Goal: Communication & Community: Connect with others

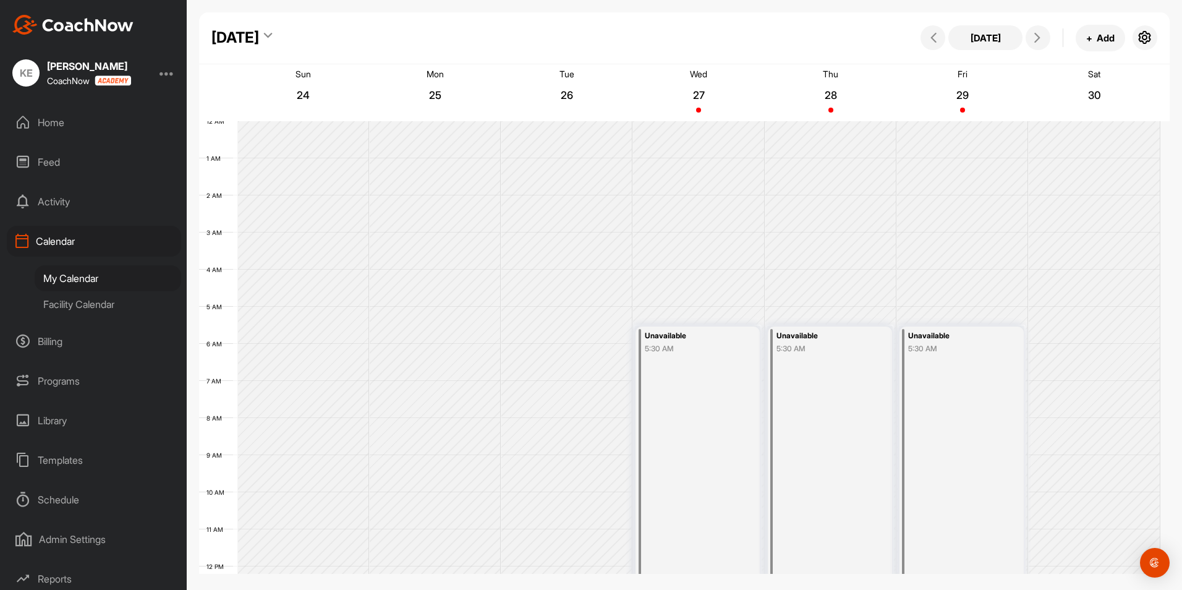
click at [60, 201] on div "Activity" at bounding box center [94, 201] width 174 height 31
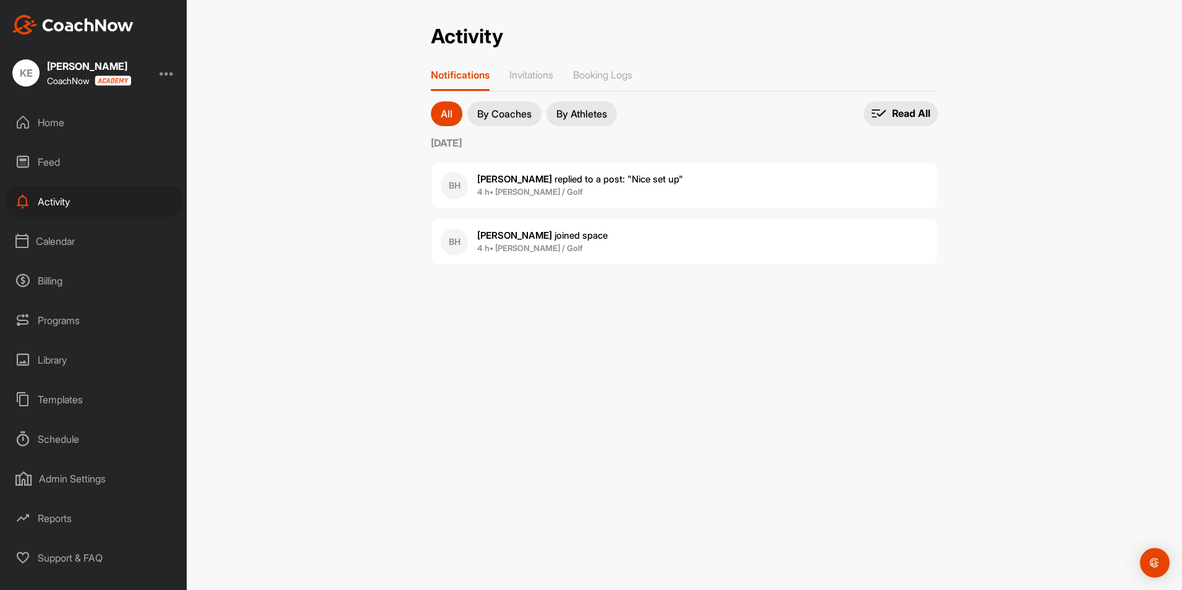
click at [551, 180] on span "[PERSON_NAME] replied to a post : "Nice set up"" at bounding box center [580, 179] width 206 height 12
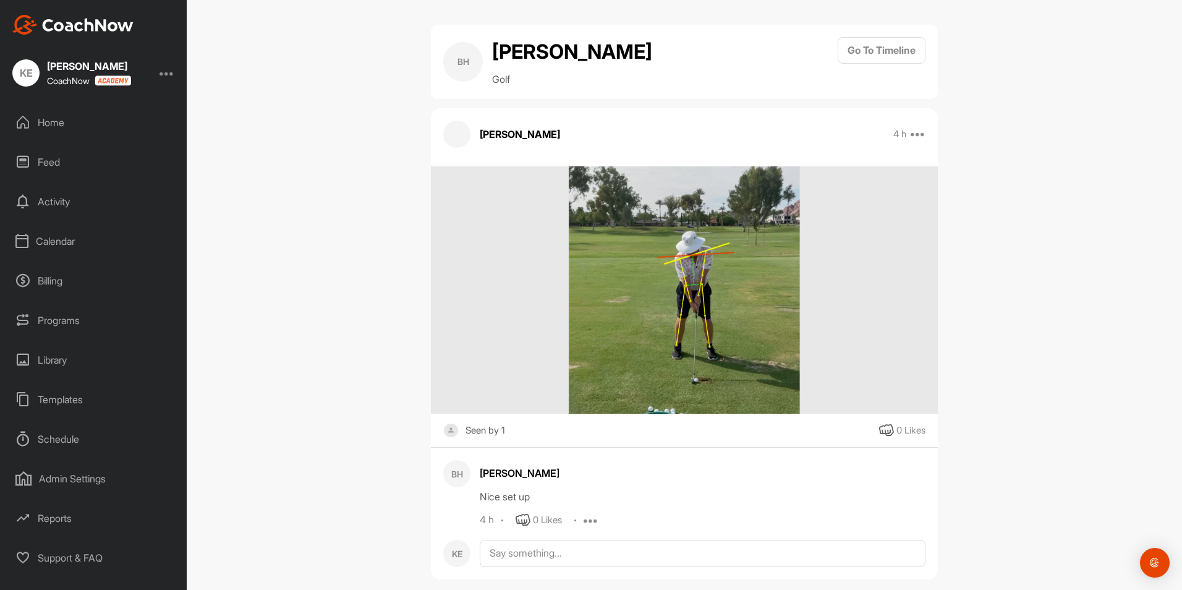
scroll to position [18, 0]
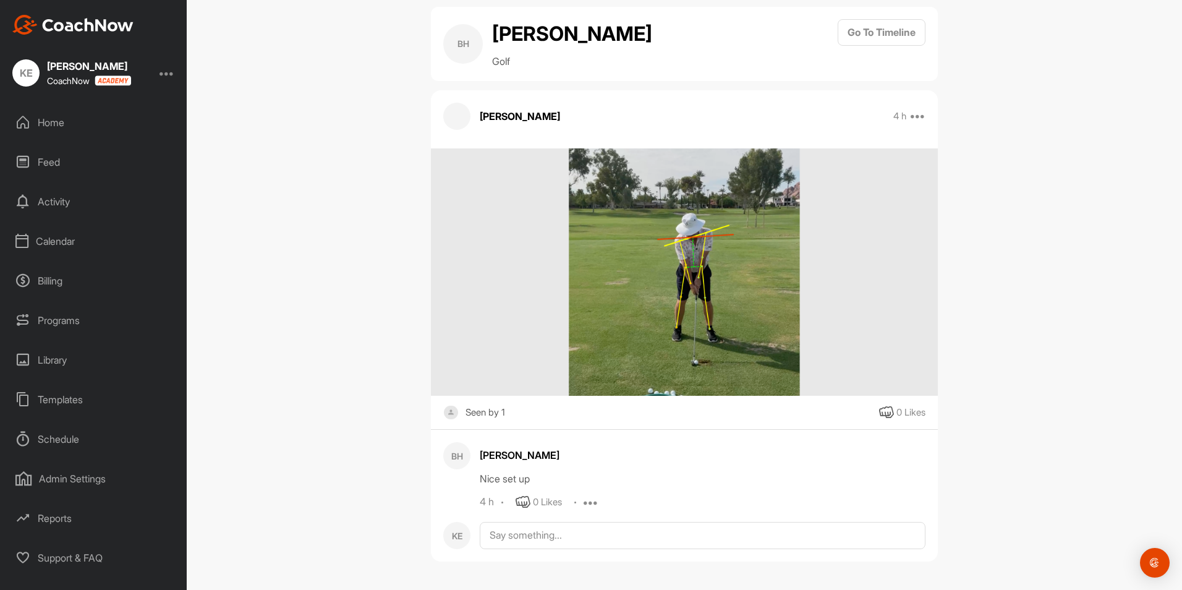
click at [750, 259] on img at bounding box center [684, 271] width 330 height 247
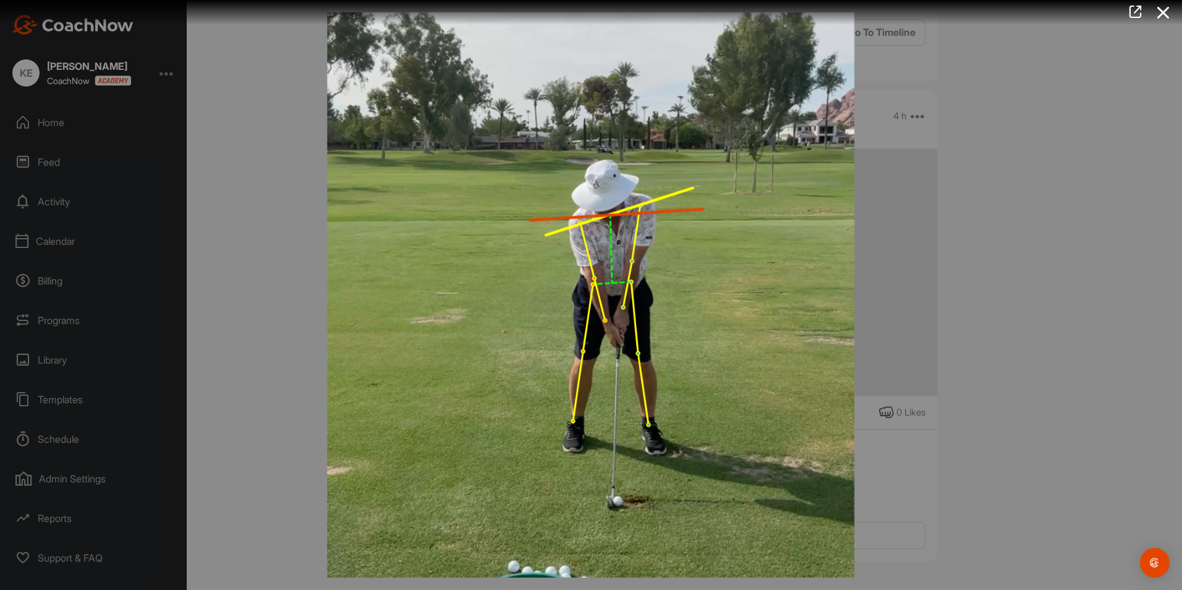
click at [594, 252] on img at bounding box center [591, 295] width 778 height 590
click at [733, 334] on img at bounding box center [591, 295] width 778 height 590
click at [1162, 13] on icon at bounding box center [1163, 12] width 28 height 23
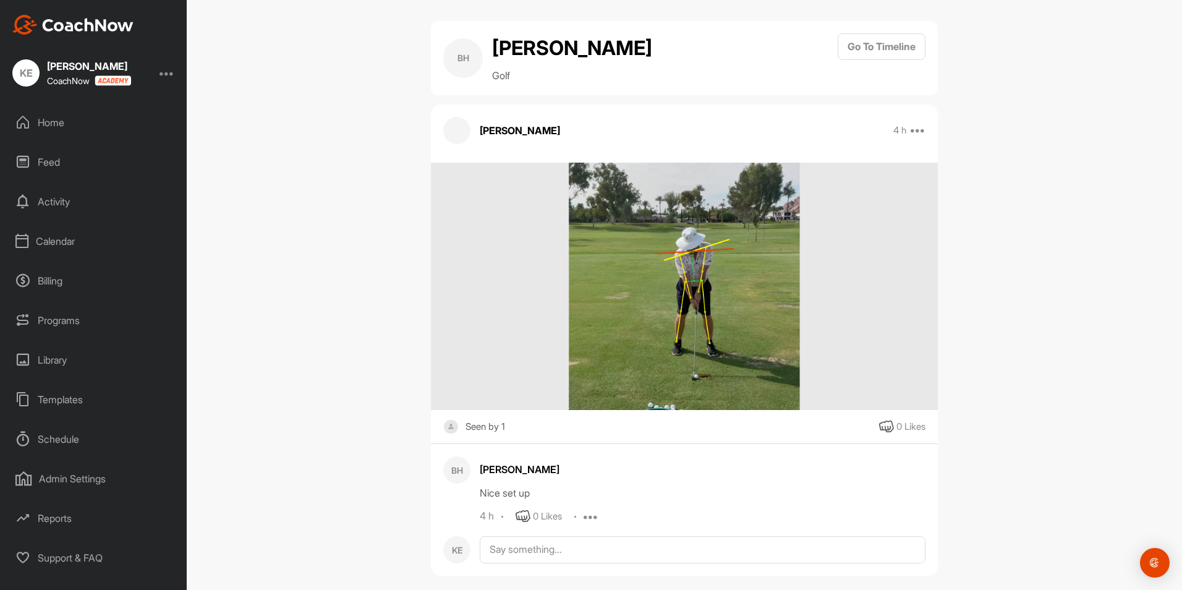
scroll to position [0, 0]
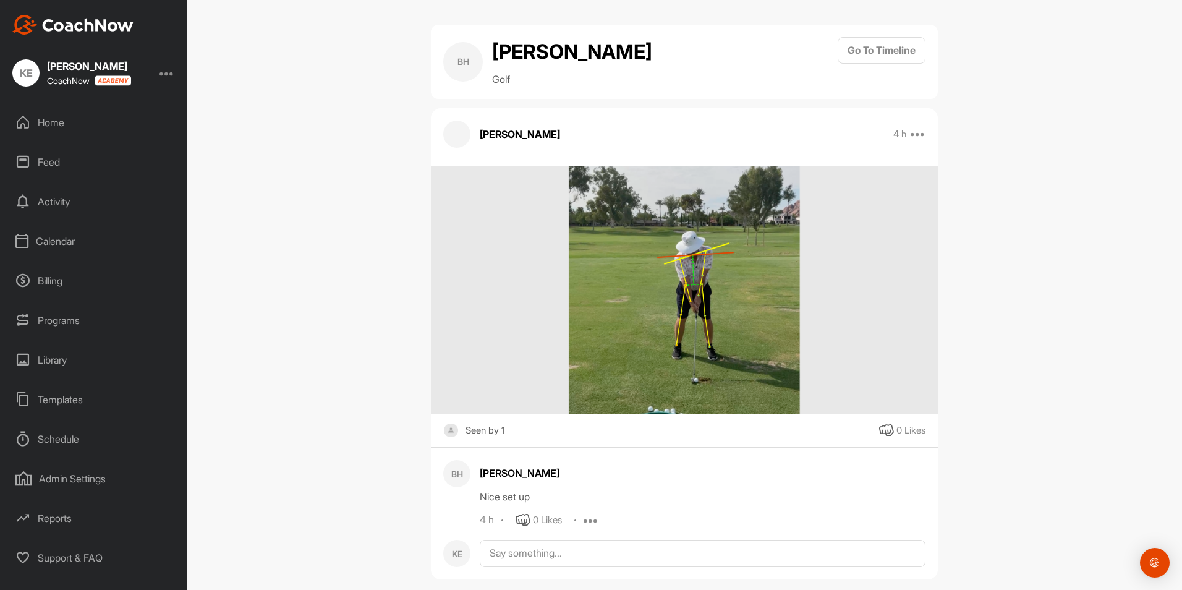
click at [40, 122] on div "Home" at bounding box center [94, 122] width 174 height 31
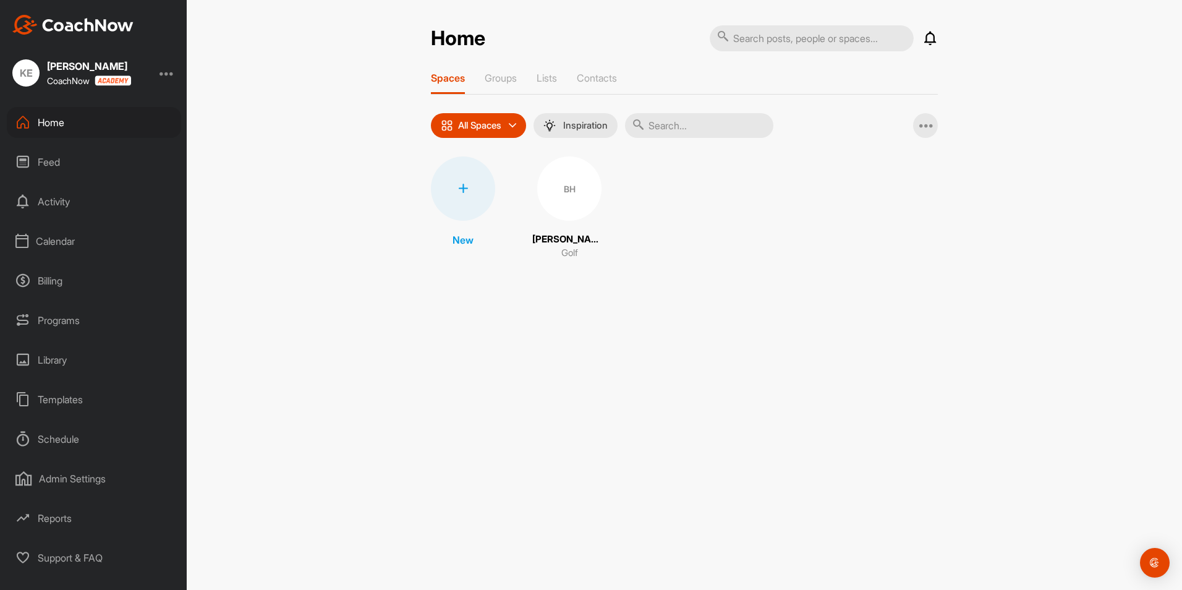
click at [563, 187] on div "BH" at bounding box center [569, 188] width 64 height 64
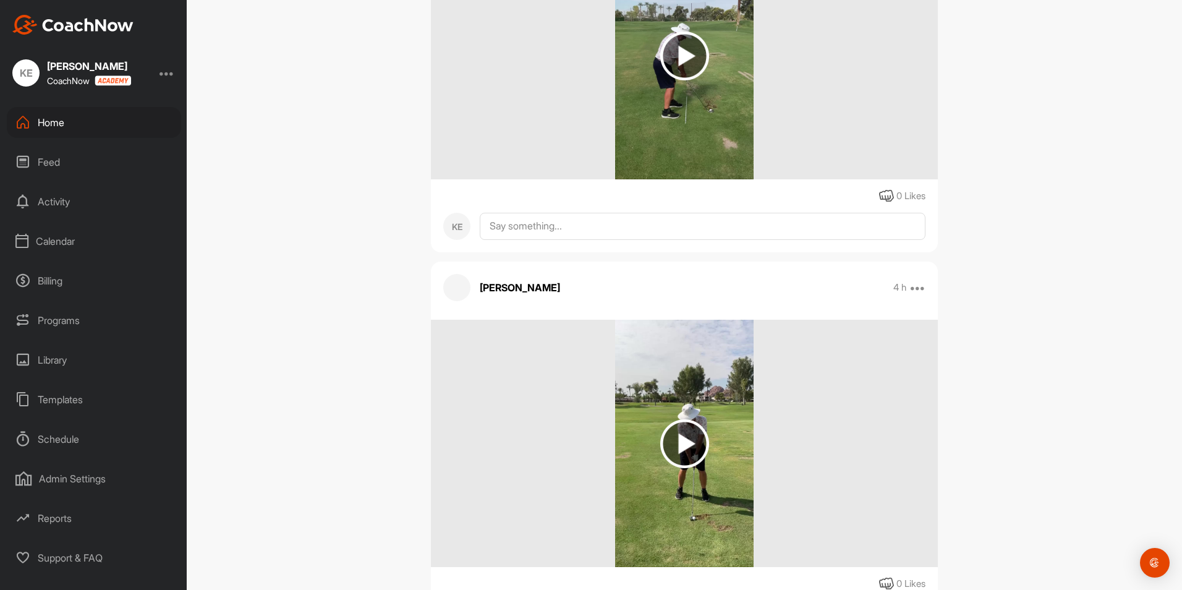
scroll to position [811, 0]
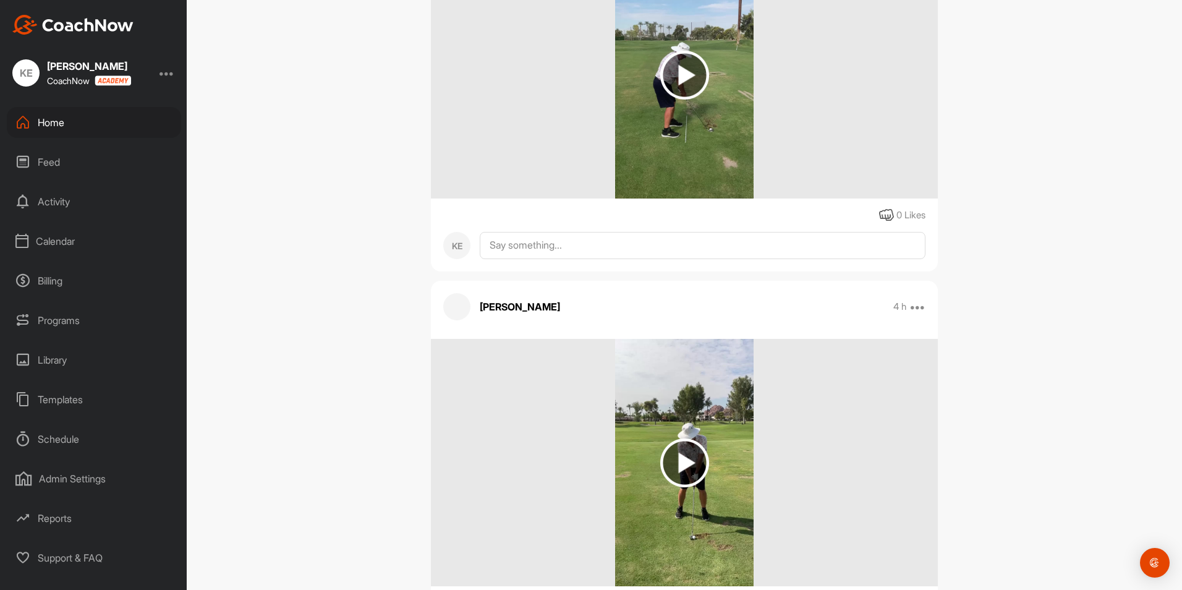
click at [47, 242] on div "Calendar" at bounding box center [94, 241] width 174 height 31
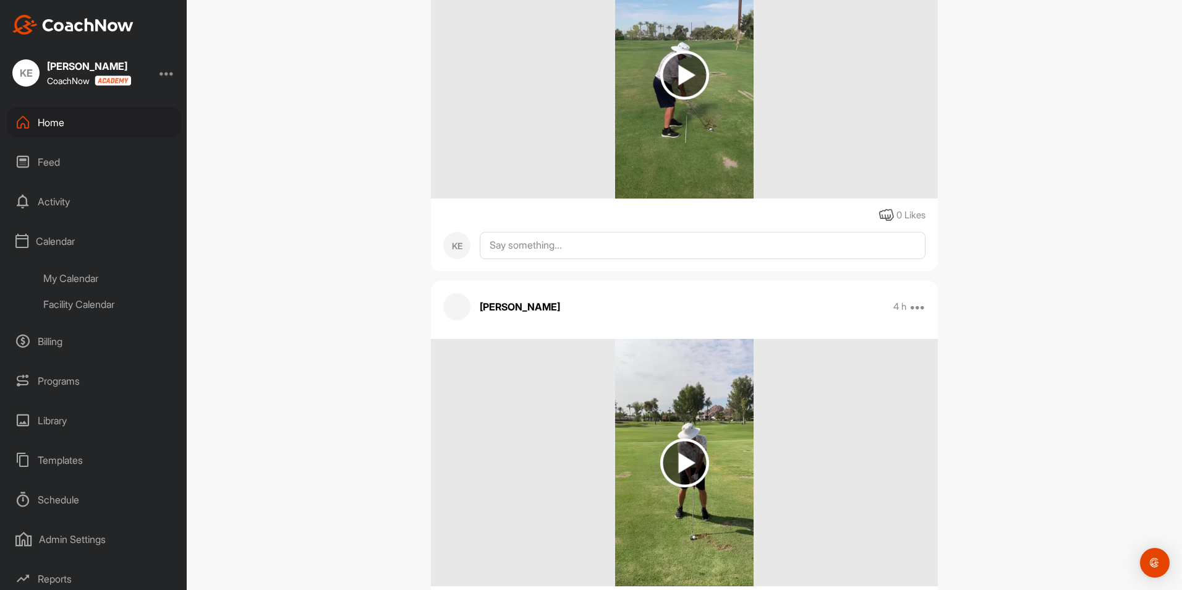
click at [63, 273] on div "My Calendar" at bounding box center [108, 278] width 147 height 26
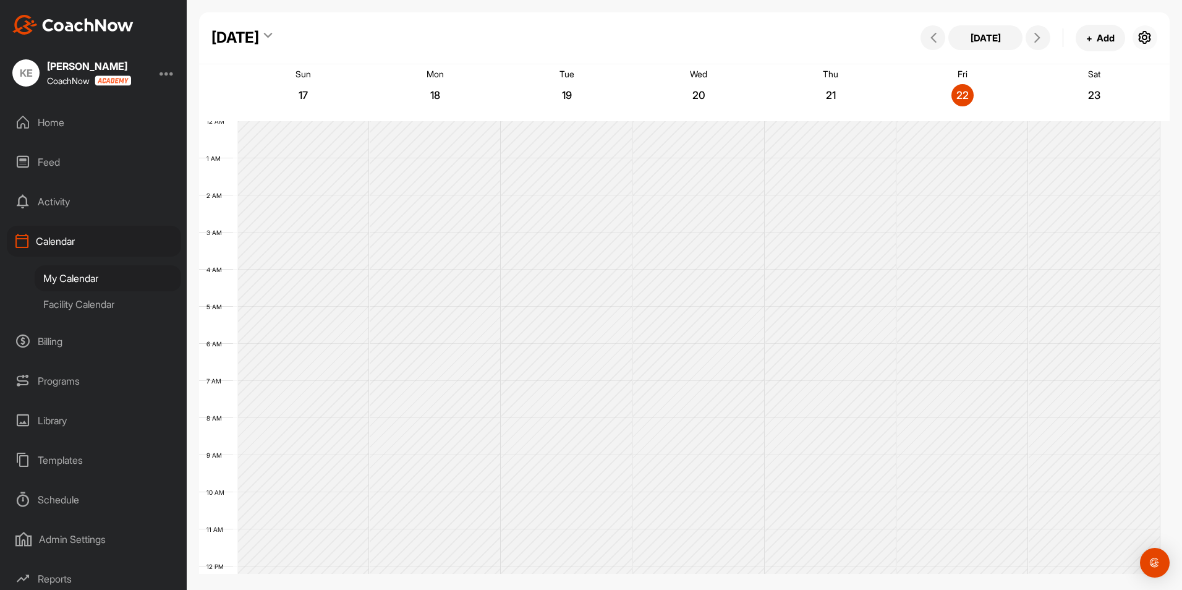
click at [1148, 39] on icon "button" at bounding box center [1145, 37] width 15 height 15
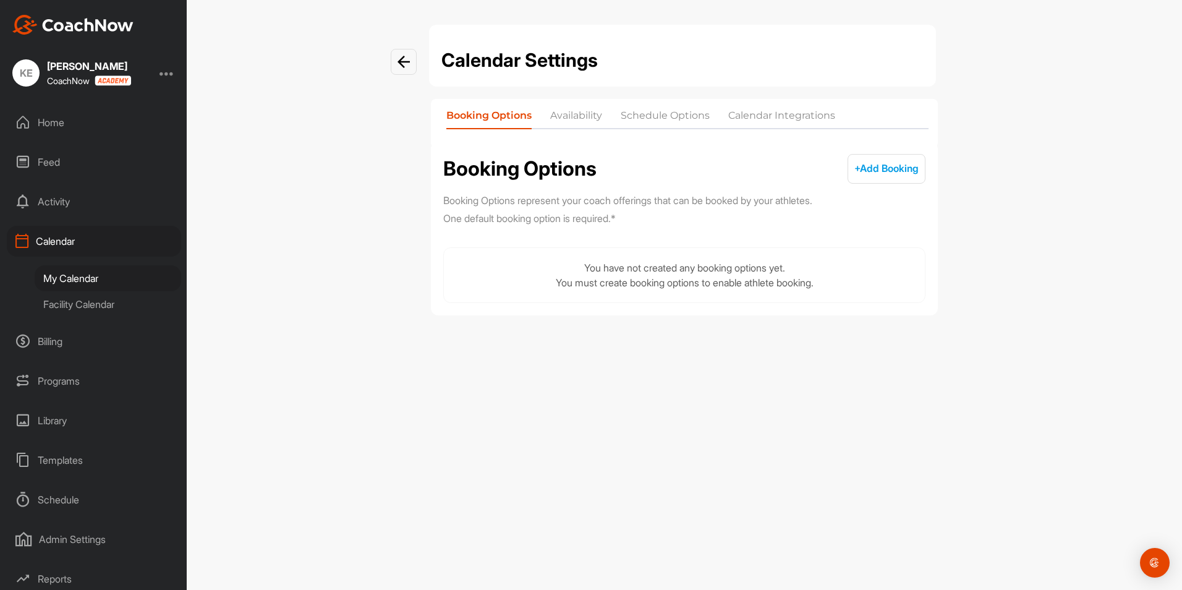
click at [586, 114] on li "Availability" at bounding box center [576, 118] width 52 height 20
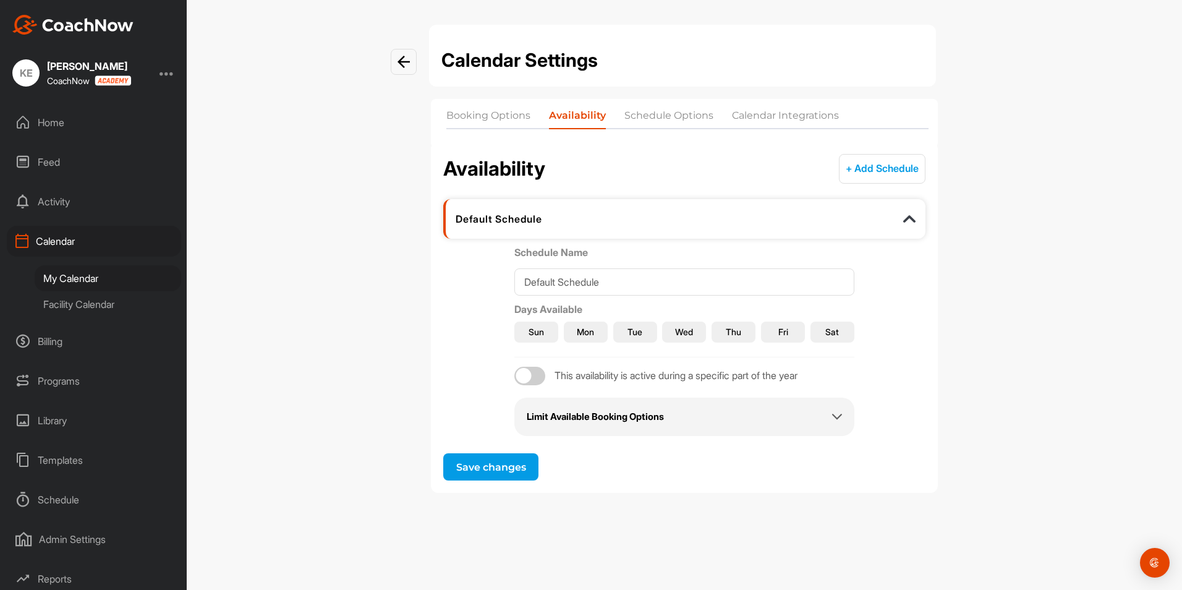
click at [550, 211] on div "Default Schedule" at bounding box center [684, 219] width 482 height 40
drag, startPoint x: 553, startPoint y: 219, endPoint x: 567, endPoint y: 220, distance: 14.2
click at [553, 219] on div "Default Schedule" at bounding box center [651, 219] width 391 height 12
click at [903, 218] on img at bounding box center [909, 219] width 12 height 12
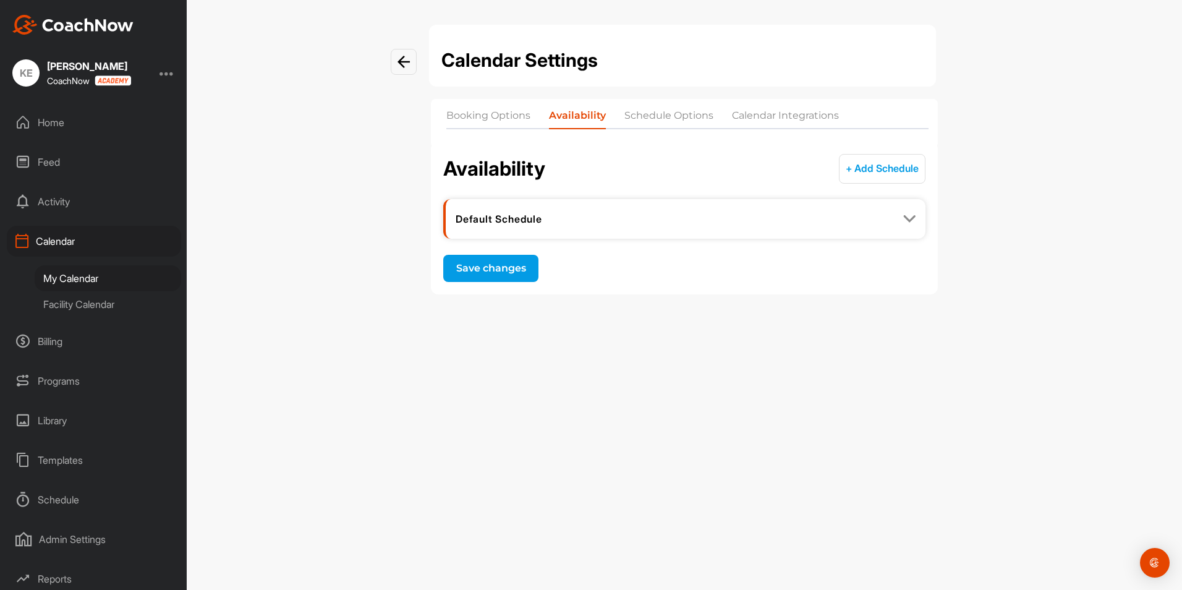
click at [907, 216] on img at bounding box center [909, 219] width 12 height 12
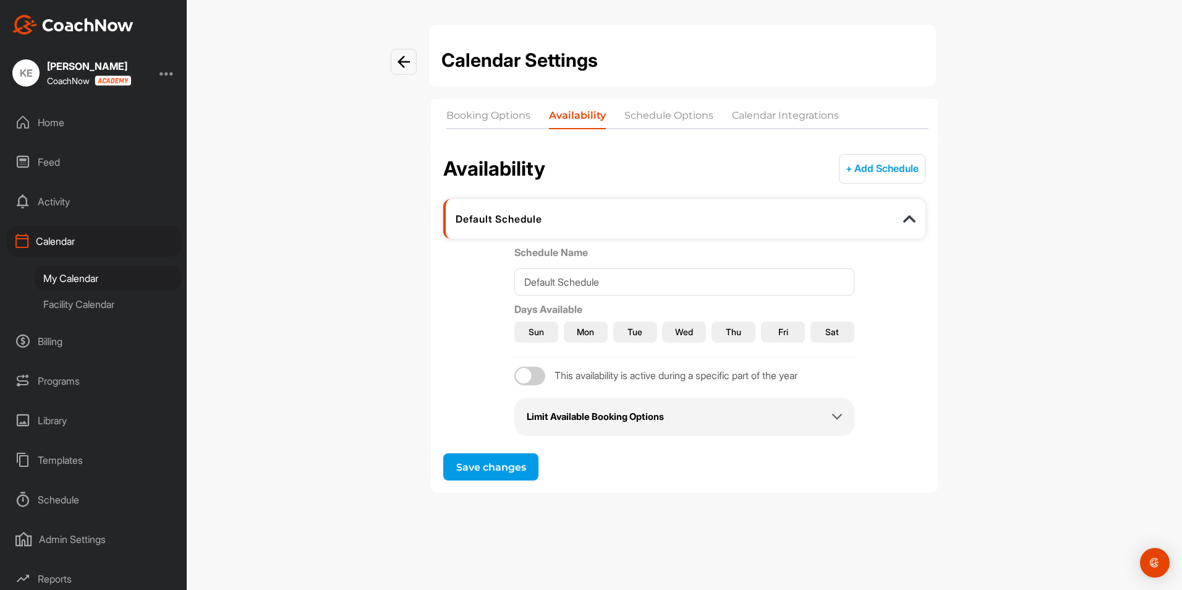
click at [631, 416] on h2 "Limit Available Booking Options" at bounding box center [595, 417] width 137 height 14
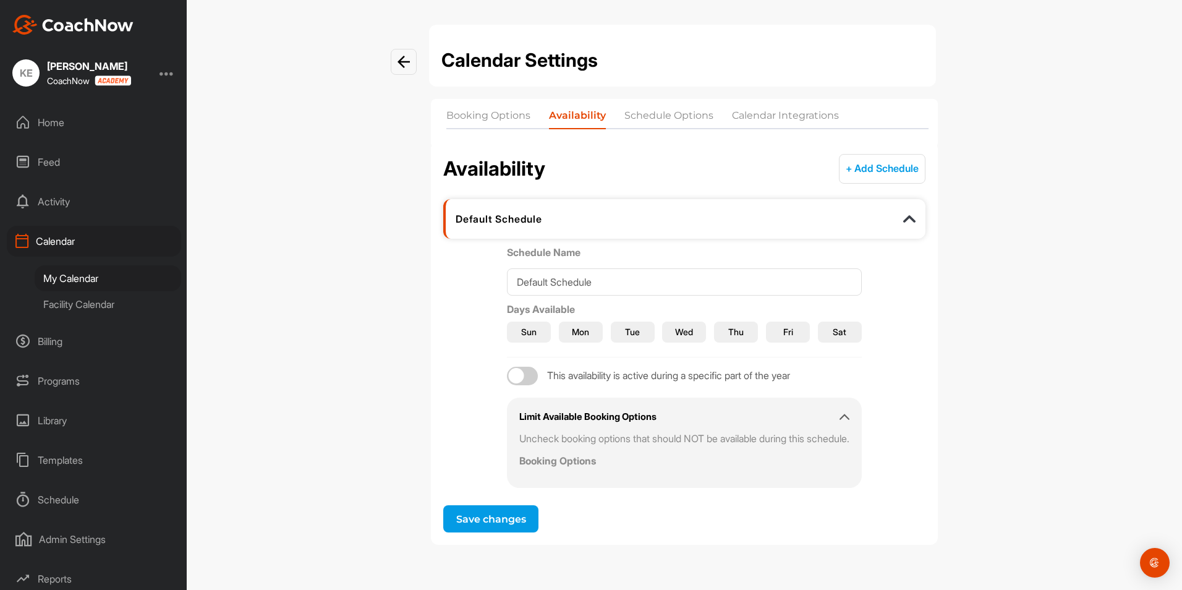
click at [631, 416] on h2 "Limit Available Booking Options" at bounding box center [587, 417] width 137 height 14
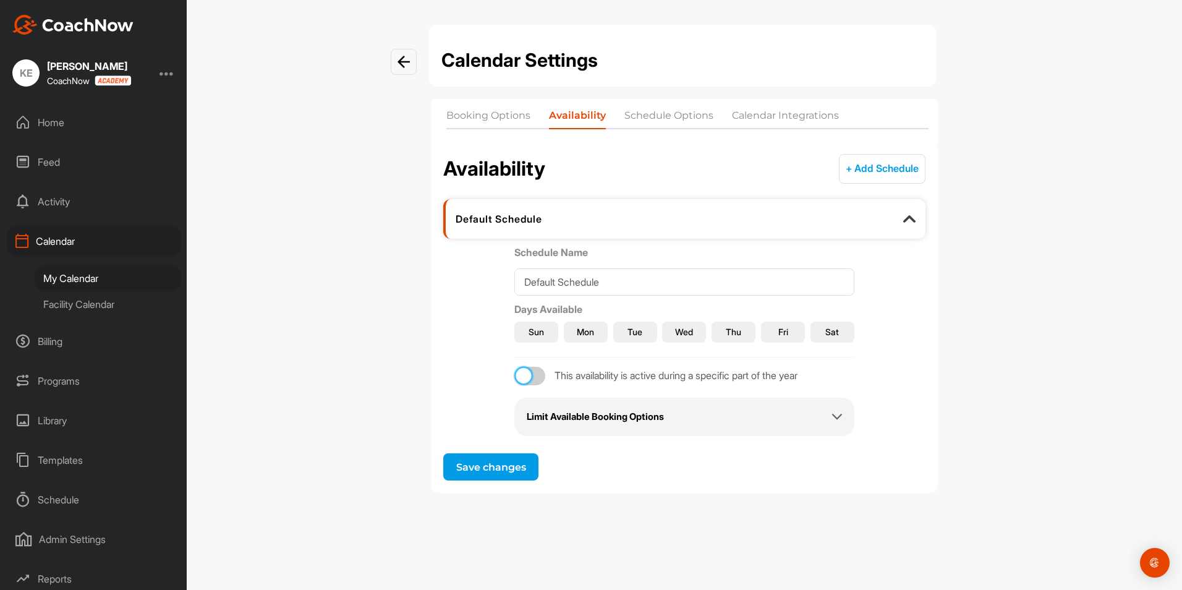
click at [523, 373] on div at bounding box center [523, 375] width 15 height 15
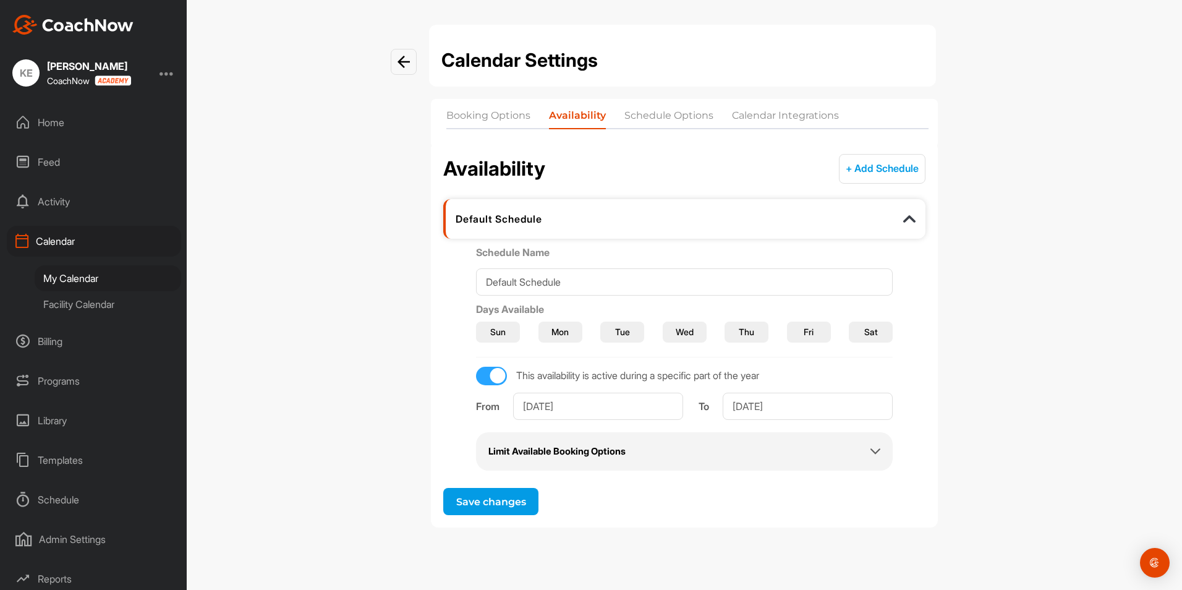
click at [506, 377] on div at bounding box center [497, 375] width 15 height 15
checkbox input "false"
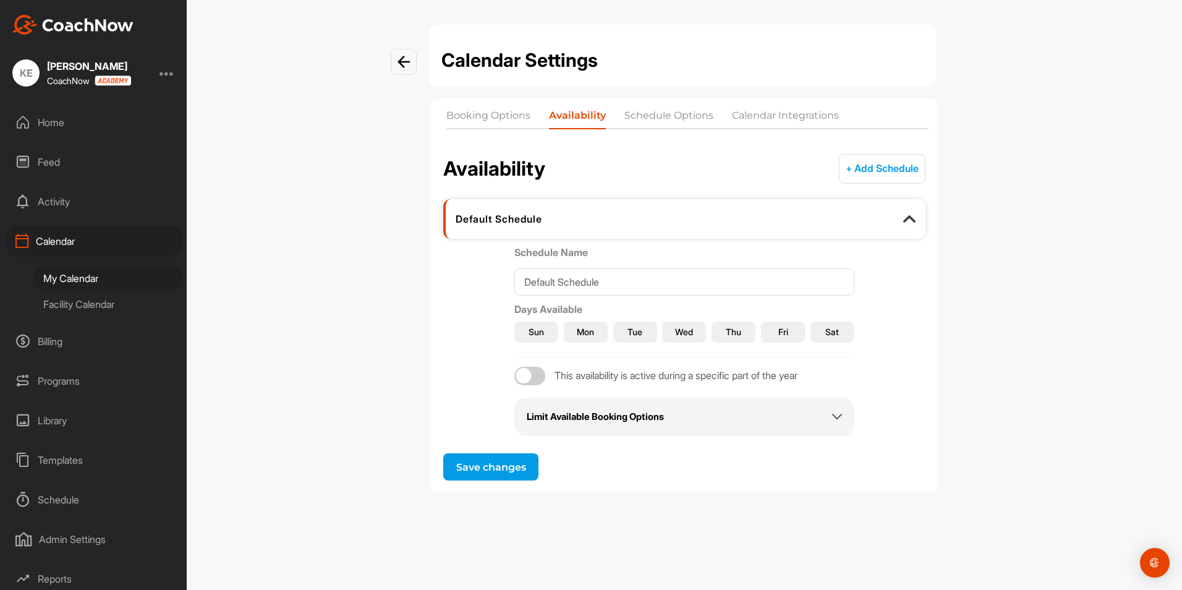
click at [883, 167] on button "+ Add Schedule" at bounding box center [882, 169] width 87 height 30
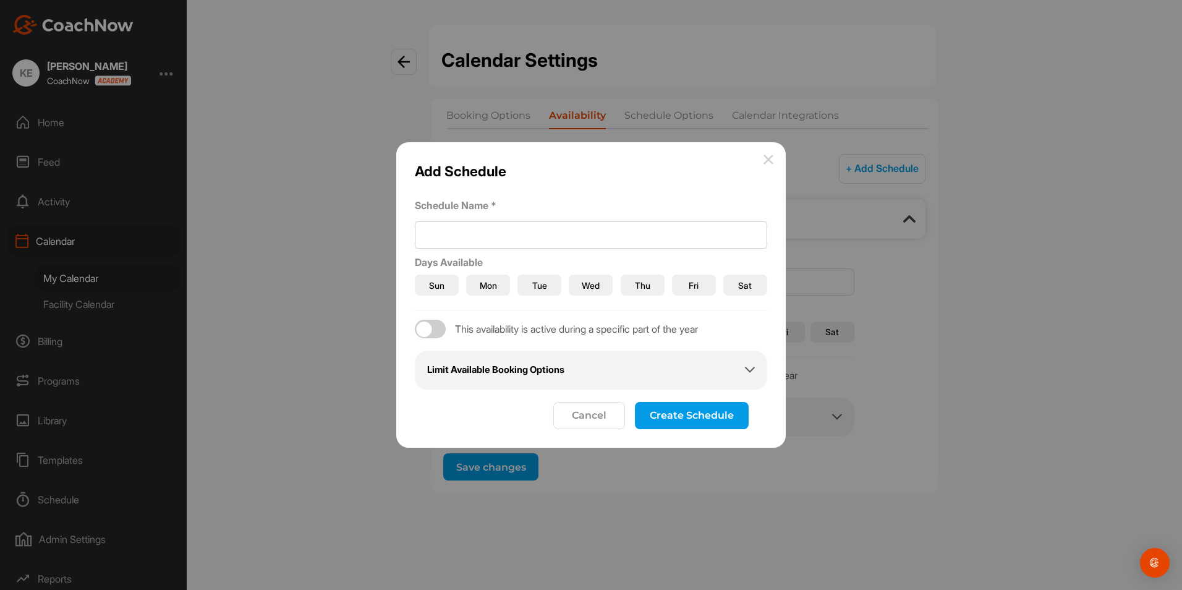
click at [579, 411] on button "Cancel" at bounding box center [589, 415] width 72 height 27
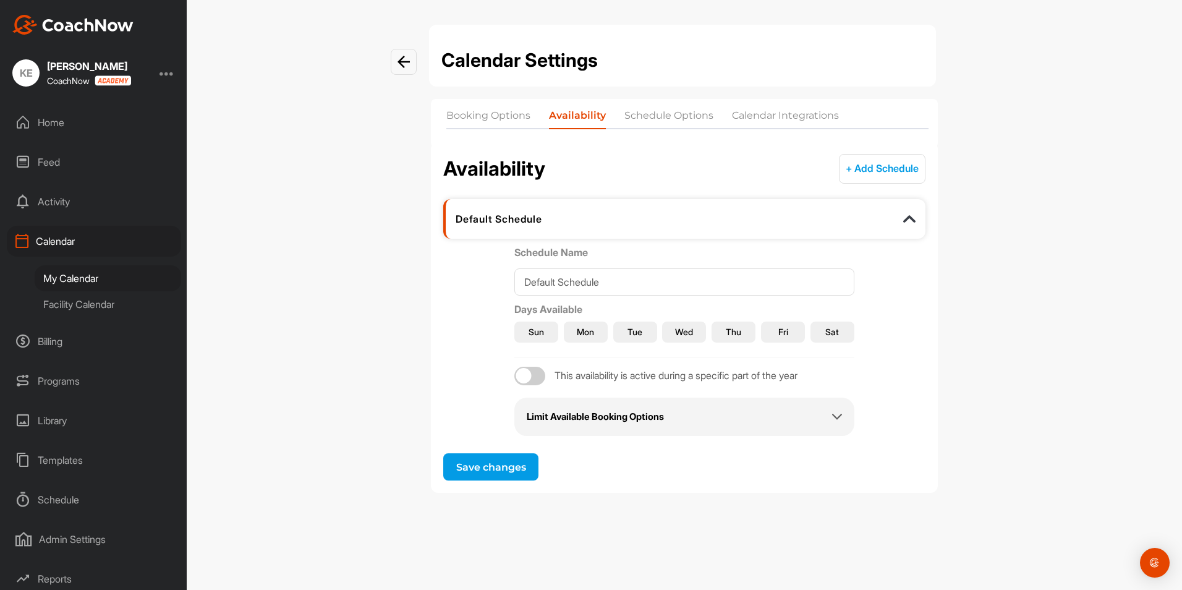
click at [665, 117] on li "Schedule Options" at bounding box center [669, 118] width 89 height 20
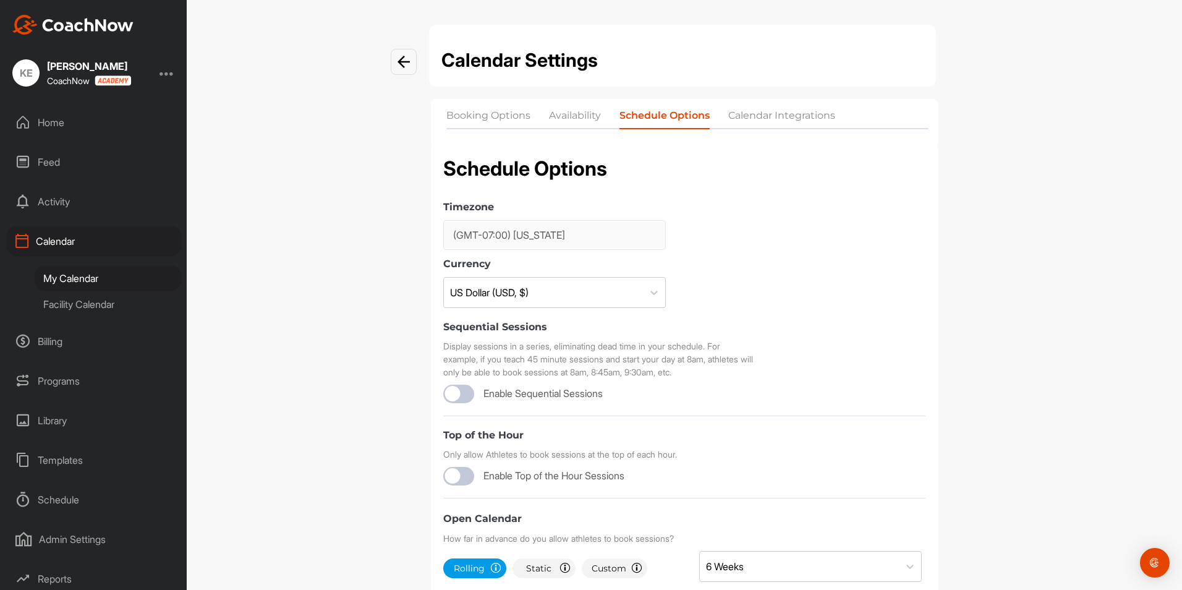
click at [769, 116] on li "Calendar Integrations" at bounding box center [781, 118] width 107 height 20
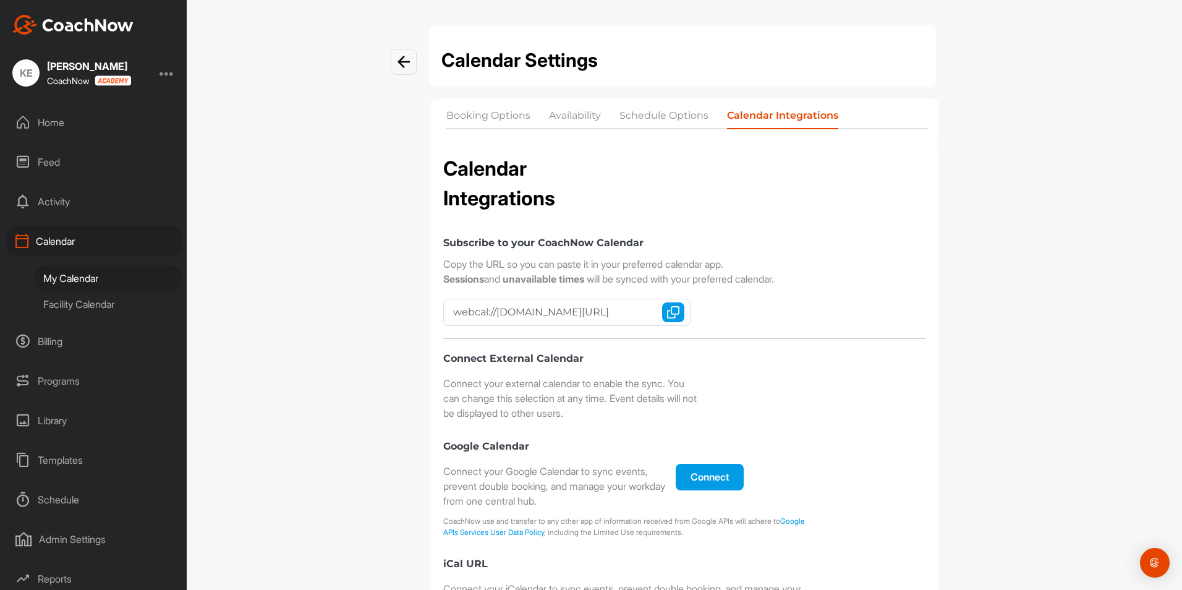
click at [518, 118] on li "Booking Options" at bounding box center [488, 118] width 84 height 20
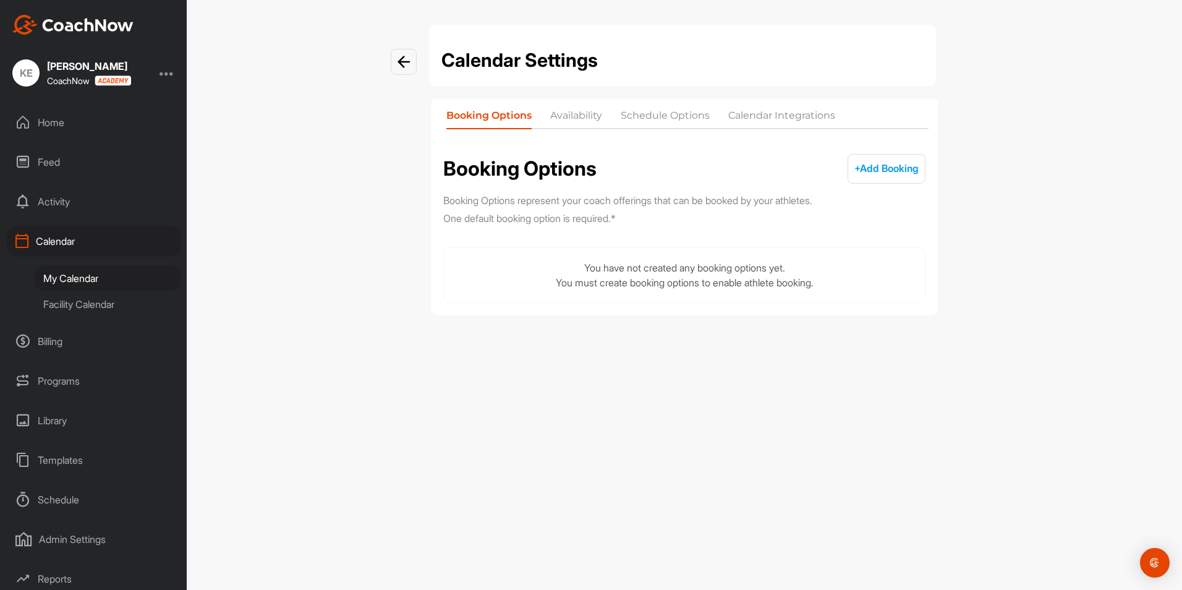
click at [398, 59] on img at bounding box center [404, 62] width 12 height 12
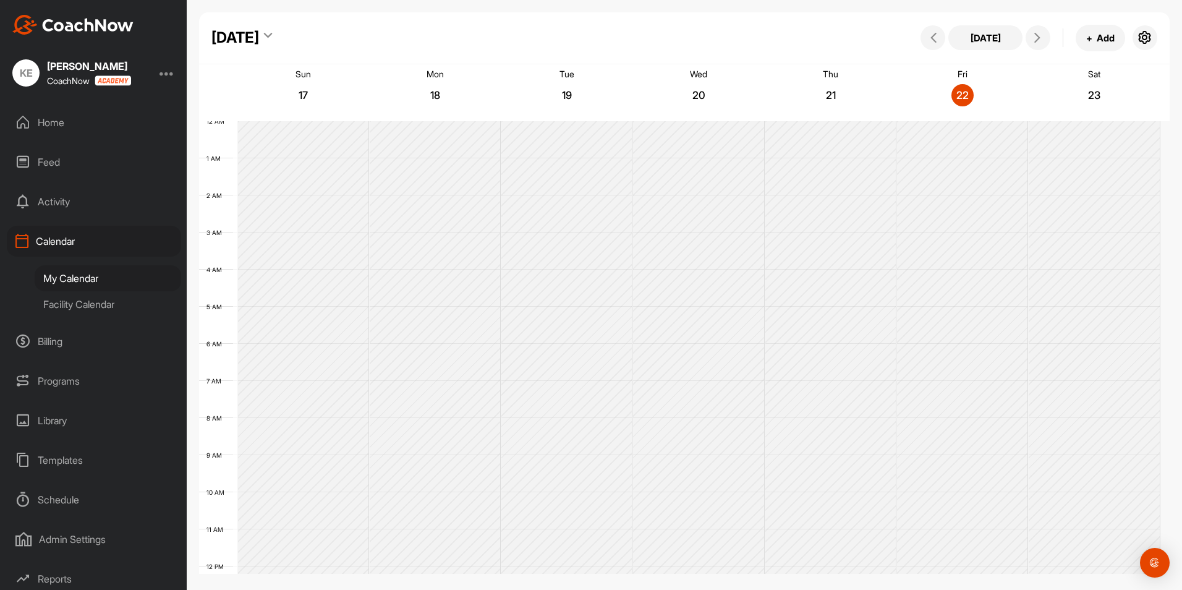
scroll to position [214, 0]
click at [259, 36] on div "[DATE]" at bounding box center [235, 38] width 48 height 22
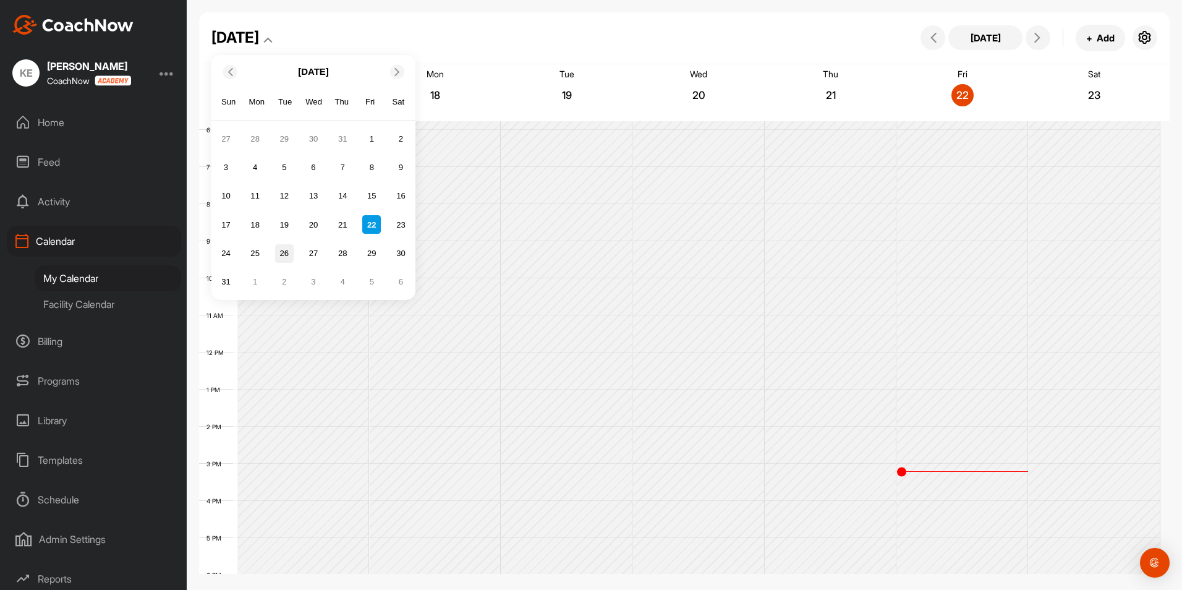
click at [286, 252] on div "26" at bounding box center [284, 253] width 19 height 19
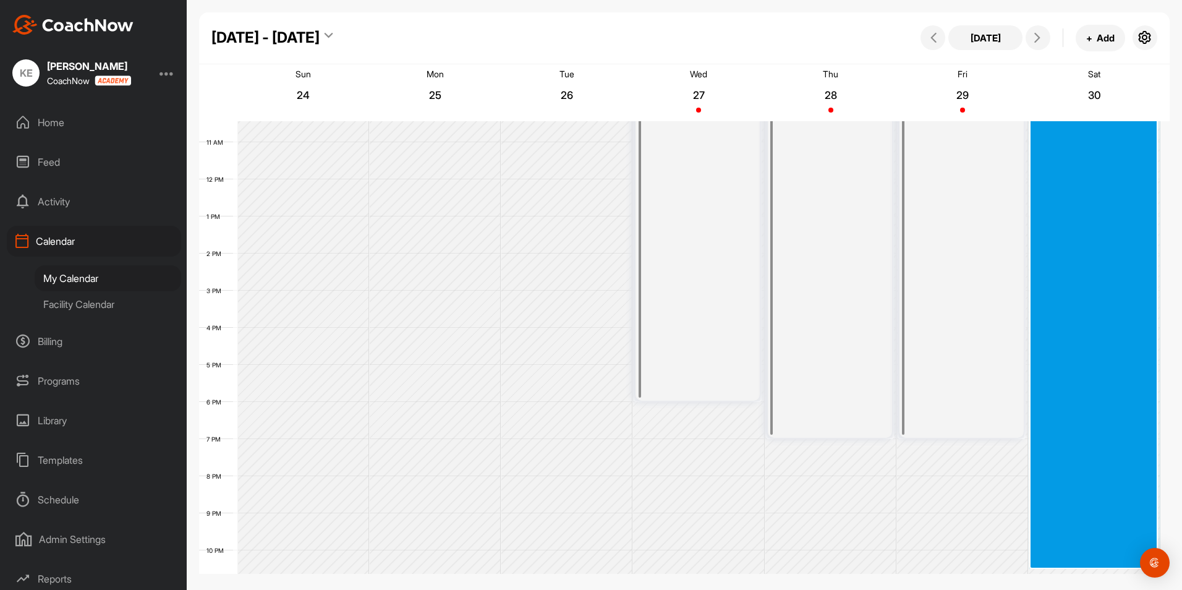
scroll to position [391, 0]
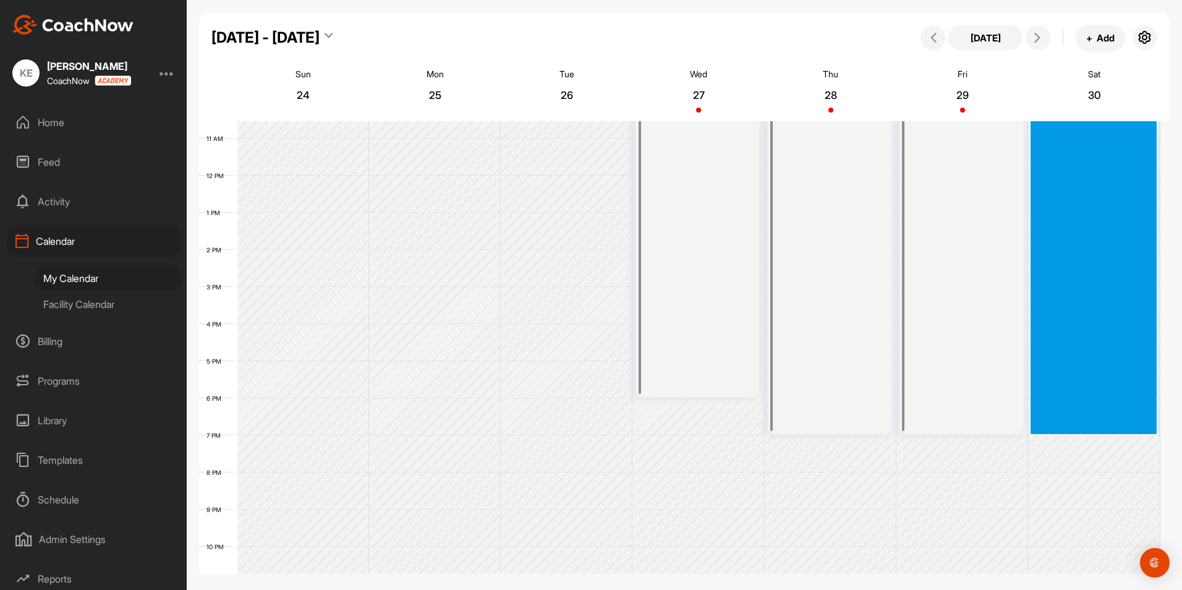
drag, startPoint x: 1083, startPoint y: 155, endPoint x: 1060, endPoint y: 433, distance: 279.8
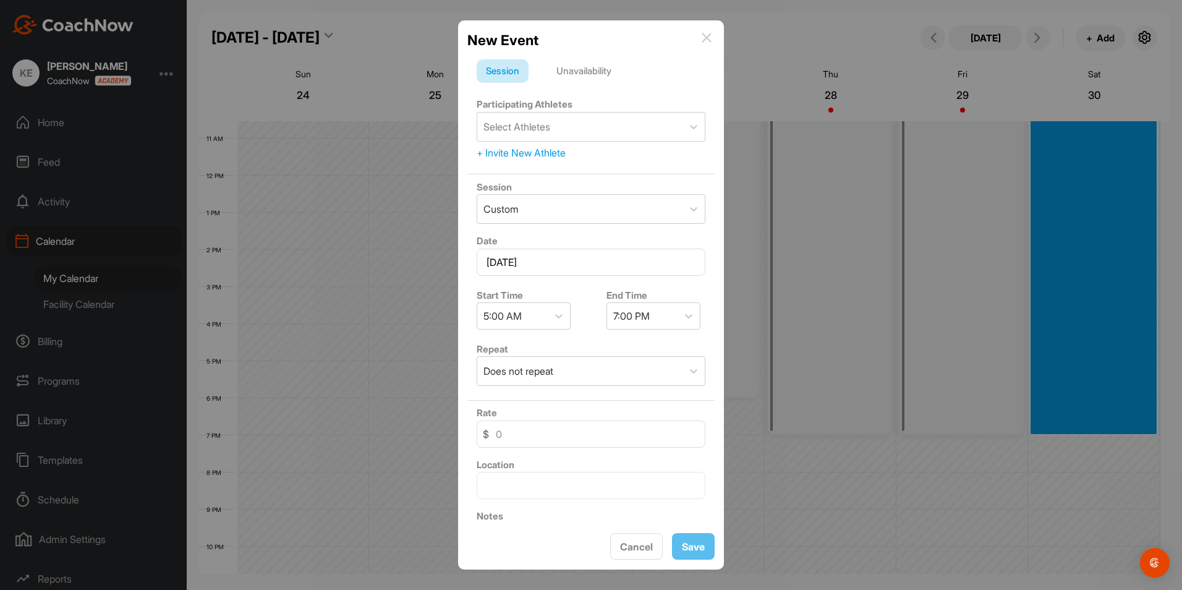
click at [586, 70] on div "Unavailability" at bounding box center [584, 70] width 74 height 23
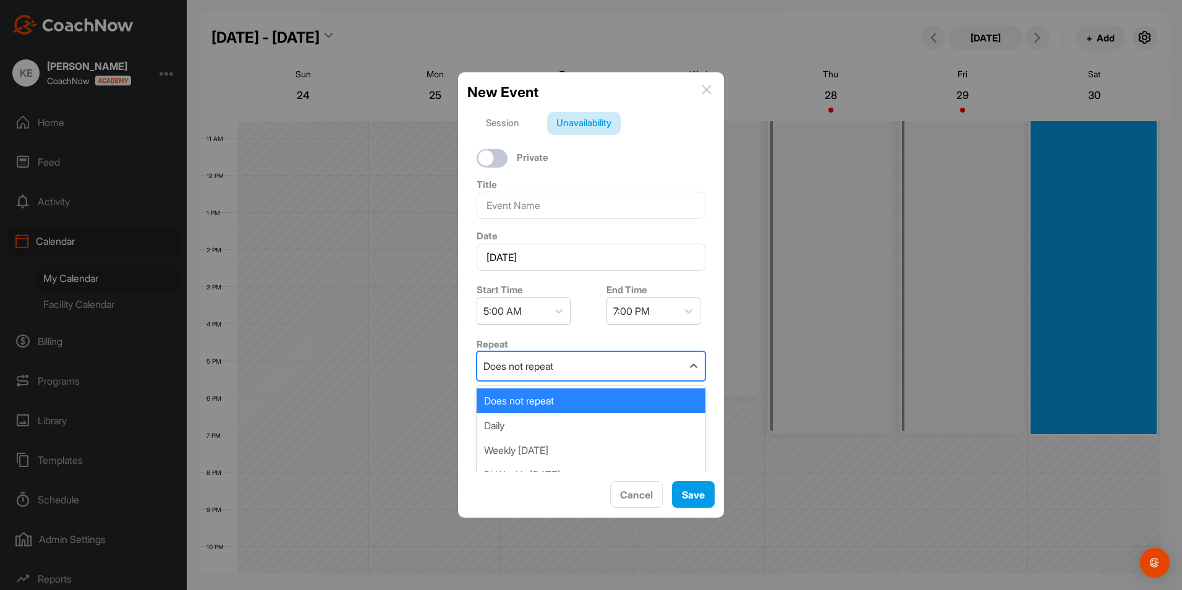
click at [561, 364] on div "Does not repeat" at bounding box center [579, 366] width 205 height 28
click at [527, 432] on div "Daily" at bounding box center [591, 425] width 229 height 25
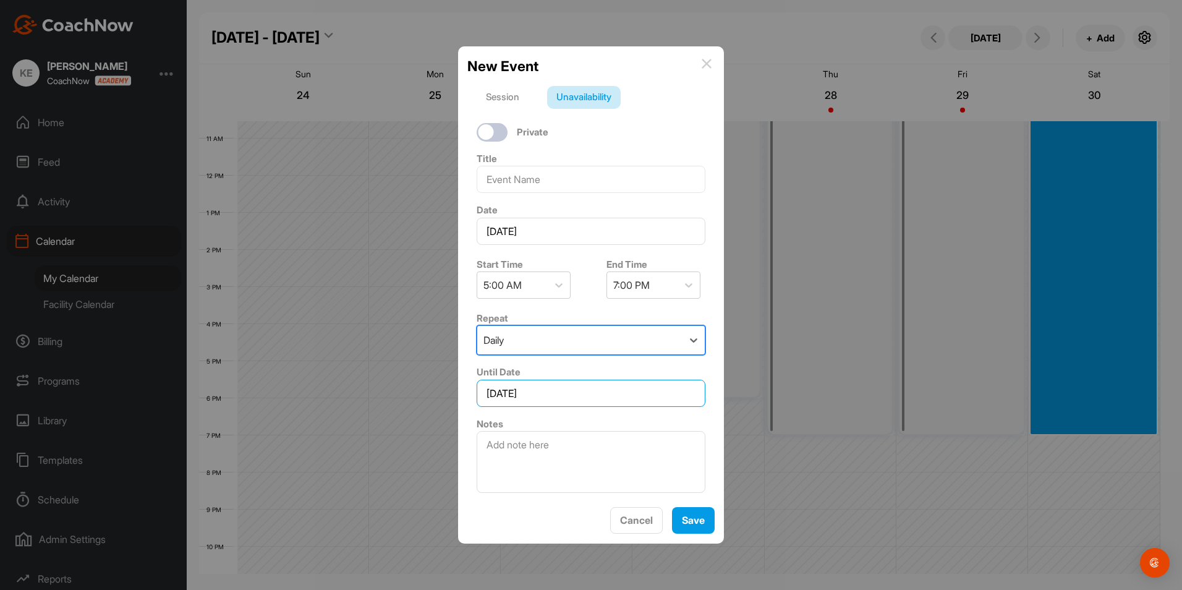
click at [550, 391] on input "[DATE]" at bounding box center [591, 393] width 229 height 27
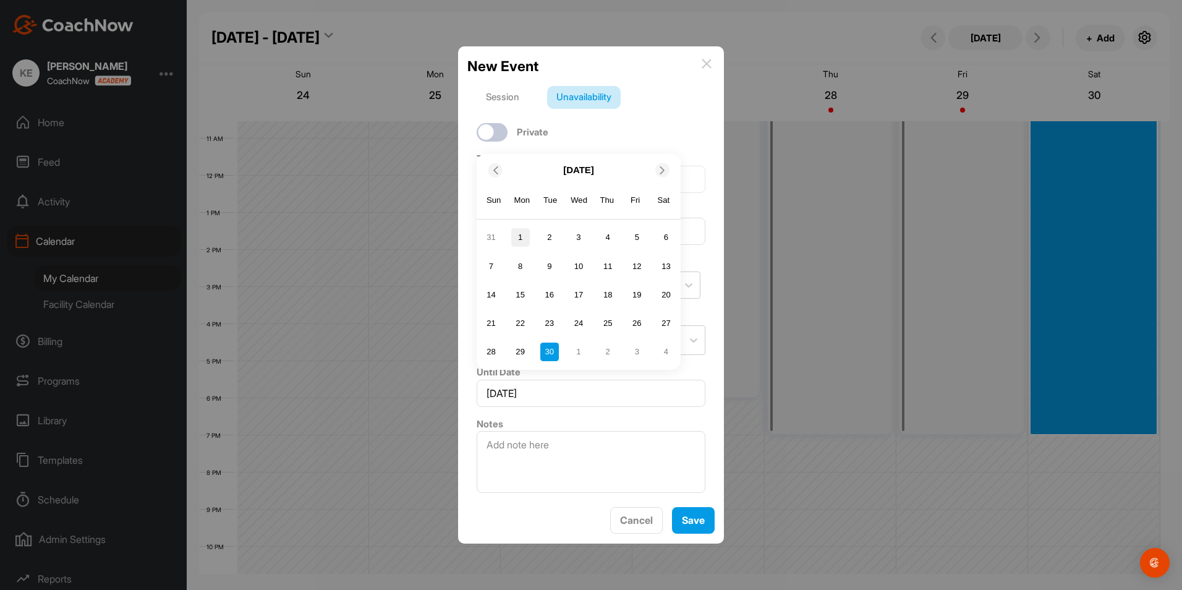
click at [522, 235] on div "1" at bounding box center [520, 237] width 19 height 19
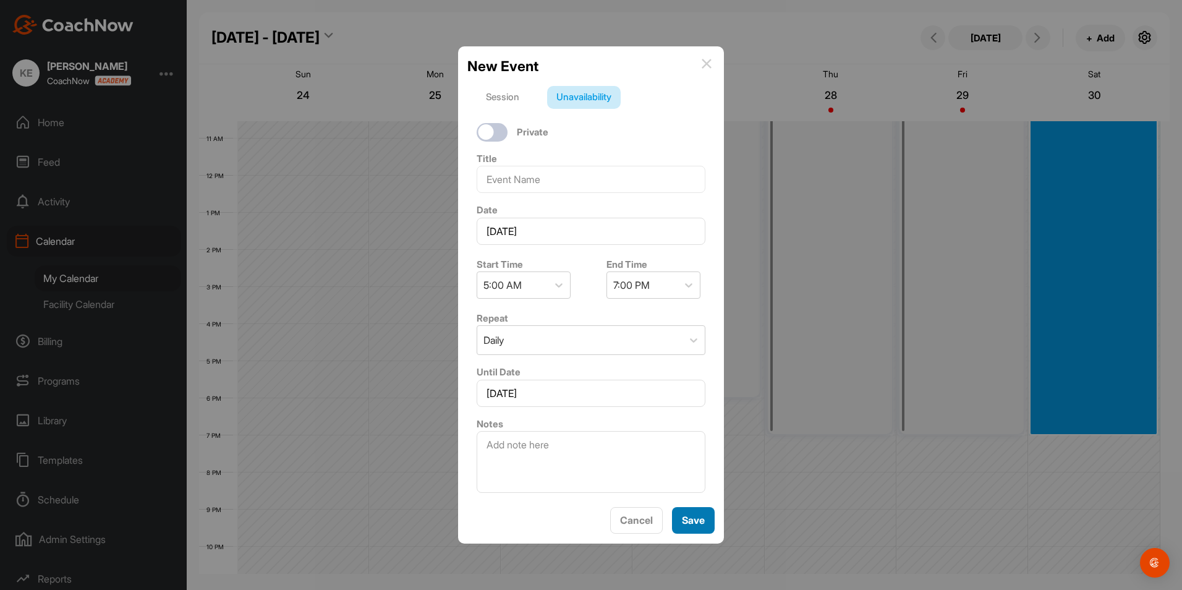
click at [691, 521] on button "Save" at bounding box center [693, 520] width 43 height 27
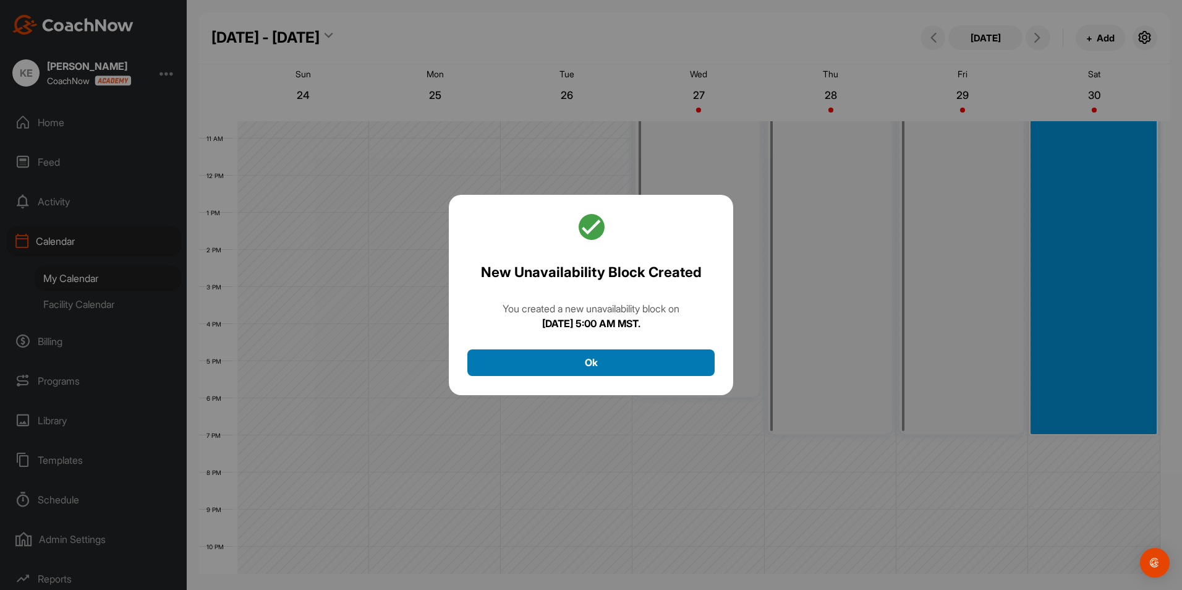
click at [582, 360] on button "Ok" at bounding box center [590, 362] width 247 height 27
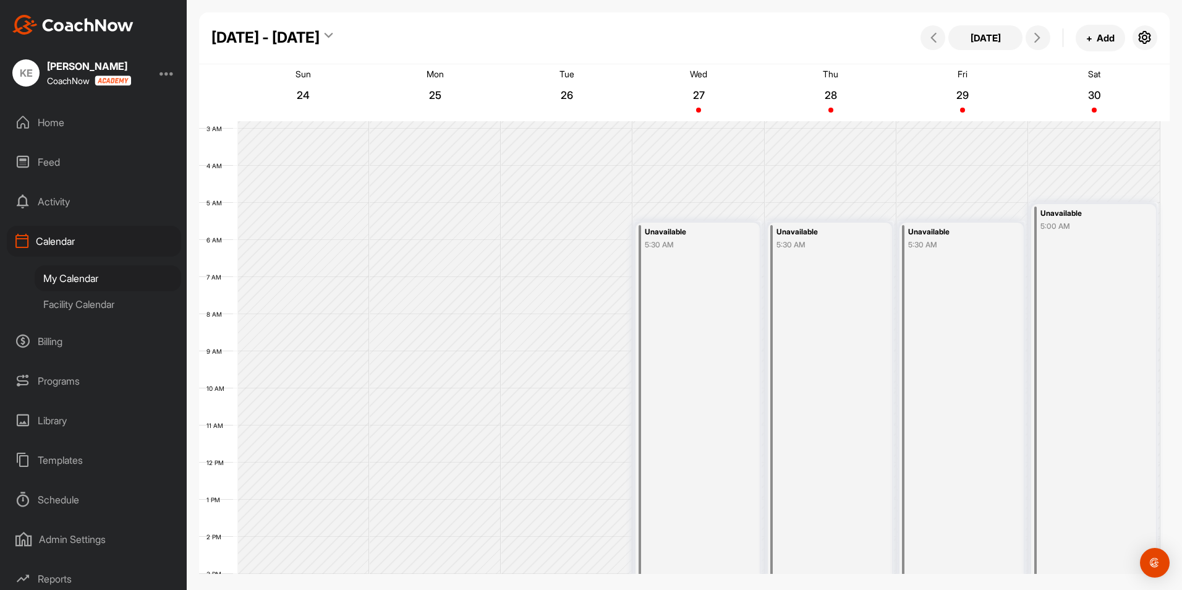
scroll to position [82, 0]
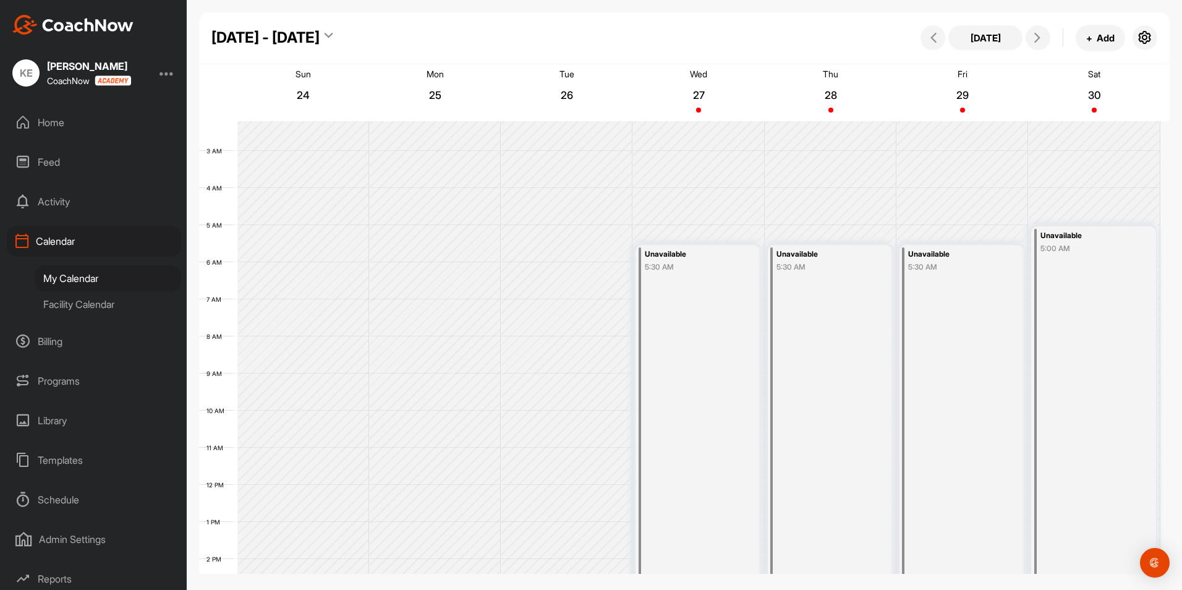
click at [325, 37] on div "[DATE] - [DATE]" at bounding box center [271, 38] width 121 height 22
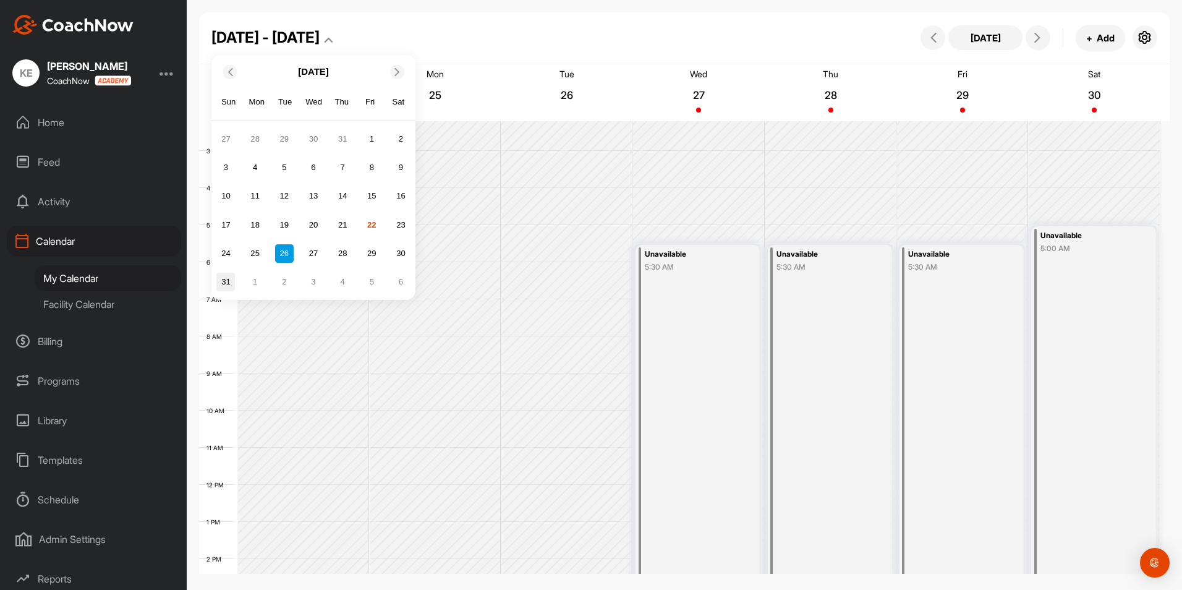
click at [229, 280] on div "31" at bounding box center [225, 282] width 19 height 19
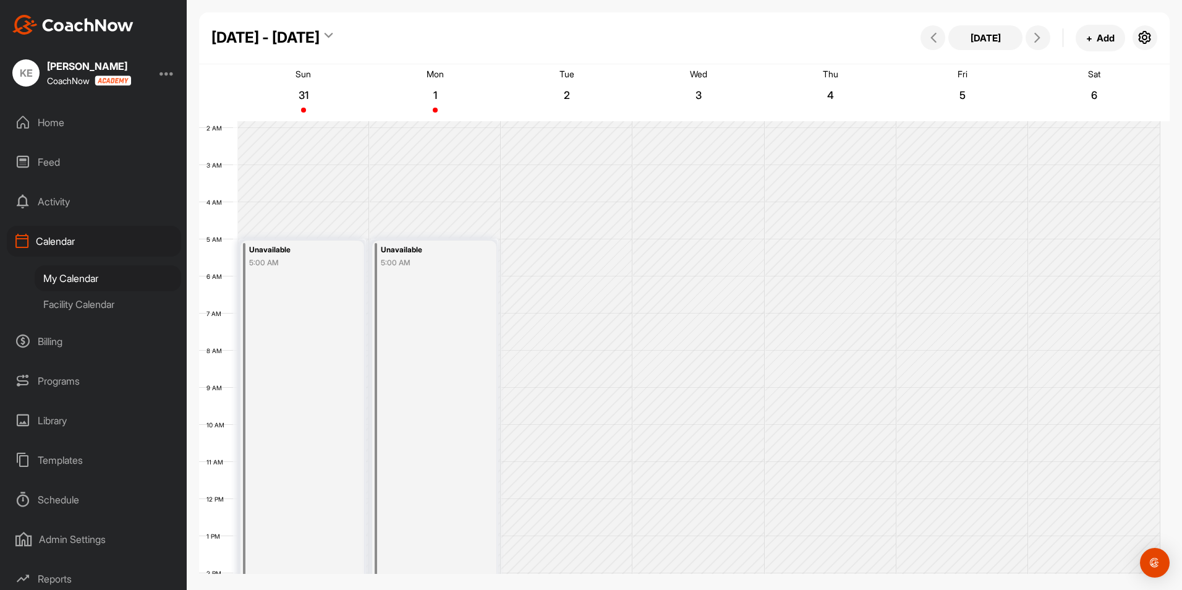
scroll to position [62, 0]
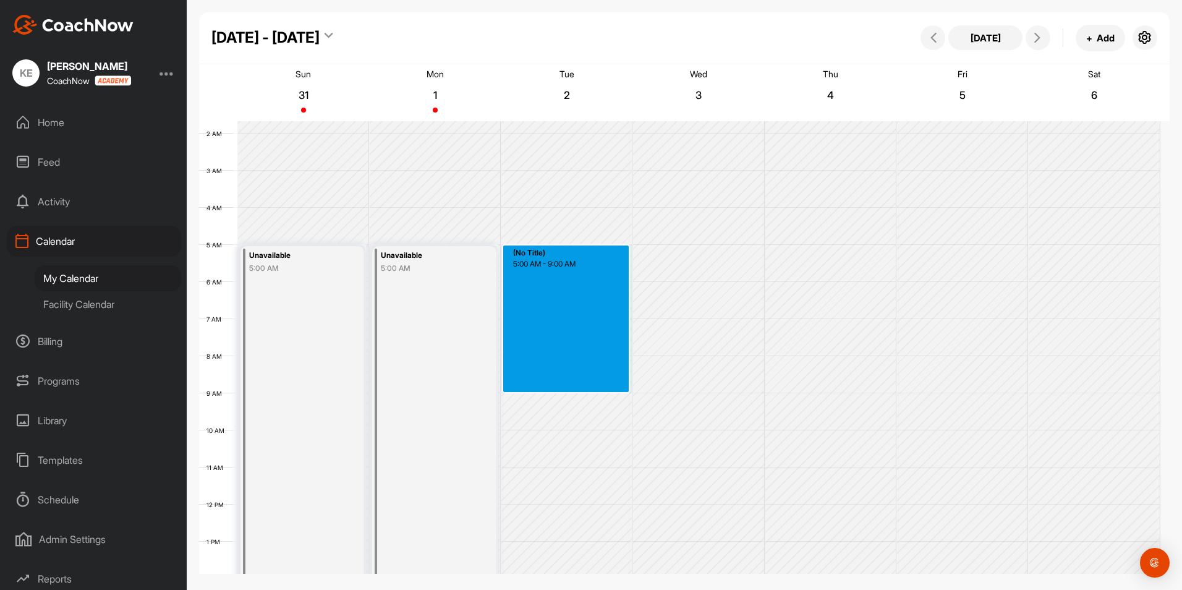
drag, startPoint x: 568, startPoint y: 247, endPoint x: 557, endPoint y: 385, distance: 137.7
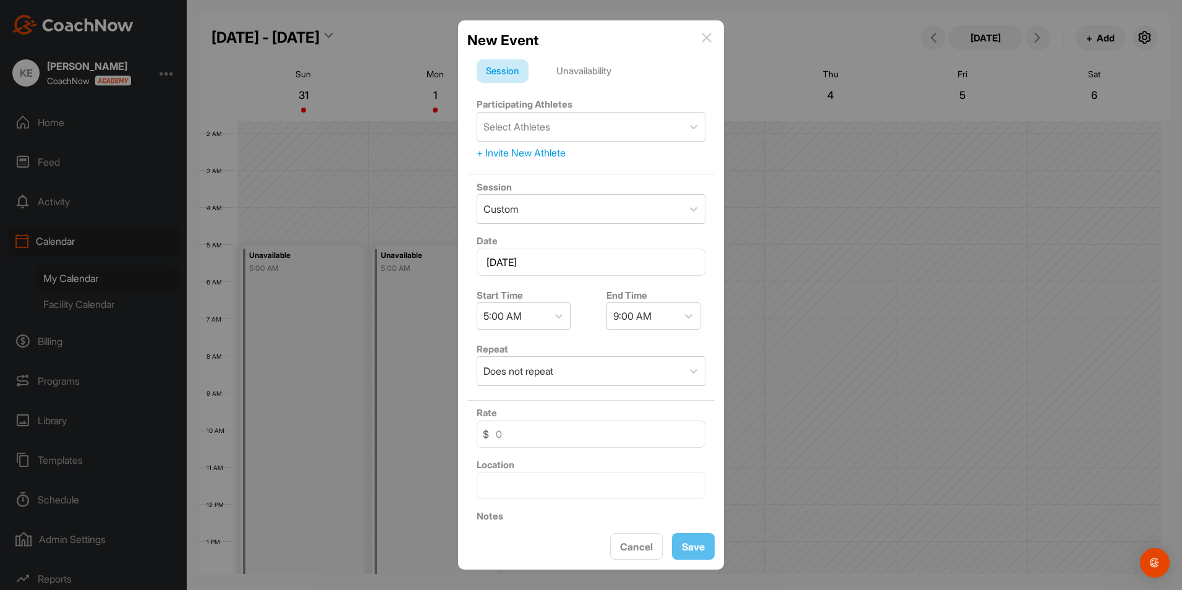
click at [585, 70] on div "Unavailability" at bounding box center [584, 70] width 74 height 23
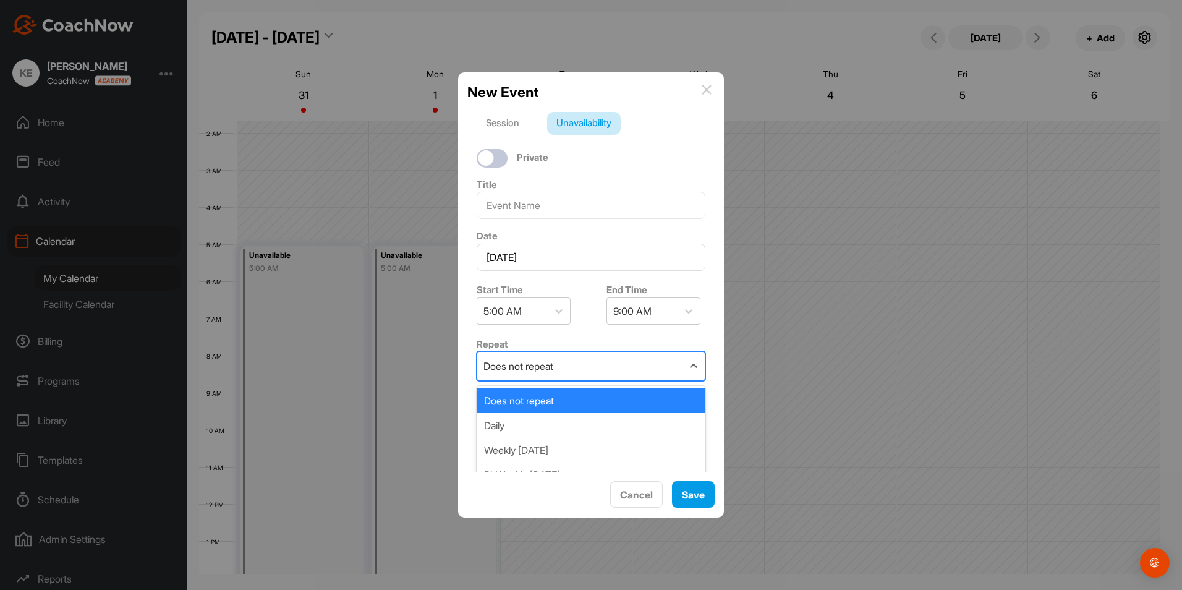
click at [553, 366] on div "Does not repeat" at bounding box center [519, 366] width 70 height 15
click at [518, 423] on div "Daily" at bounding box center [591, 425] width 229 height 25
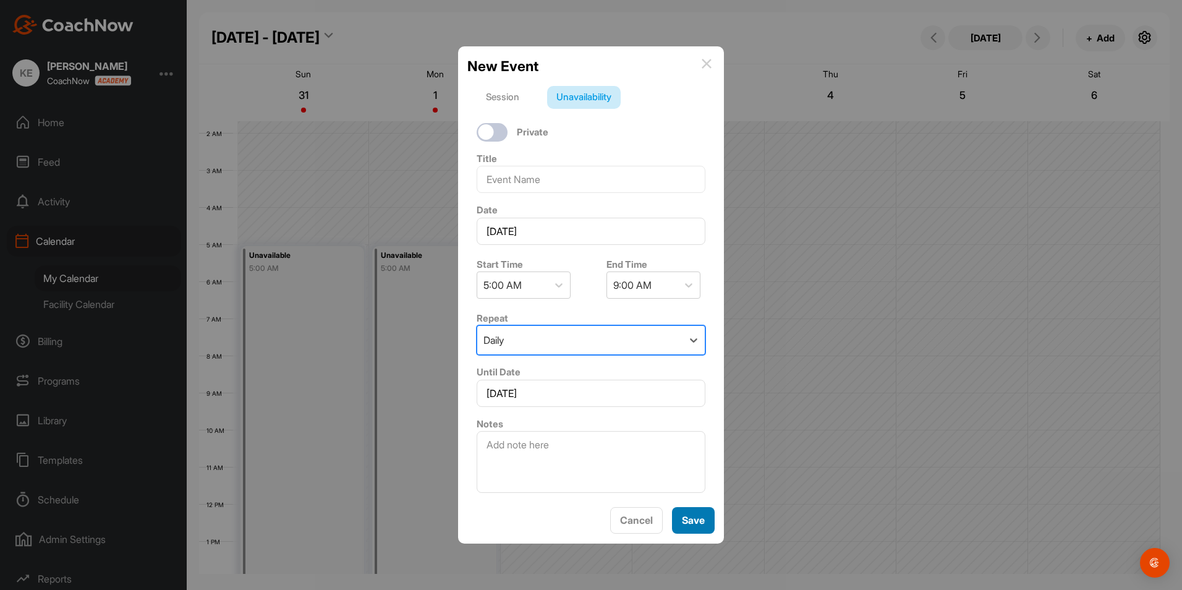
click at [694, 521] on button "Save" at bounding box center [693, 520] width 43 height 27
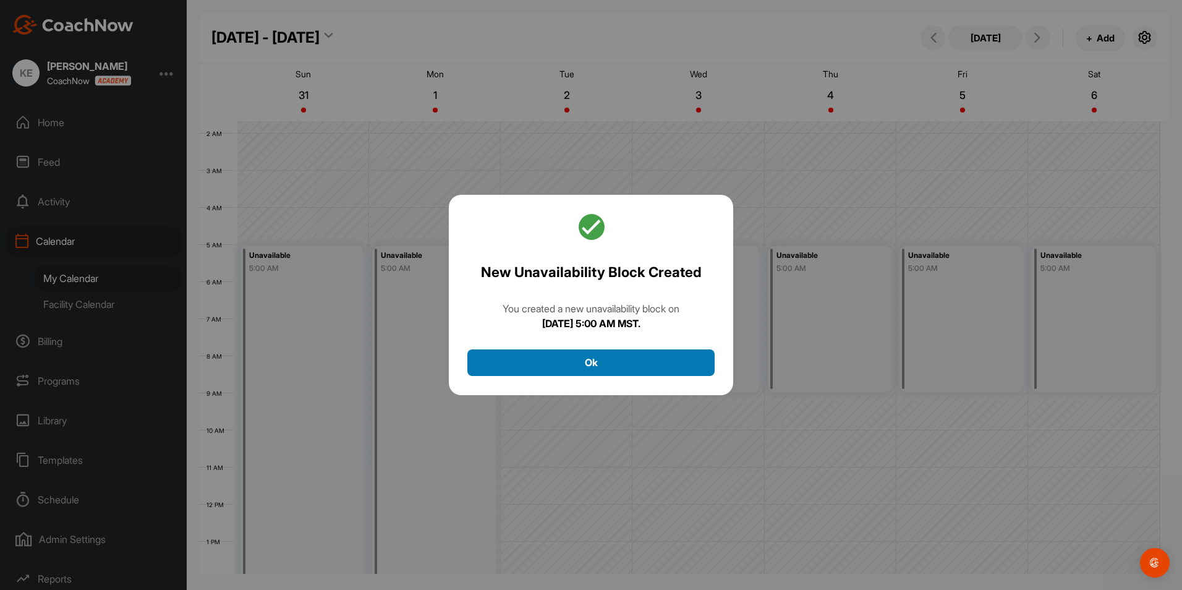
click at [610, 358] on button "Ok" at bounding box center [590, 362] width 247 height 27
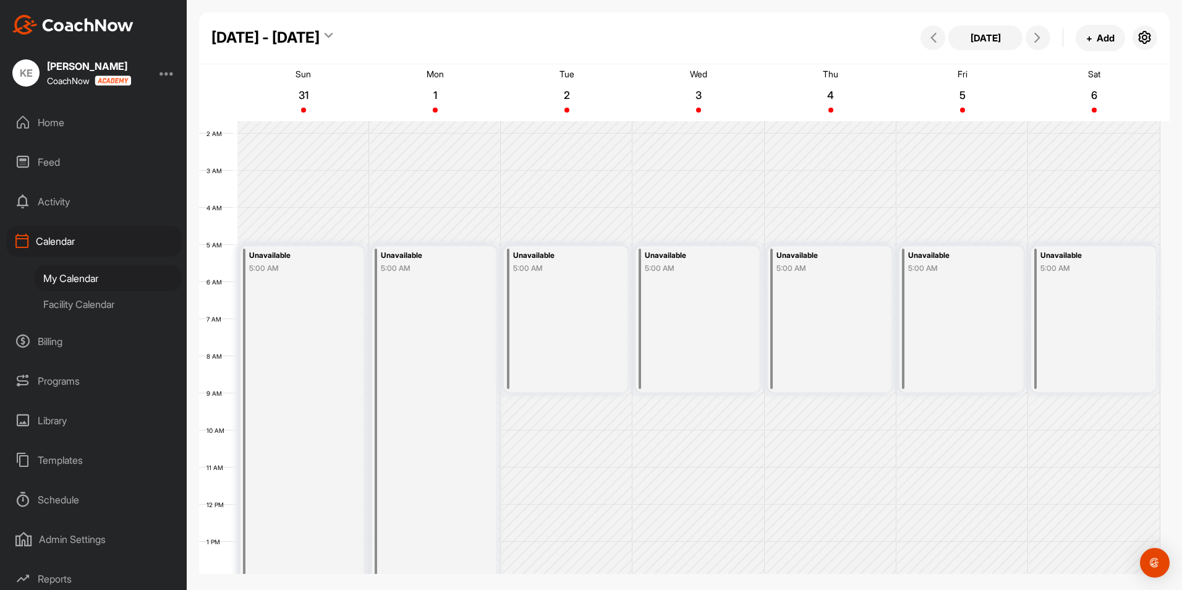
drag, startPoint x: 859, startPoint y: 589, endPoint x: 896, endPoint y: 588, distance: 36.5
click at [896, 588] on div "[DATE] - [DATE] [DATE] + Add Sun 31 Mon 1 Tue 2 Wed 3 Thu 4 Fri 5 Sat 6 12 AM 1…" at bounding box center [685, 295] width 996 height 590
click at [313, 38] on div "[DATE] - [DATE]" at bounding box center [265, 38] width 108 height 22
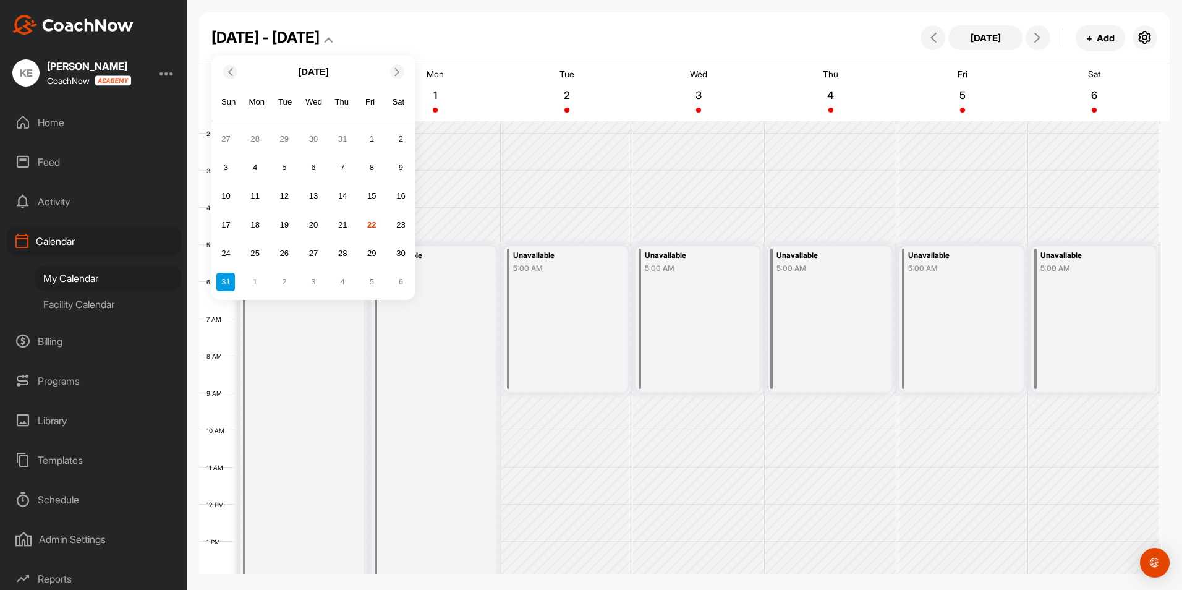
click at [395, 71] on icon at bounding box center [397, 71] width 8 height 8
click at [225, 165] on div "7" at bounding box center [225, 167] width 19 height 19
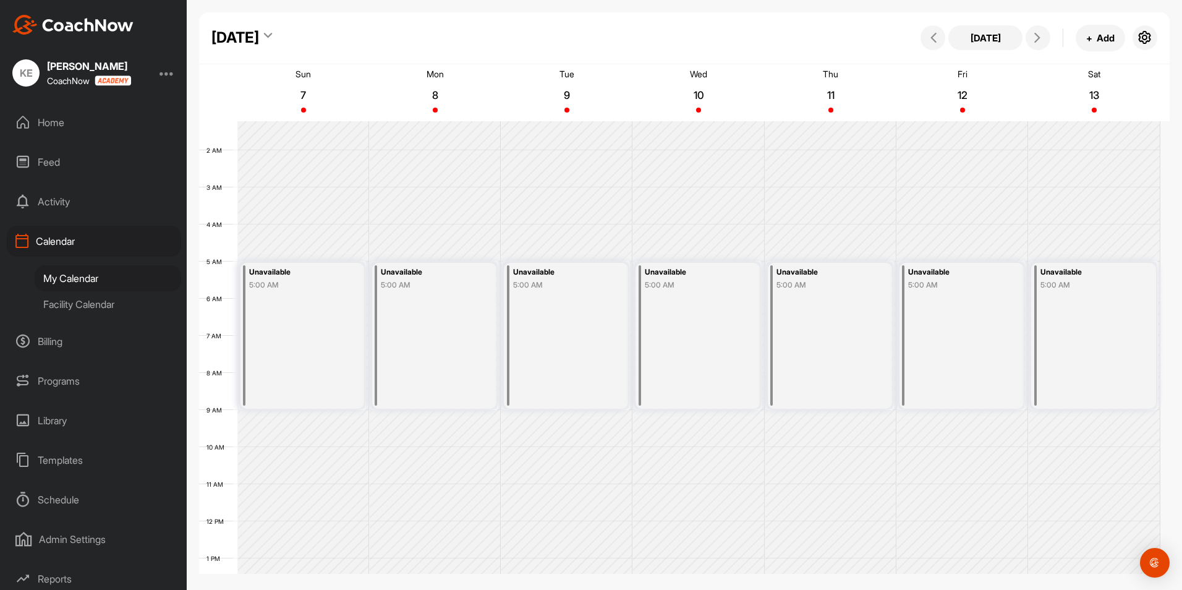
scroll to position [28, 0]
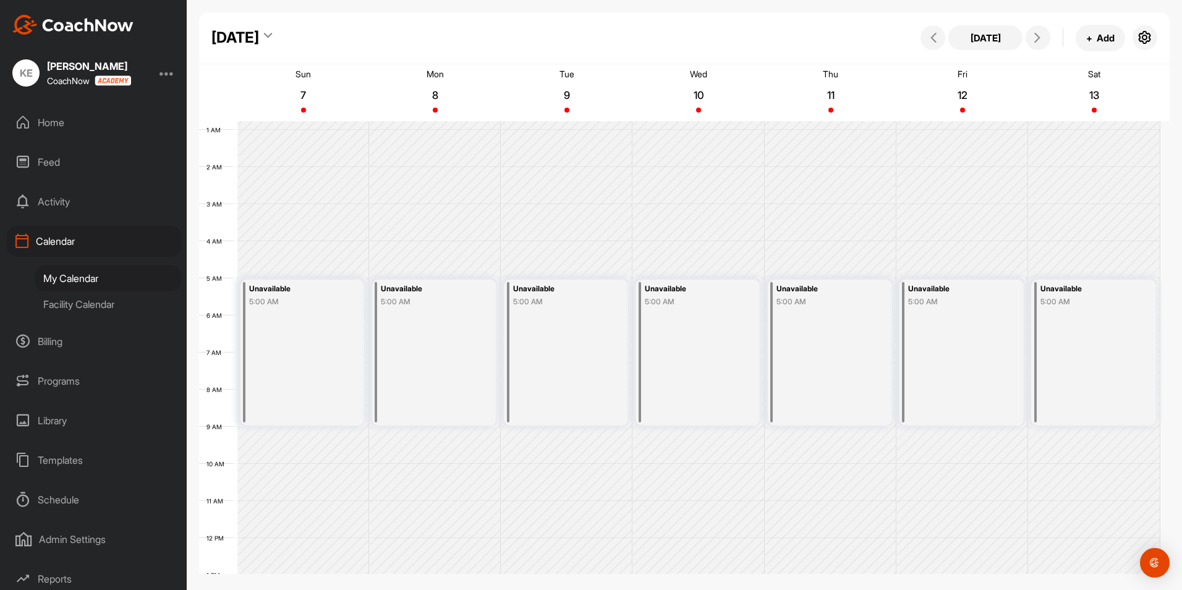
drag, startPoint x: 304, startPoint y: 281, endPoint x: 305, endPoint y: 416, distance: 134.8
click at [305, 415] on div "Unavailable 5:00 AM" at bounding box center [303, 352] width 124 height 146
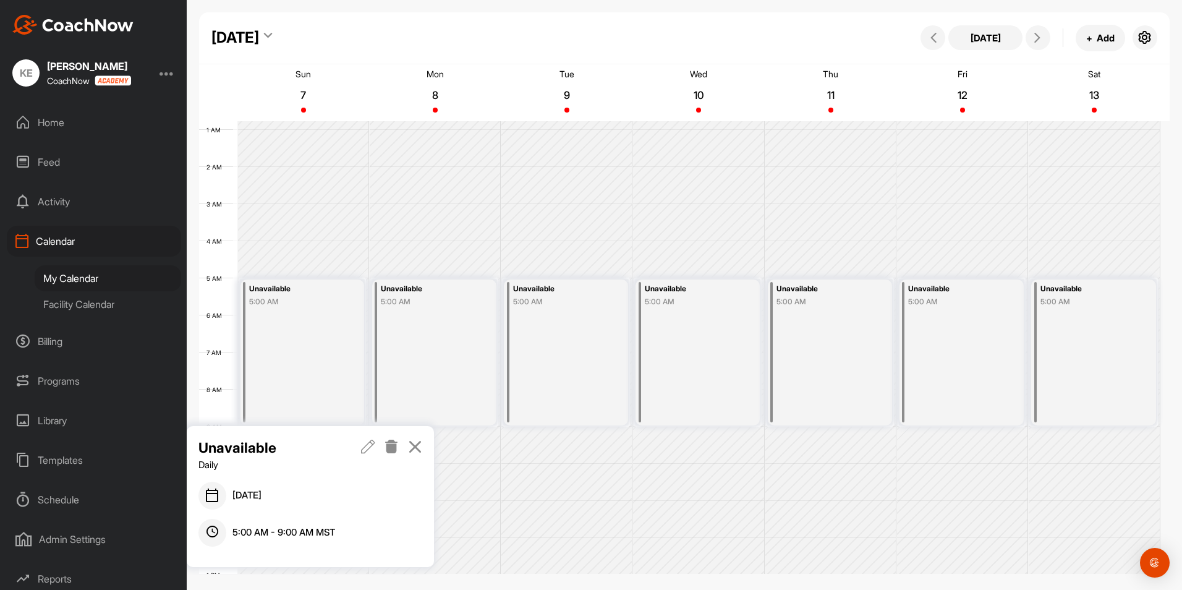
click at [369, 445] on icon at bounding box center [368, 447] width 14 height 14
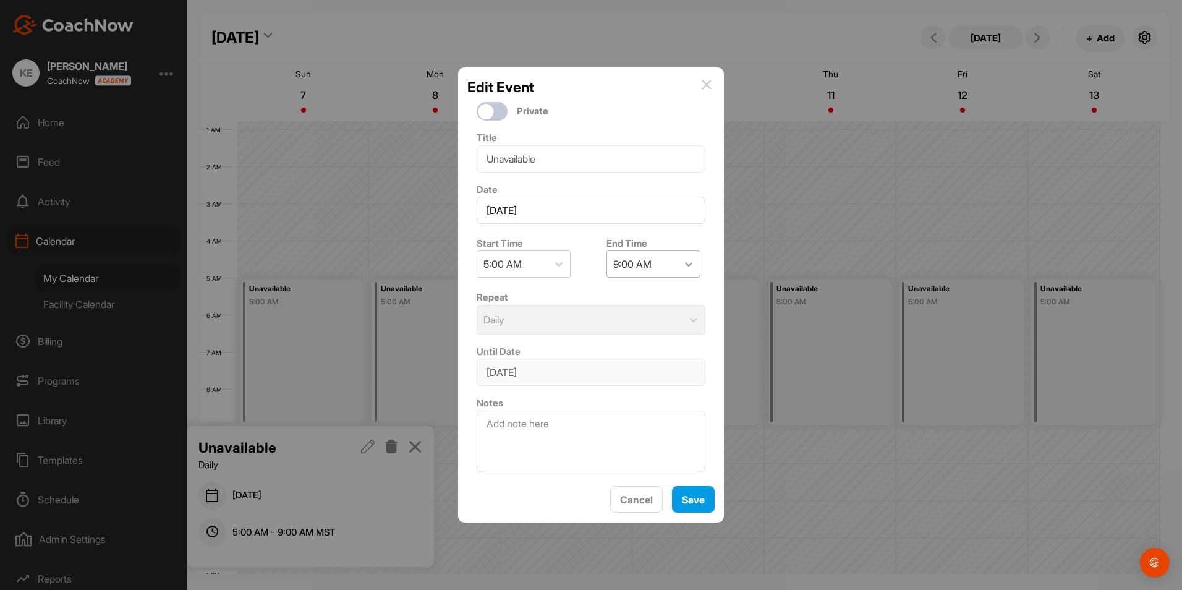
click at [683, 263] on icon at bounding box center [689, 264] width 12 height 12
click at [638, 446] on div "7:00 PM" at bounding box center [649, 447] width 94 height 25
click at [707, 514] on div "Edit Event Private Title Unavailable Date [DATE] Start Time 5:00 AM End Time op…" at bounding box center [591, 294] width 266 height 455
click at [702, 506] on button "Save" at bounding box center [693, 499] width 43 height 27
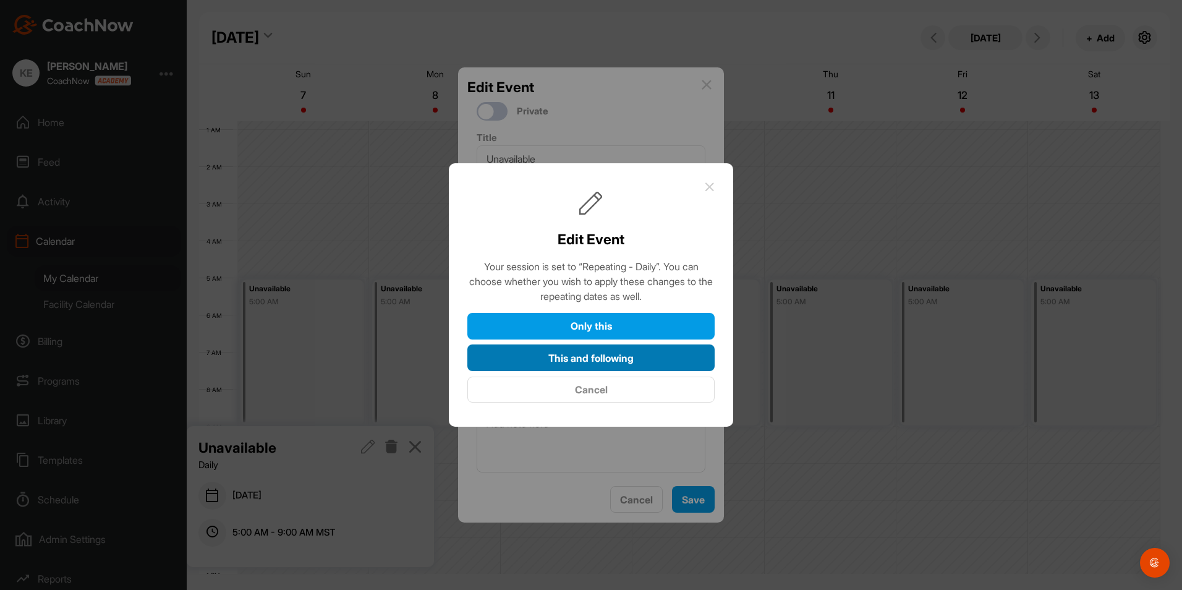
click at [595, 358] on button "This and following" at bounding box center [590, 357] width 247 height 27
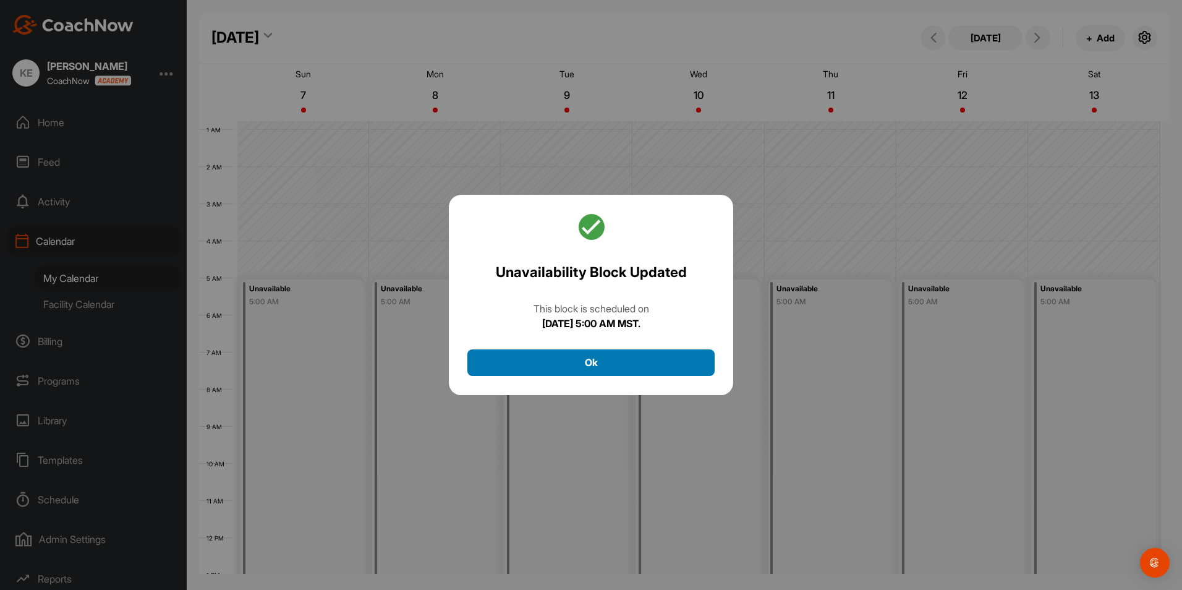
click at [590, 362] on button "Ok" at bounding box center [590, 362] width 247 height 27
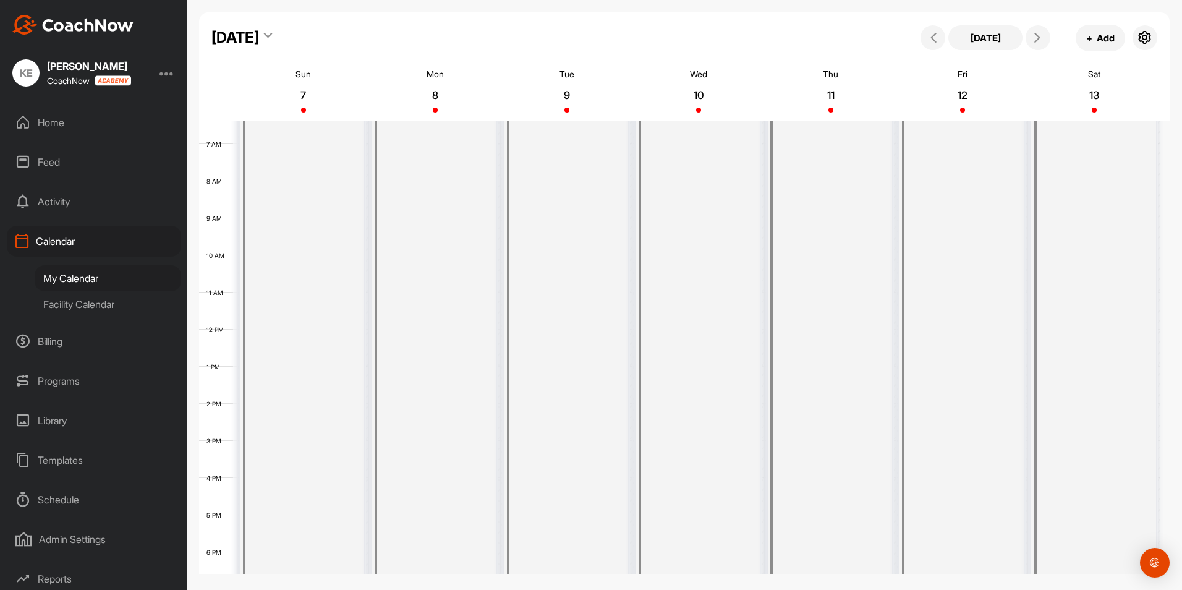
scroll to position [314, 0]
click at [259, 35] on div "[DATE]" at bounding box center [235, 38] width 48 height 22
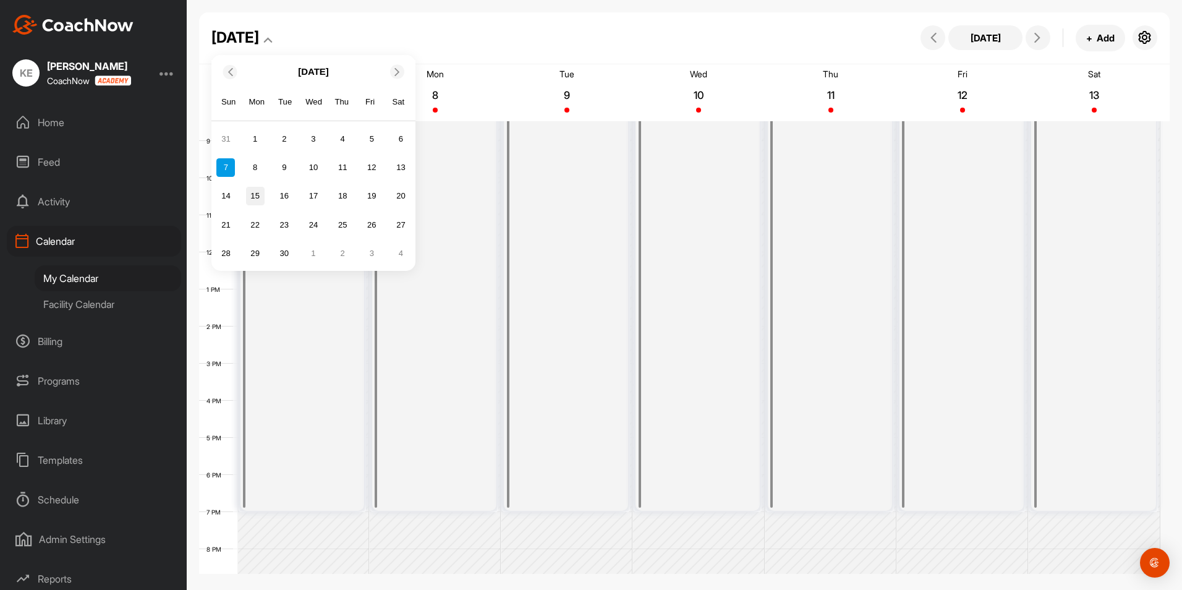
click at [255, 196] on div "15" at bounding box center [255, 196] width 19 height 19
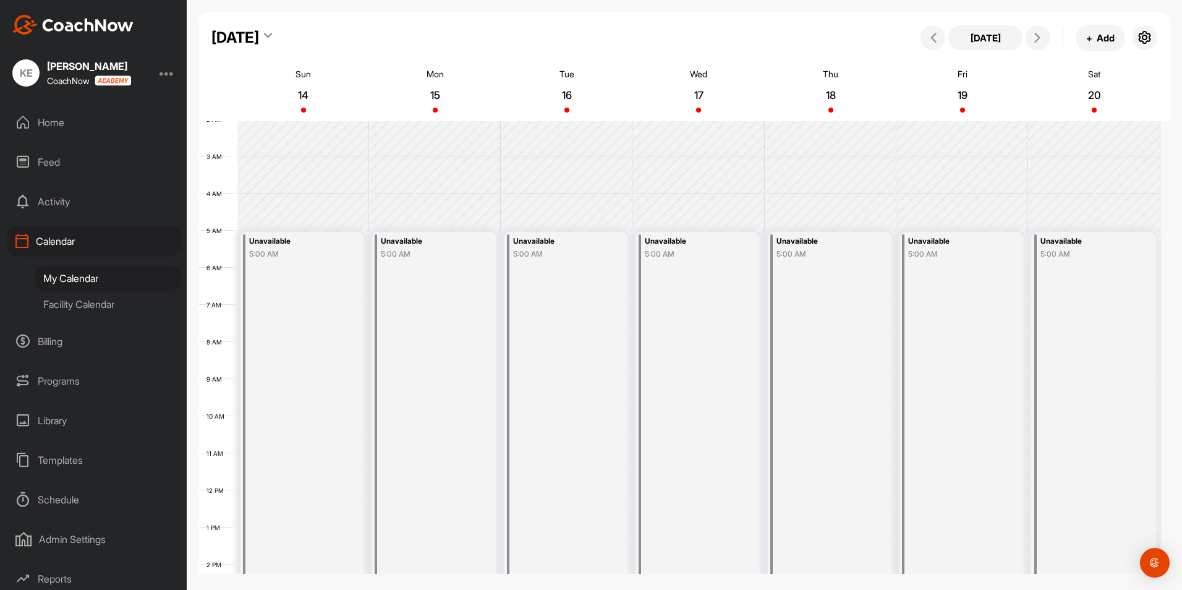
scroll to position [62, 0]
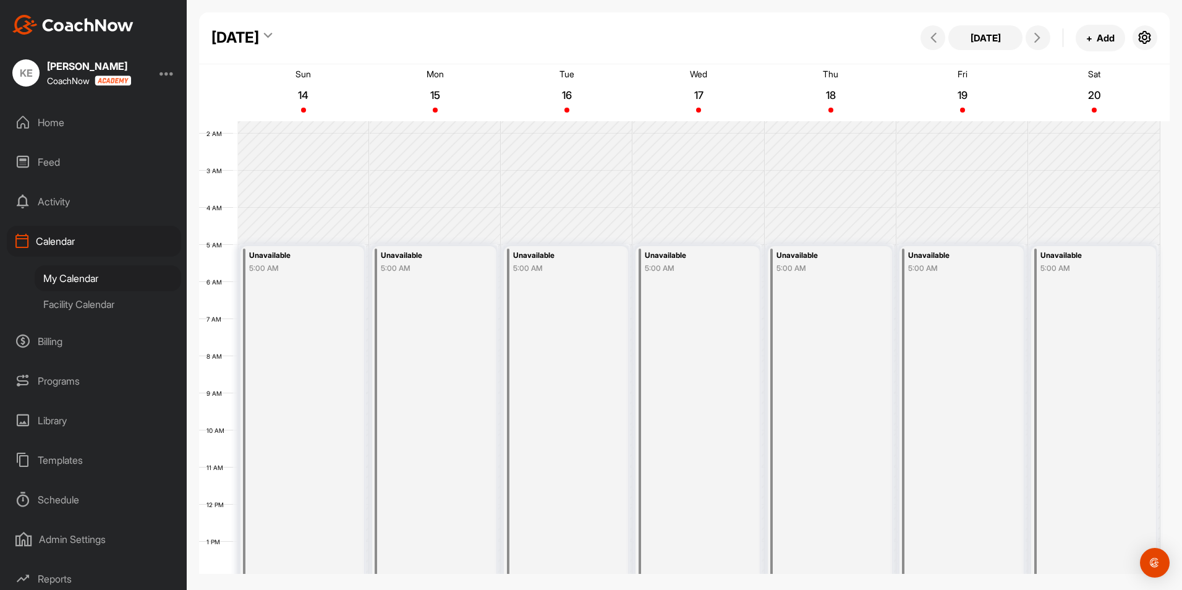
click at [436, 275] on div "Unavailable 5:00 AM" at bounding box center [434, 504] width 124 height 517
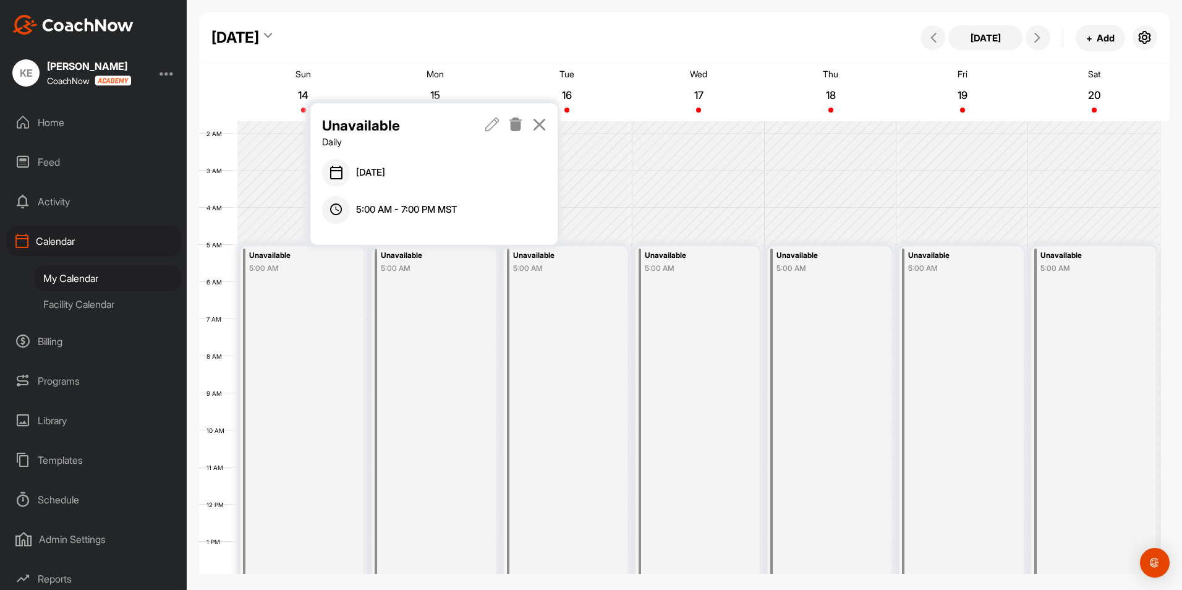
click at [542, 125] on icon at bounding box center [539, 124] width 14 height 14
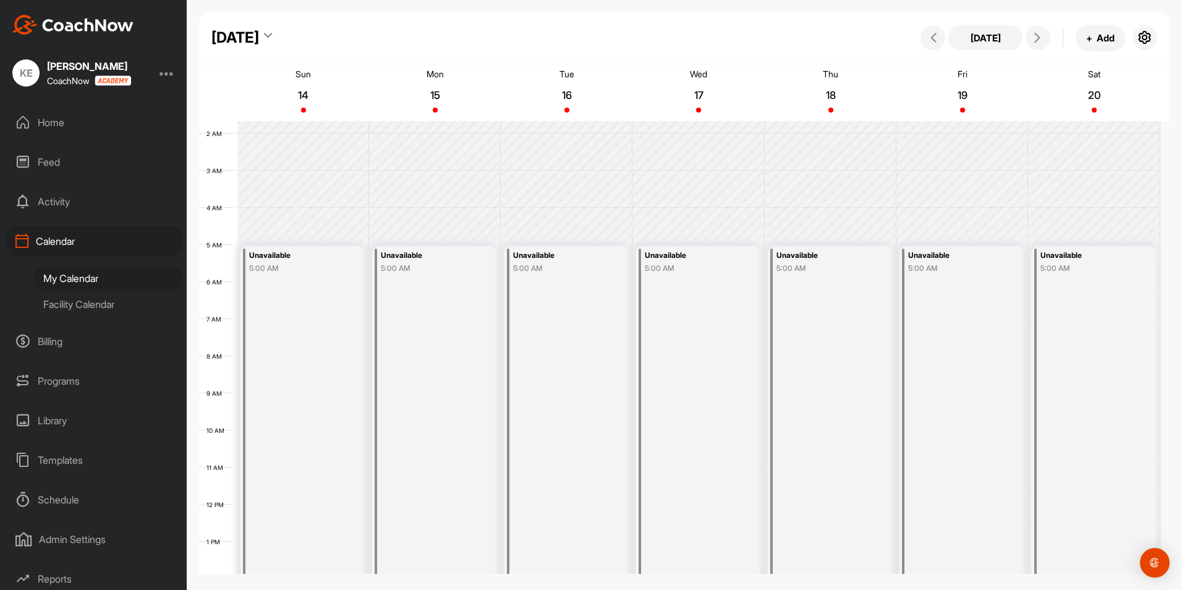
click at [569, 315] on div "Unavailable 5:00 AM" at bounding box center [566, 504] width 124 height 517
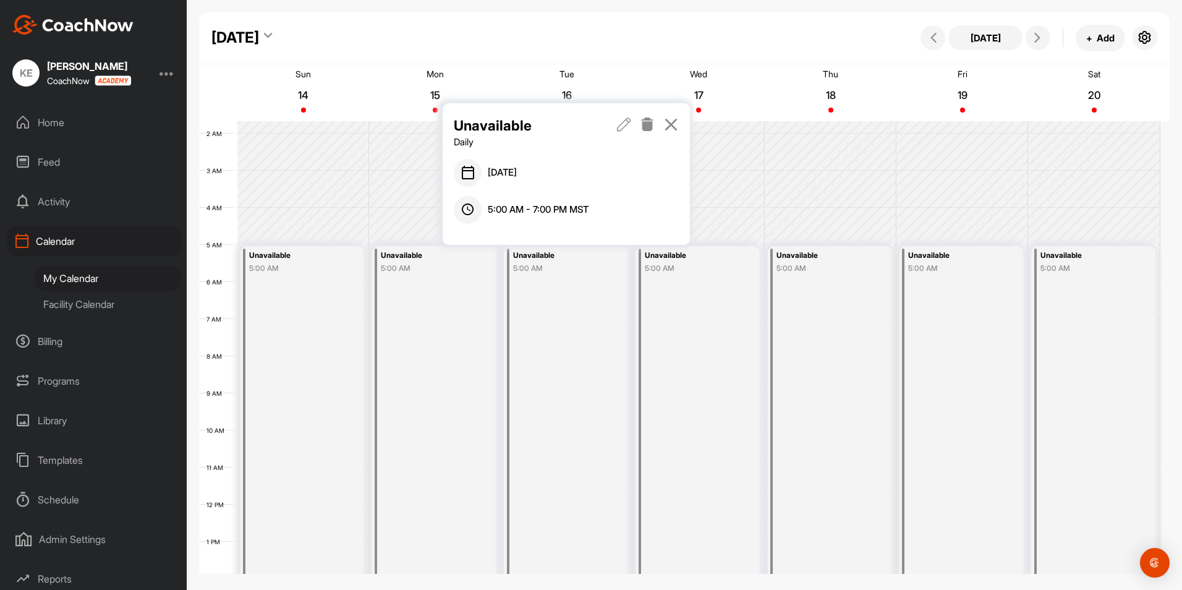
click at [623, 124] on icon at bounding box center [624, 124] width 14 height 14
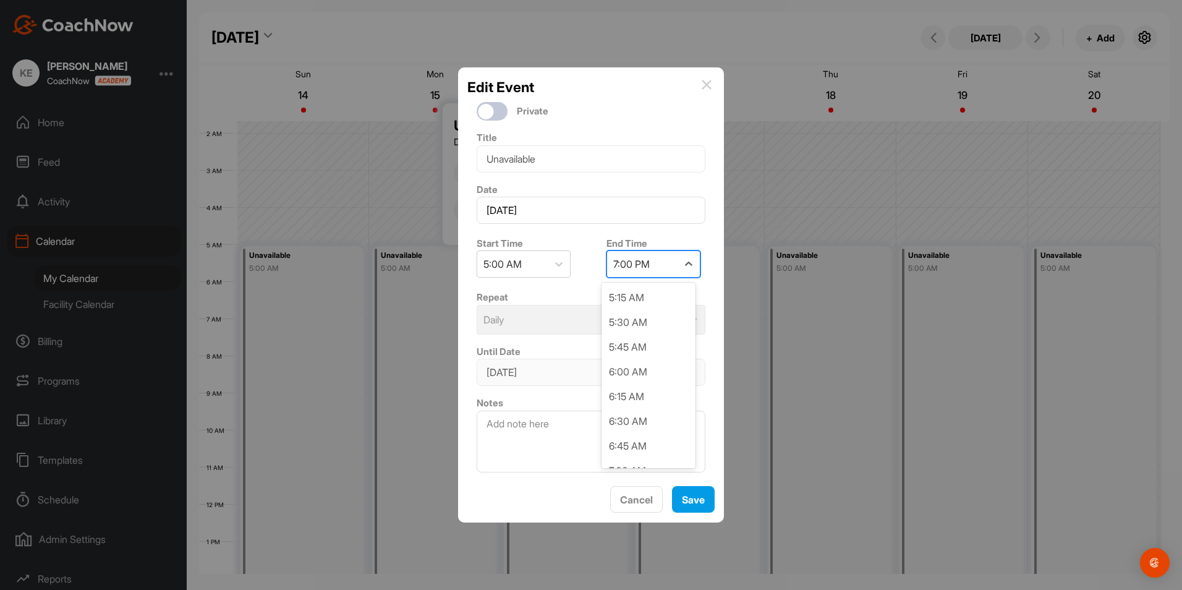
click at [657, 262] on div "7:00 PM" at bounding box center [642, 264] width 70 height 26
click at [636, 322] on div "9:00 AM" at bounding box center [649, 324] width 94 height 25
click at [691, 497] on button "Save" at bounding box center [693, 499] width 43 height 27
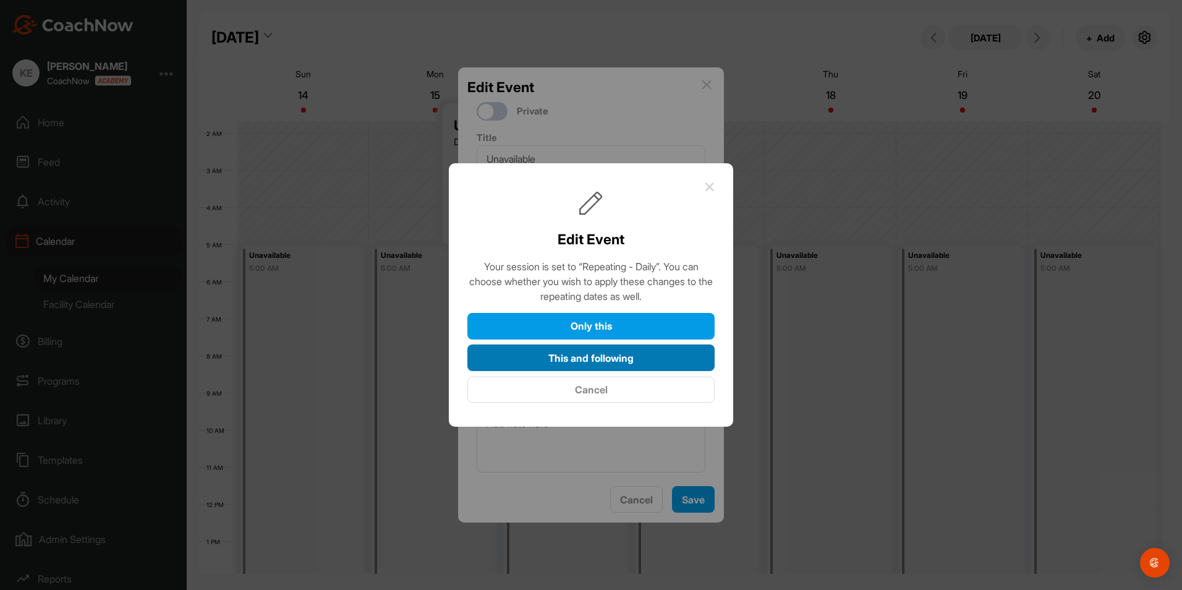
click at [597, 357] on button "This and following" at bounding box center [590, 357] width 247 height 27
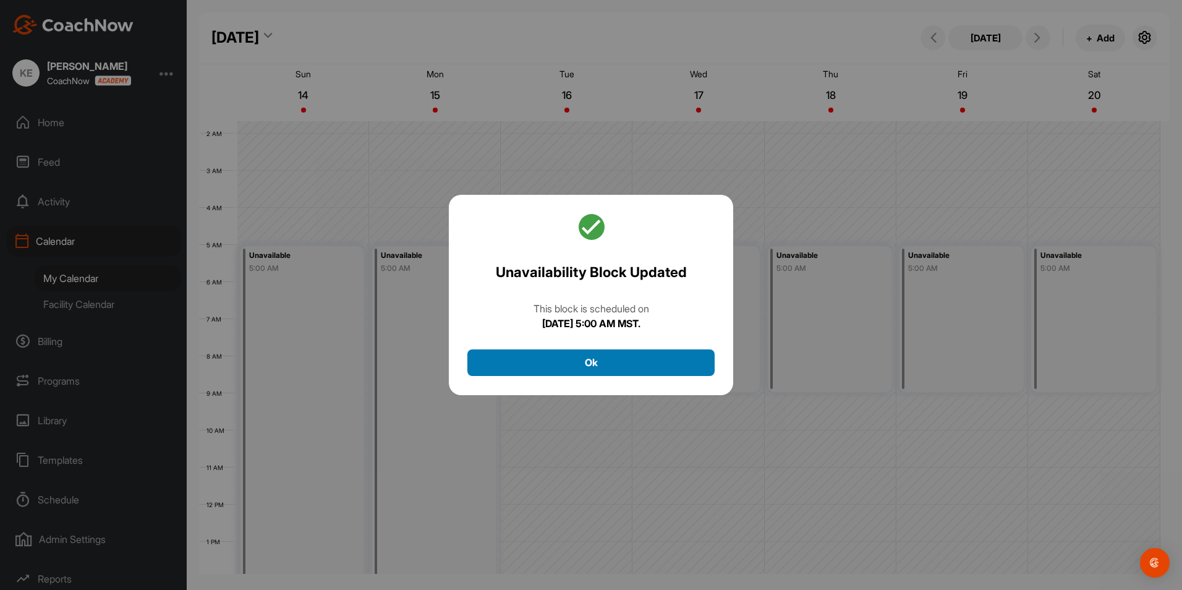
click at [629, 359] on button "Ok" at bounding box center [590, 362] width 247 height 27
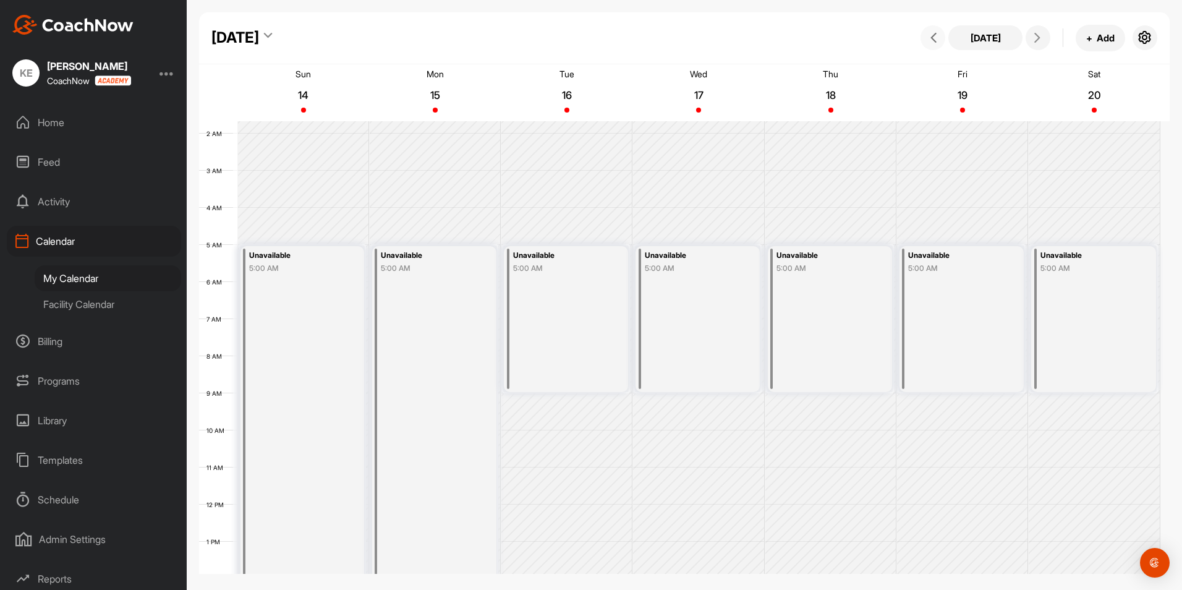
click at [934, 33] on icon at bounding box center [934, 38] width 10 height 10
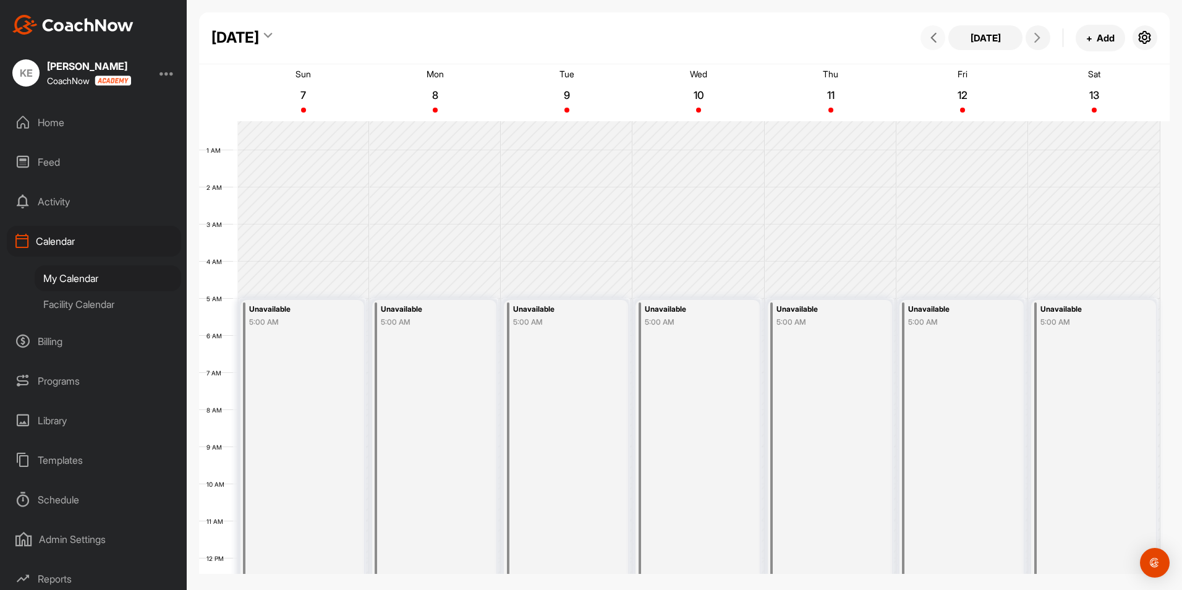
scroll to position [0, 0]
click at [934, 42] on icon at bounding box center [934, 38] width 10 height 10
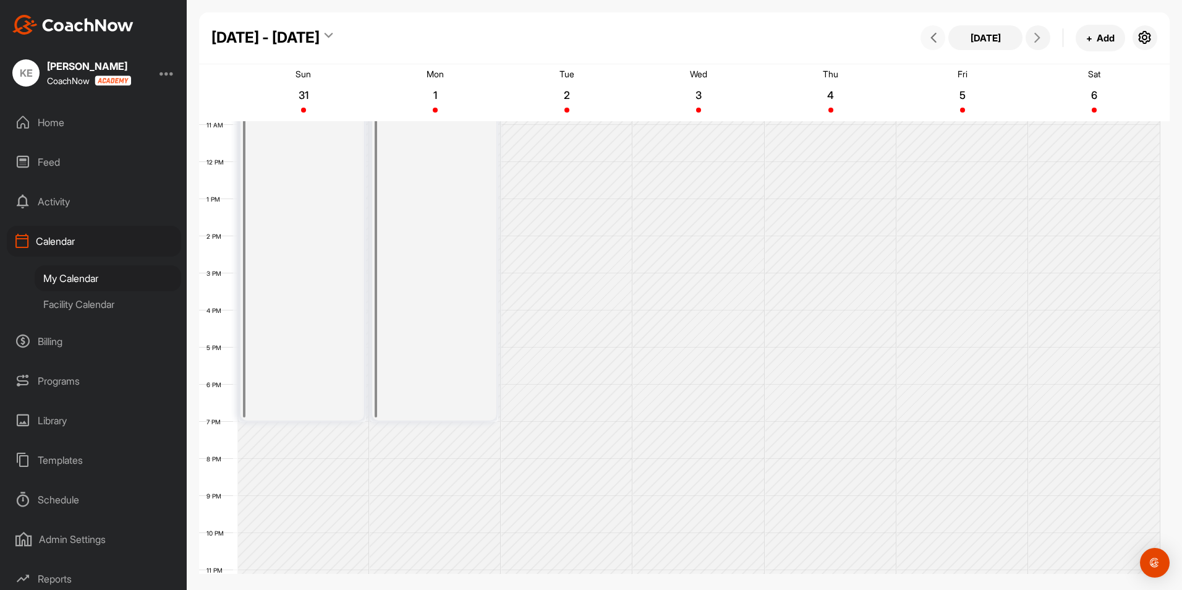
scroll to position [438, 0]
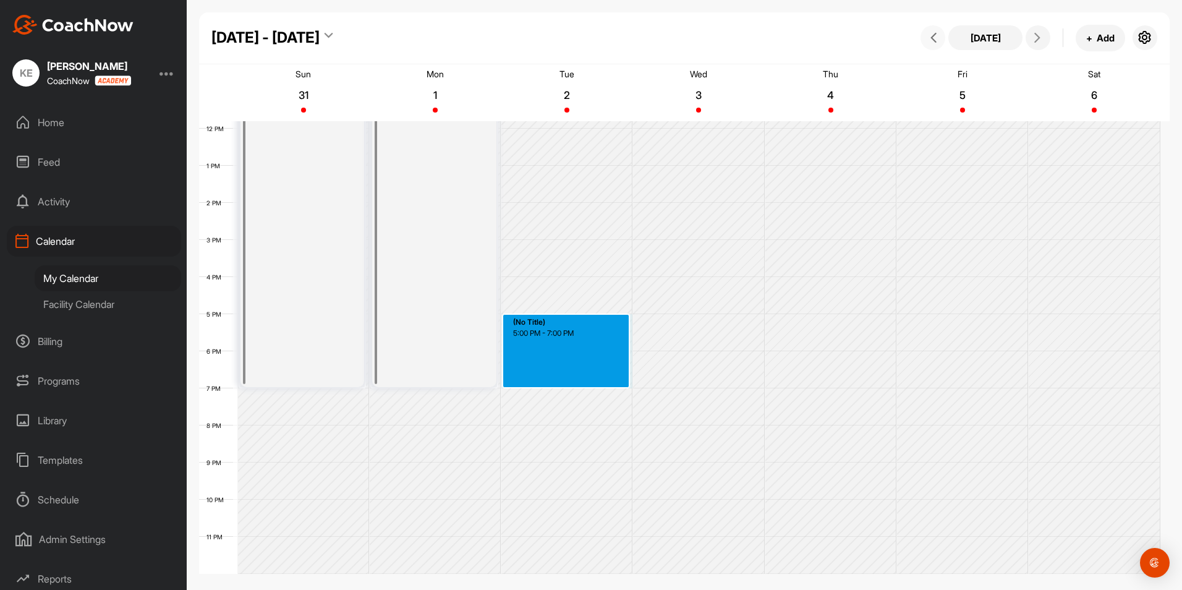
drag, startPoint x: 553, startPoint y: 317, endPoint x: 557, endPoint y: 380, distance: 63.8
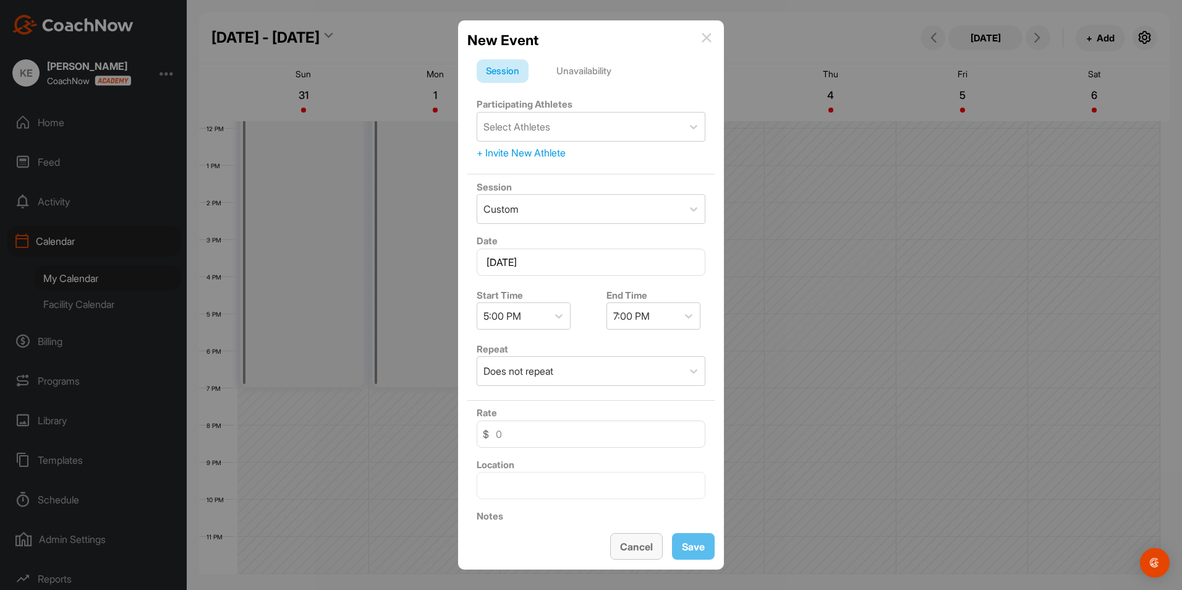
click at [639, 542] on button "Cancel" at bounding box center [636, 546] width 53 height 27
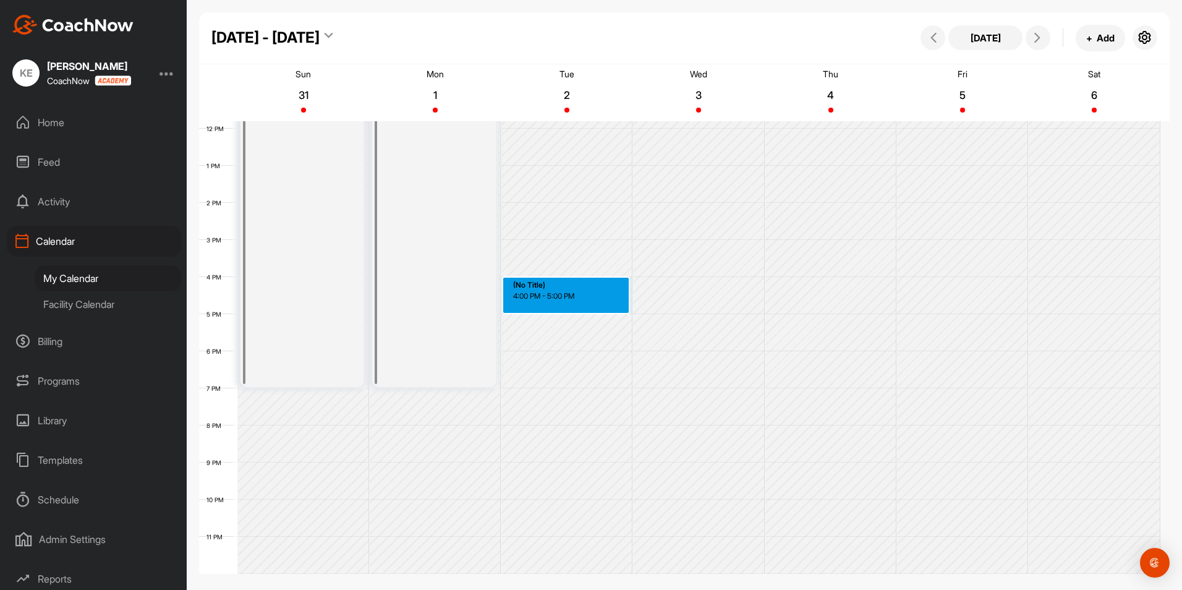
drag, startPoint x: 542, startPoint y: 278, endPoint x: 541, endPoint y: 311, distance: 32.8
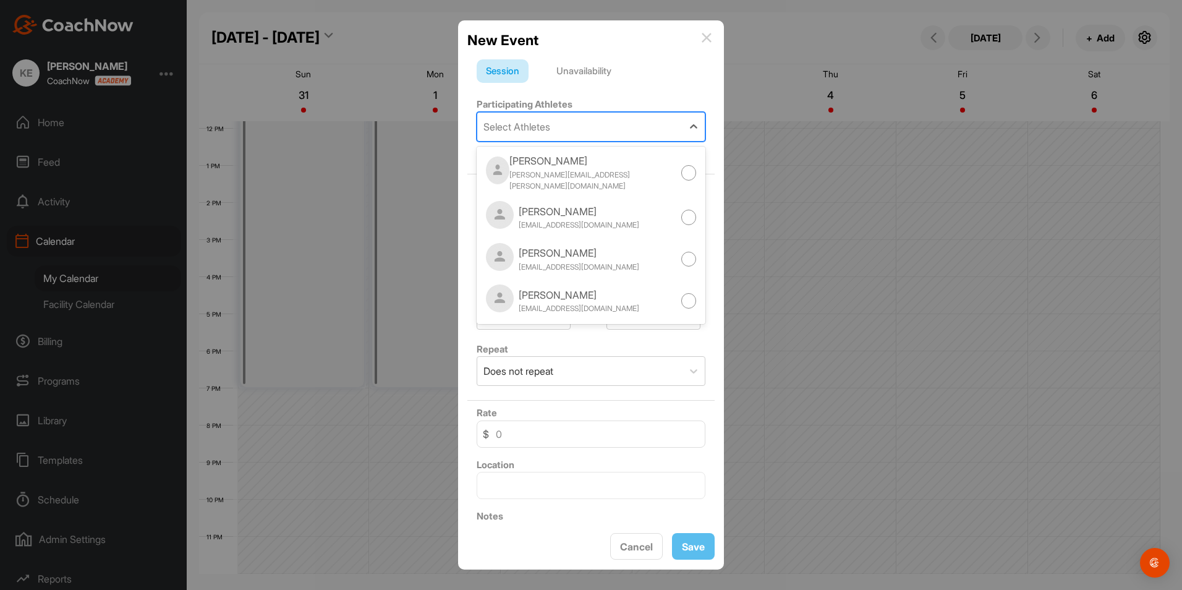
click at [533, 132] on div "Select Athletes" at bounding box center [517, 126] width 67 height 15
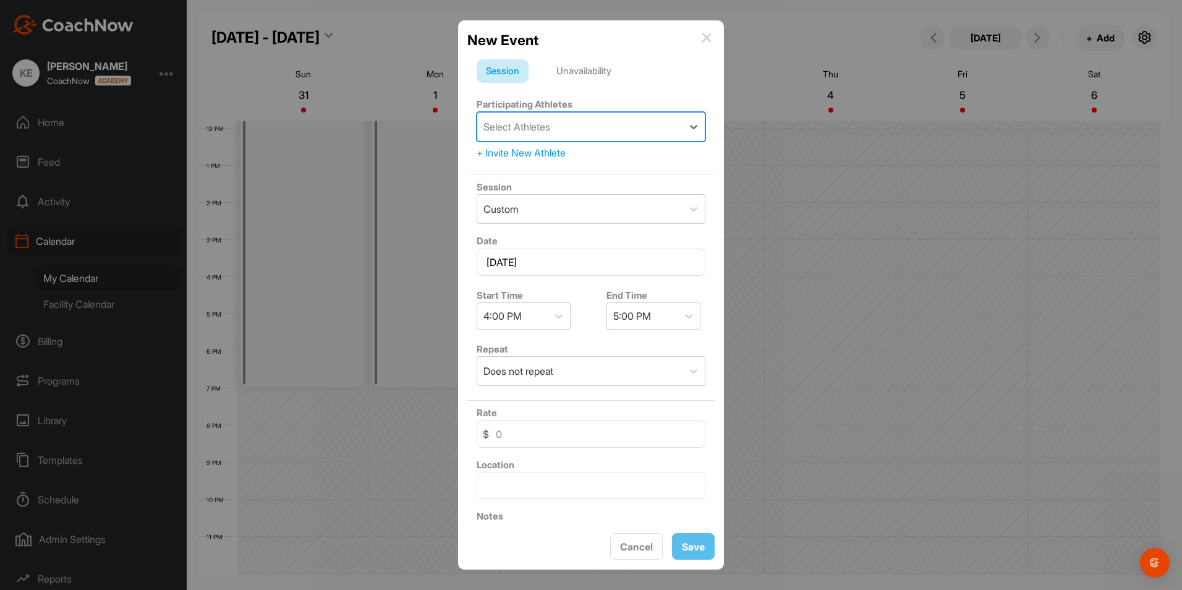
click at [545, 122] on div "Select Athletes" at bounding box center [517, 126] width 67 height 15
click at [543, 122] on input "Junior Clinics" at bounding box center [514, 127] width 64 height 27
type input "Junior Clinics"
click at [690, 187] on div "Session Custom" at bounding box center [590, 201] width 247 height 54
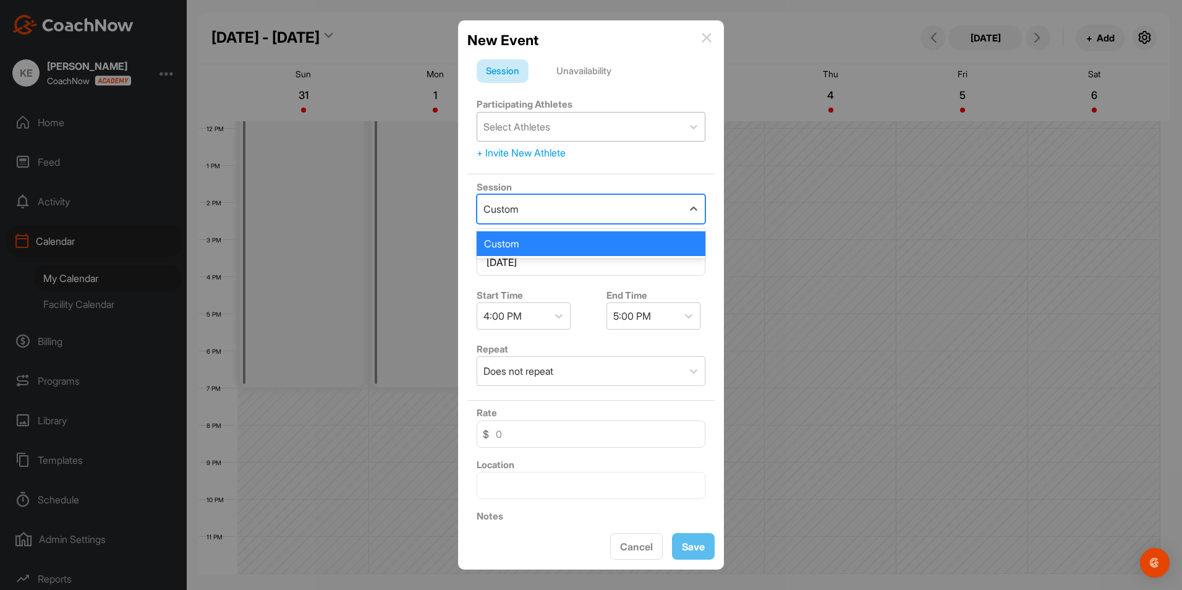
click at [549, 204] on div "Custom" at bounding box center [579, 209] width 205 height 28
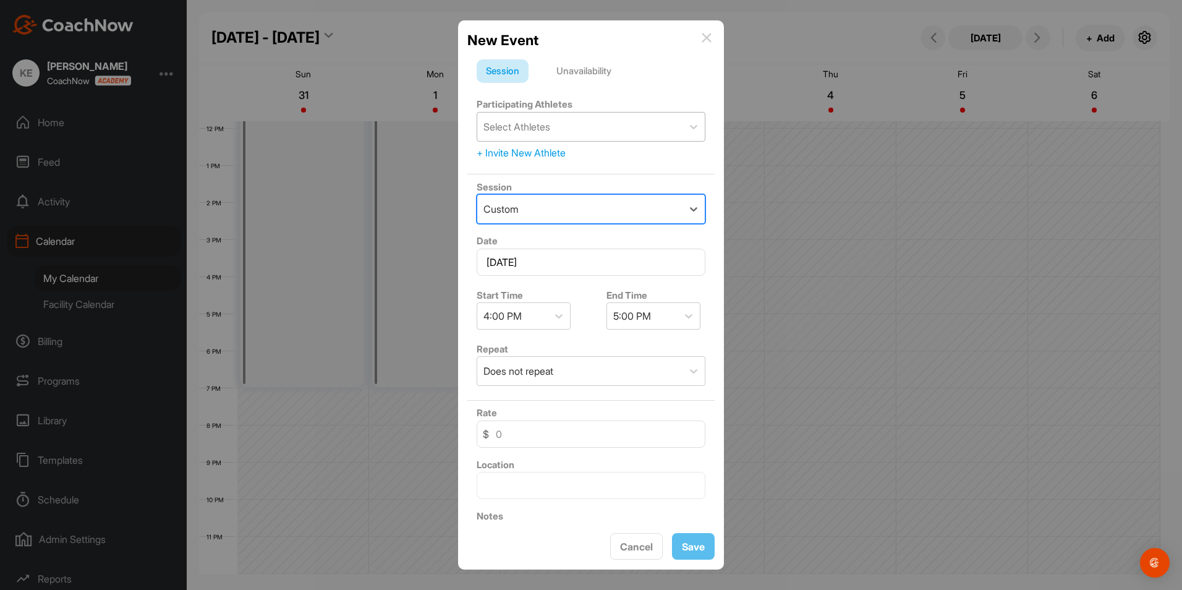
click at [549, 204] on div "Custom" at bounding box center [579, 209] width 205 height 28
click at [549, 367] on div "Does not repeat" at bounding box center [519, 371] width 70 height 15
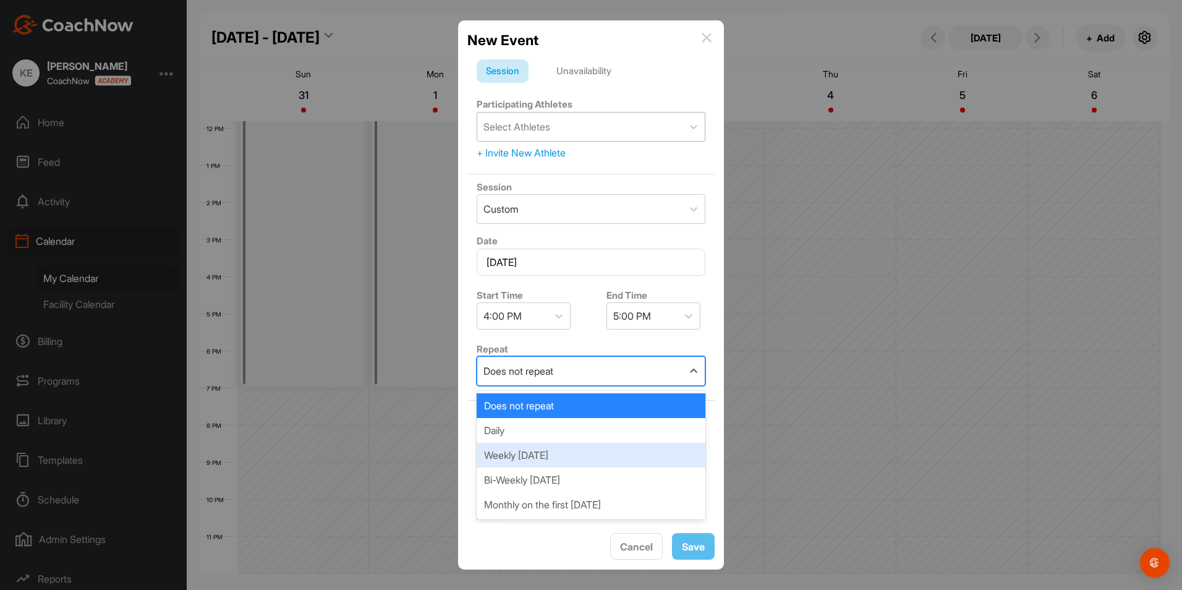
click at [532, 456] on div "Weekly [DATE]" at bounding box center [591, 455] width 229 height 25
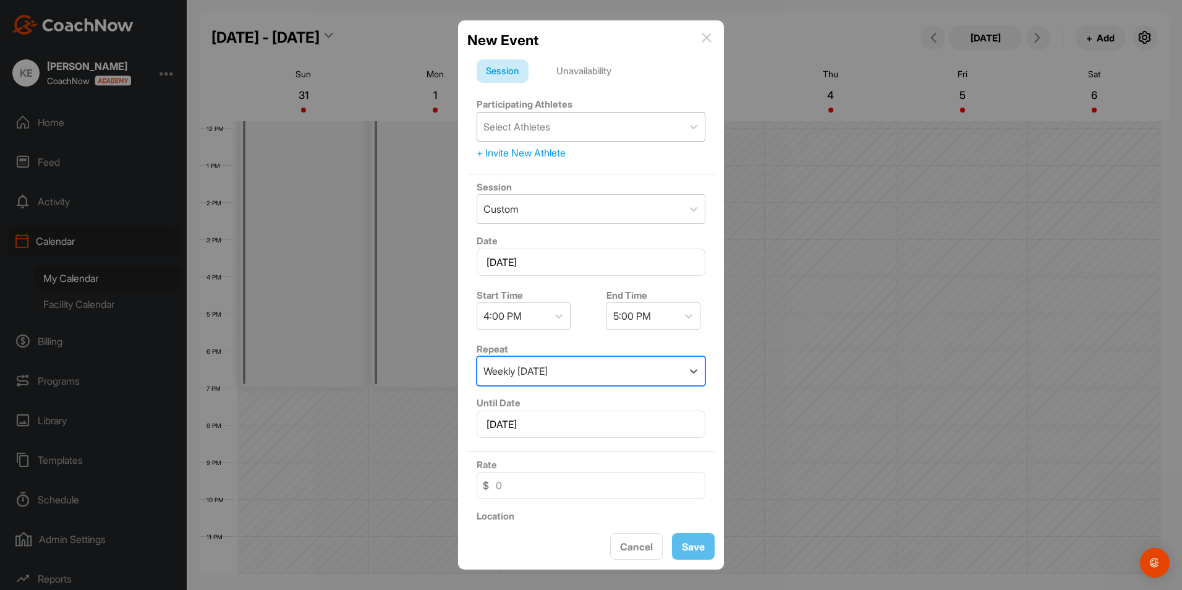
click at [594, 126] on div "Select Athletes" at bounding box center [579, 127] width 205 height 28
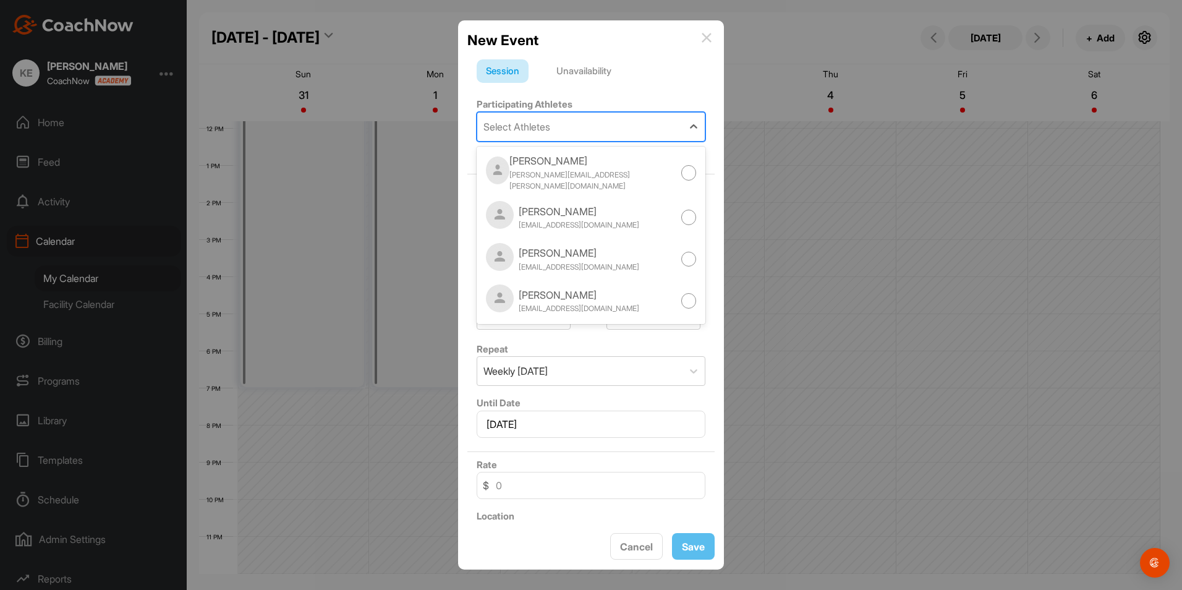
click at [594, 126] on div "Select Athletes" at bounding box center [579, 127] width 205 height 28
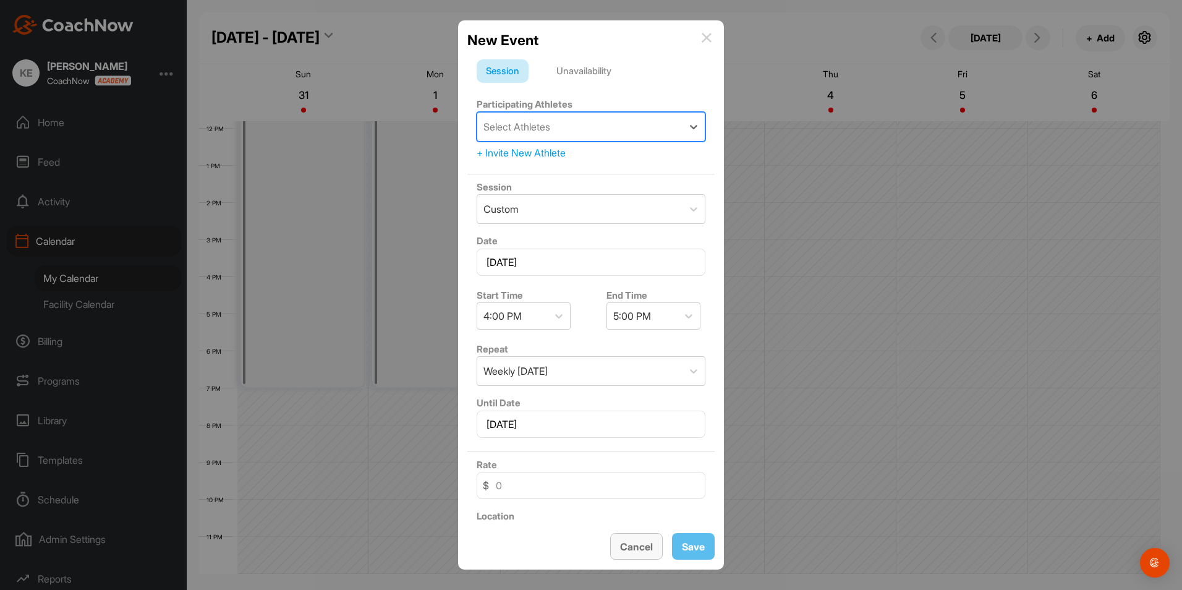
click at [637, 546] on button "Cancel" at bounding box center [636, 546] width 53 height 27
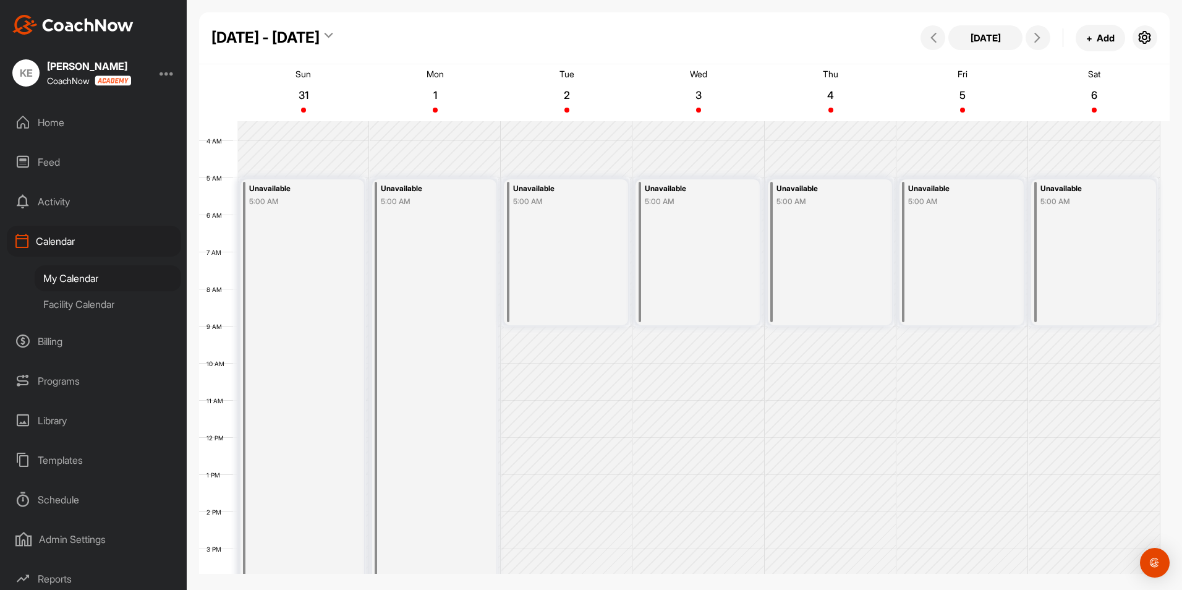
scroll to position [67, 0]
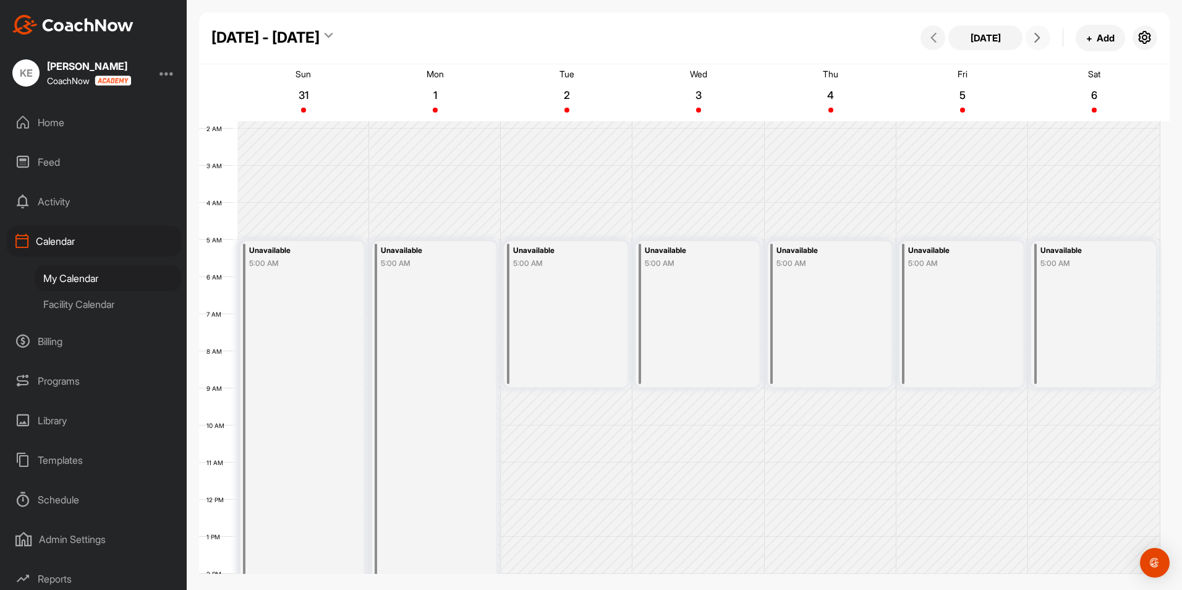
click at [1037, 34] on icon at bounding box center [1038, 38] width 10 height 10
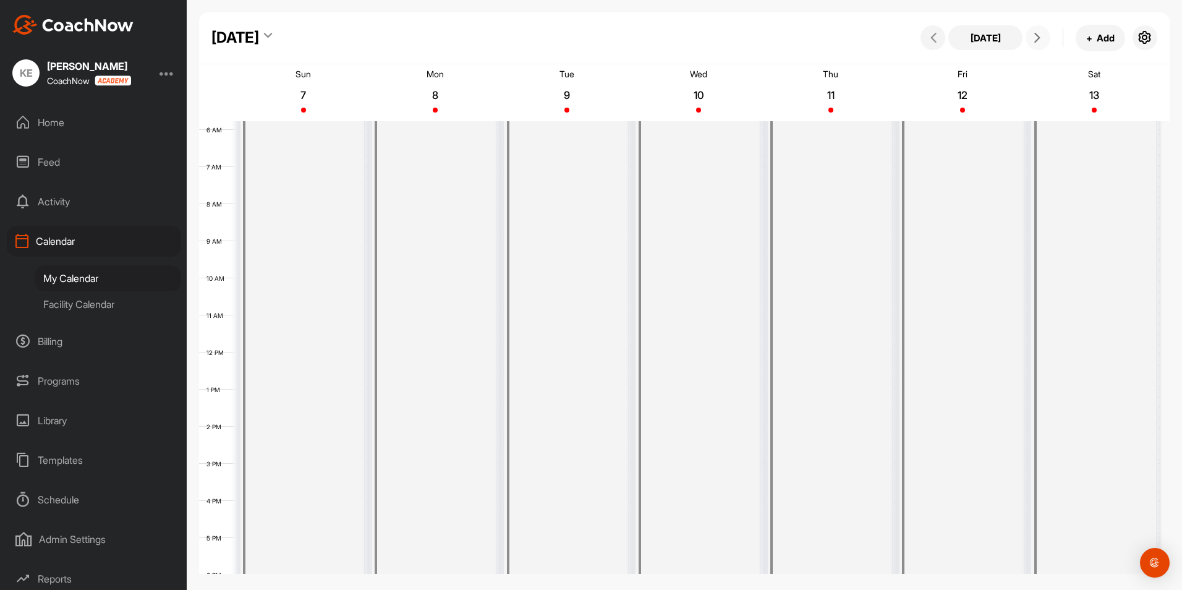
click at [1041, 35] on icon at bounding box center [1038, 38] width 10 height 10
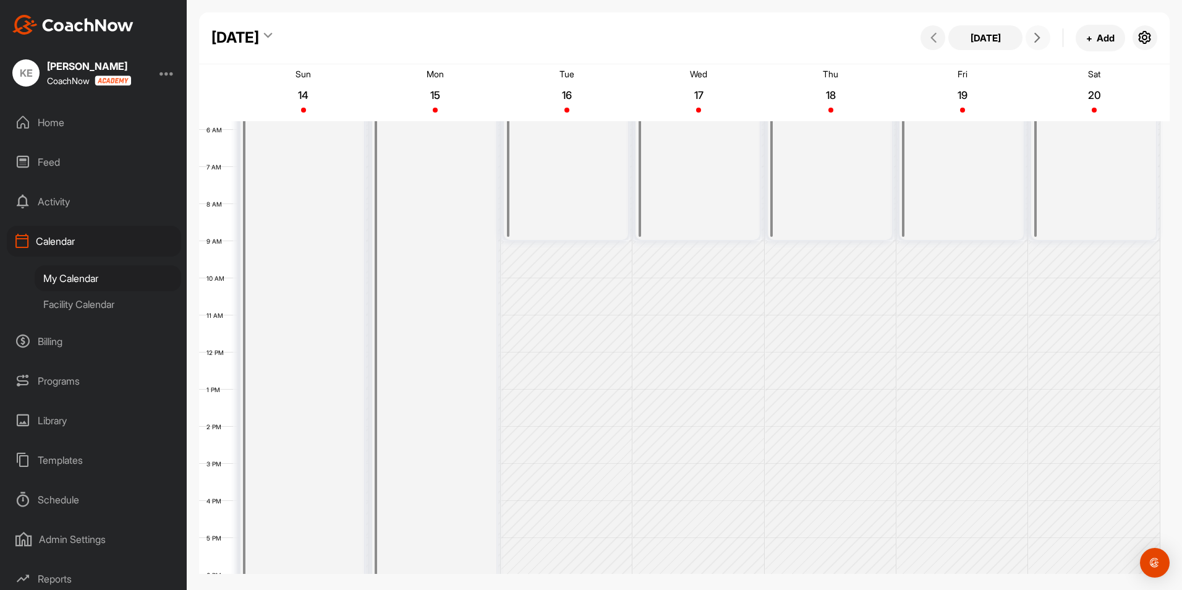
click at [1039, 36] on icon at bounding box center [1038, 38] width 10 height 10
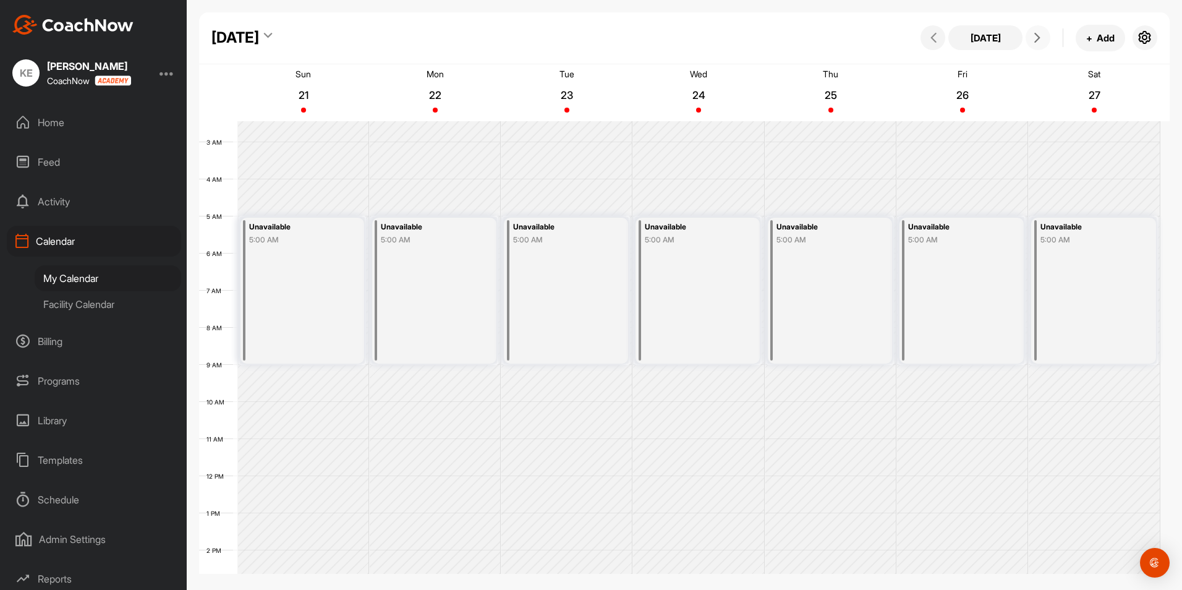
scroll to position [152, 0]
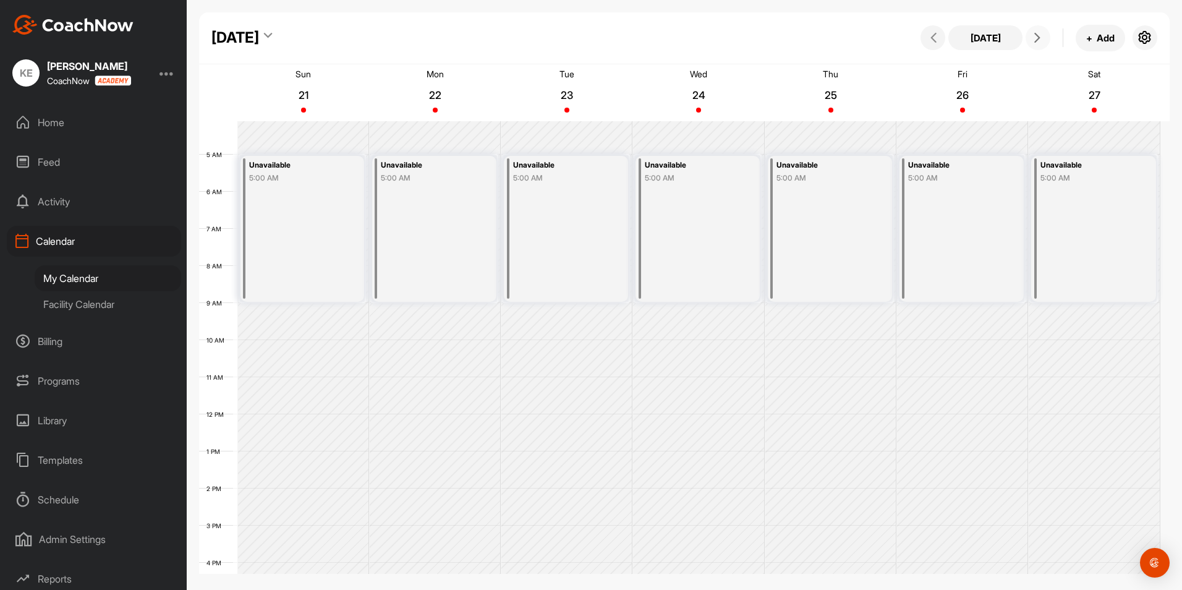
click at [842, 195] on div "Unavailable 5:00 AM" at bounding box center [830, 229] width 124 height 146
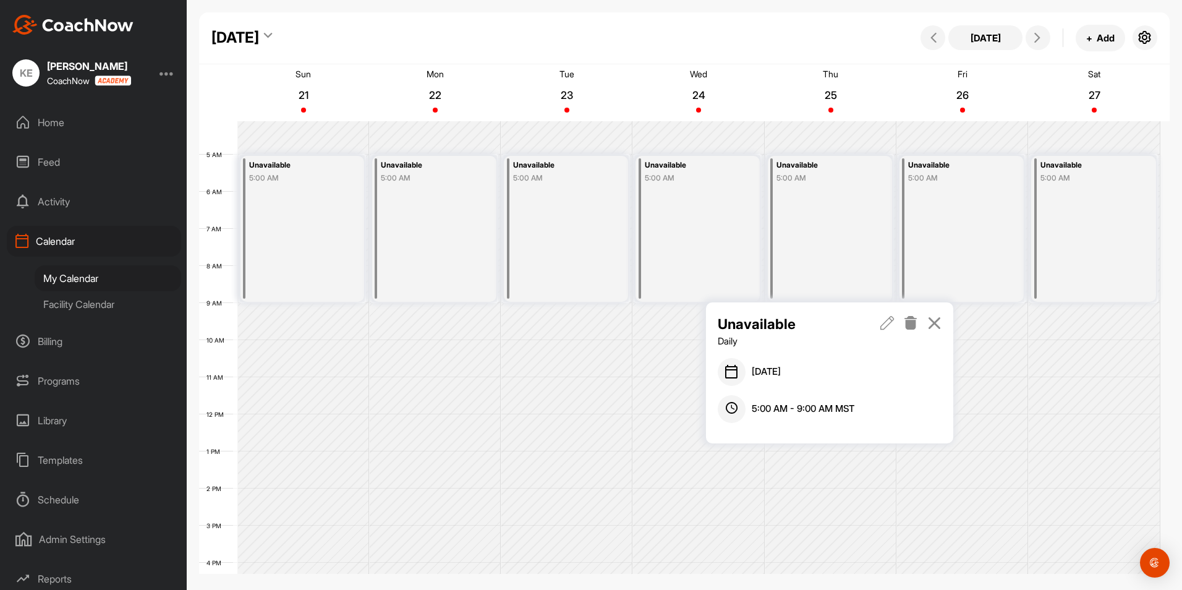
click at [935, 323] on icon at bounding box center [935, 323] width 14 height 14
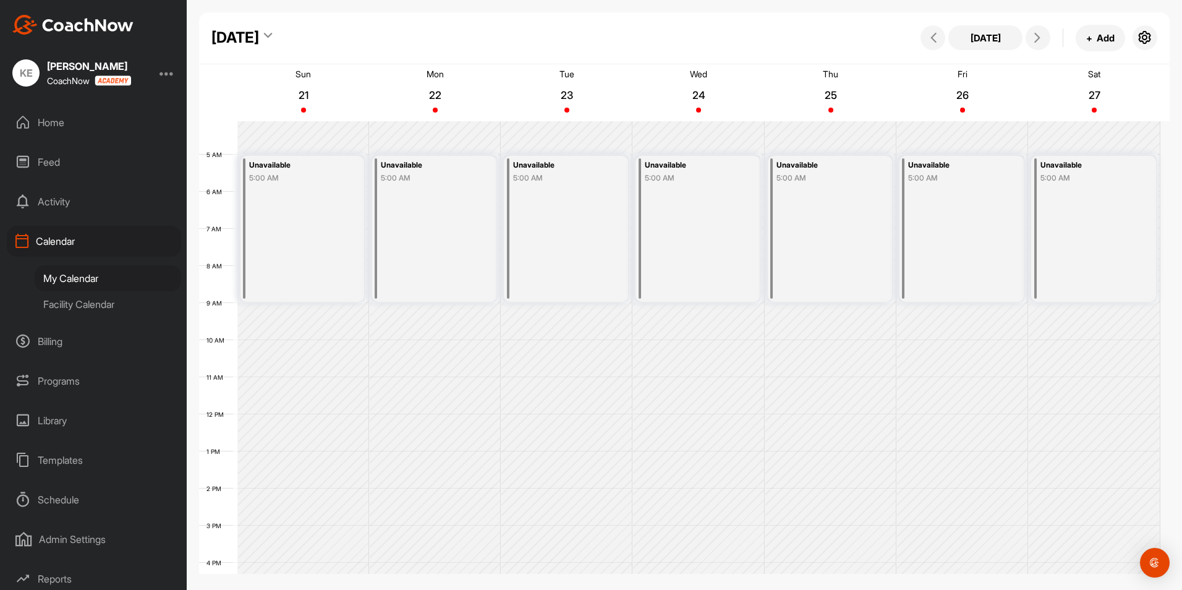
click at [829, 184] on div "Unavailable 5:00 AM" at bounding box center [830, 229] width 124 height 146
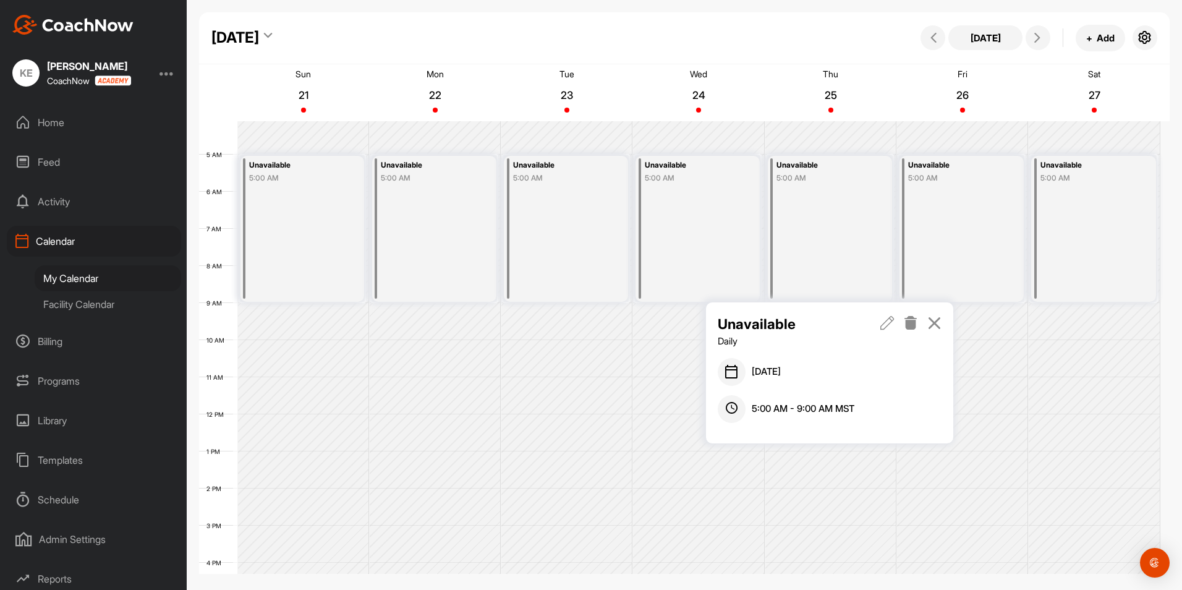
click at [885, 323] on icon at bounding box center [888, 323] width 14 height 14
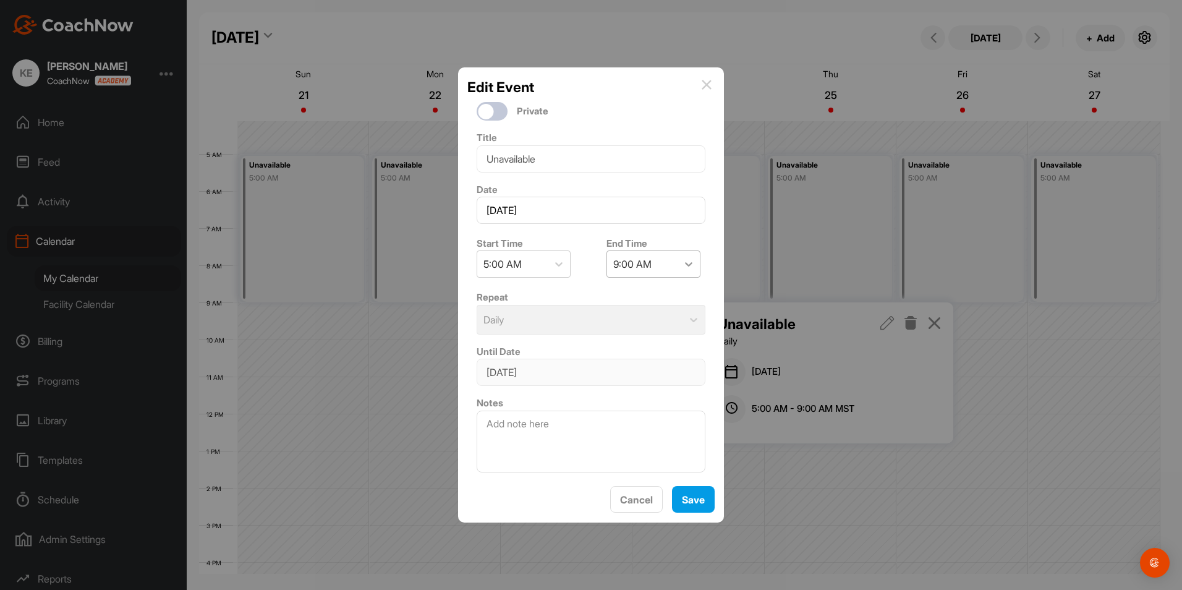
click at [689, 260] on icon at bounding box center [689, 264] width 12 height 12
click at [632, 446] on div "7:00 PM" at bounding box center [649, 447] width 94 height 25
click at [694, 498] on button "Save" at bounding box center [693, 499] width 43 height 27
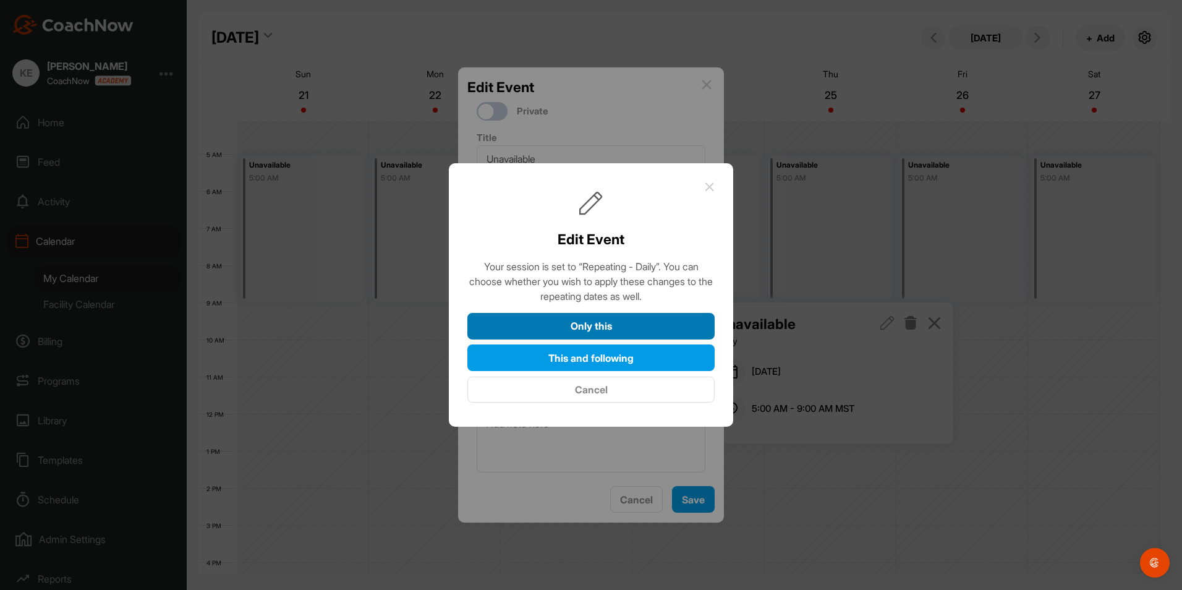
click at [605, 322] on button "Only this" at bounding box center [590, 326] width 247 height 27
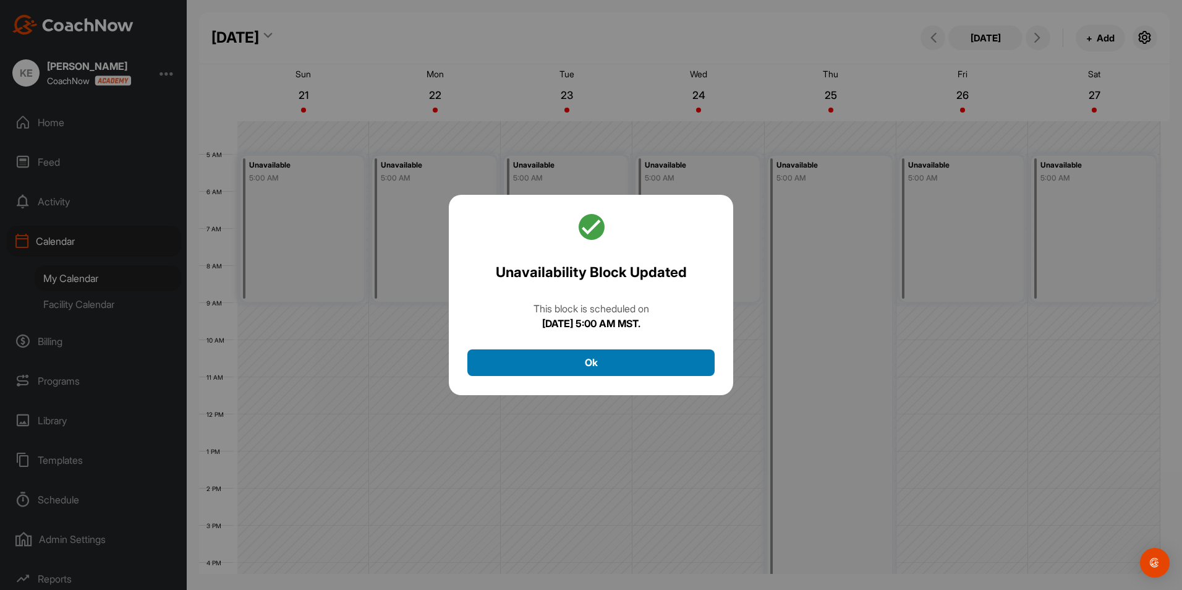
click at [597, 369] on button "Ok" at bounding box center [590, 362] width 247 height 27
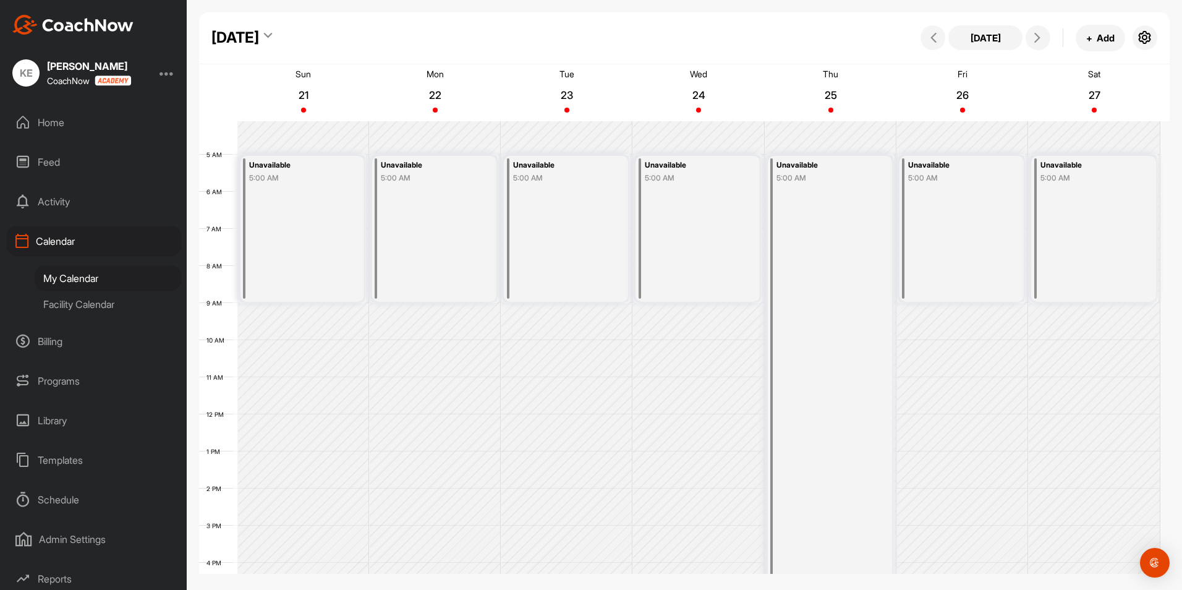
click at [973, 241] on div "Unavailable 5:00 AM" at bounding box center [962, 229] width 124 height 146
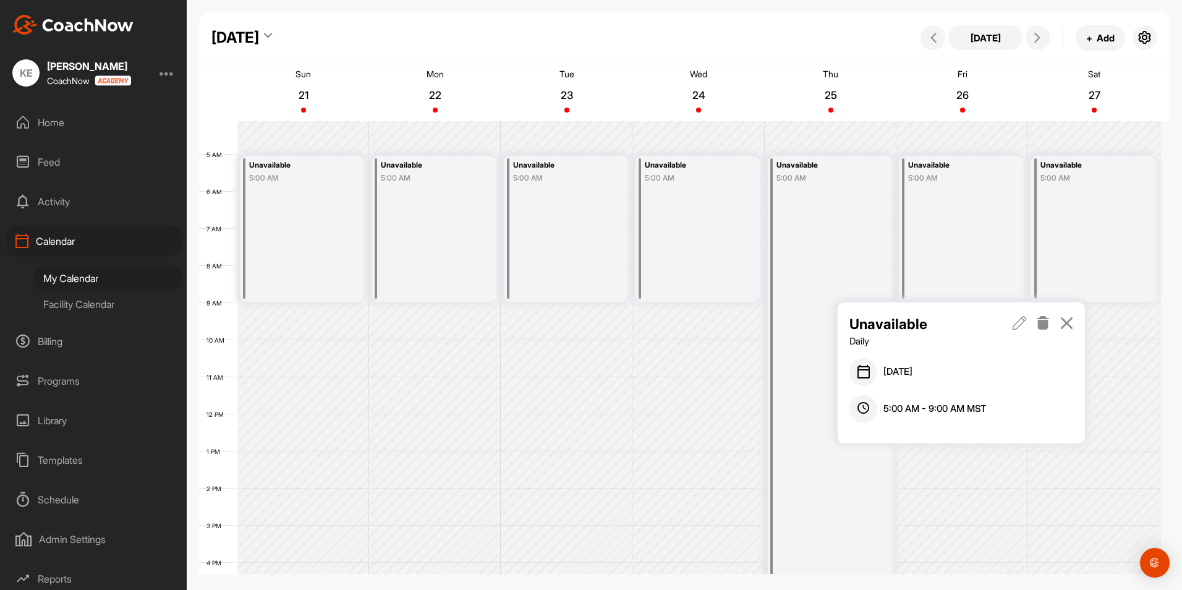
drag, startPoint x: 974, startPoint y: 247, endPoint x: 913, endPoint y: 331, distance: 104.5
click at [913, 331] on p "Unavailable" at bounding box center [919, 323] width 139 height 21
click at [1023, 323] on icon at bounding box center [1020, 323] width 14 height 14
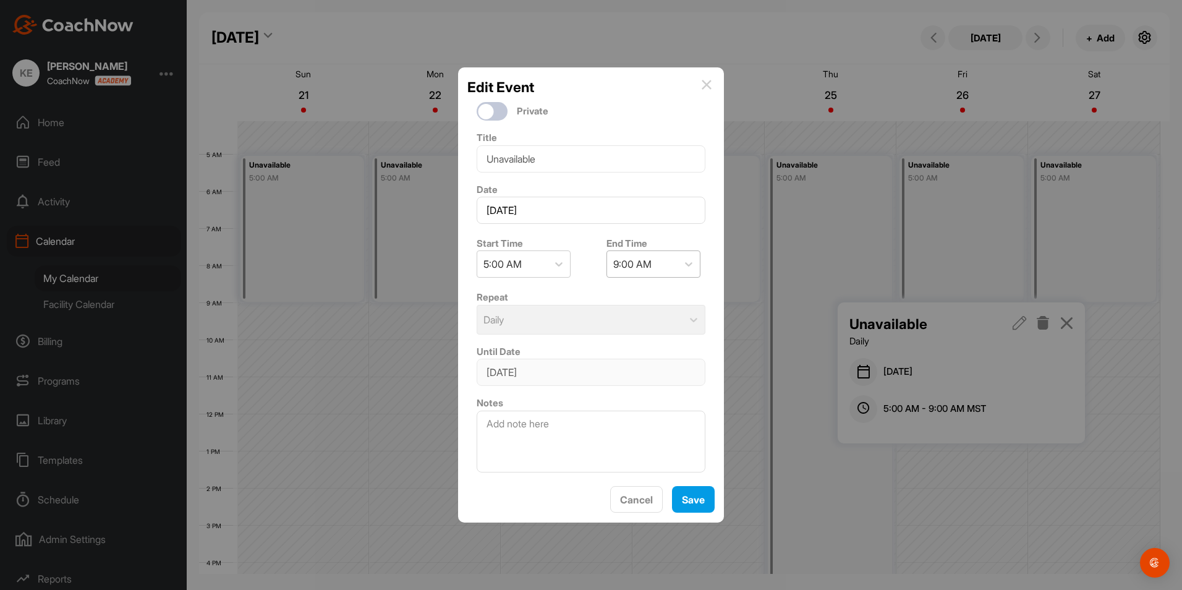
click at [665, 266] on div "9:00 AM" at bounding box center [642, 264] width 70 height 26
click at [633, 395] on div "7:00 PM" at bounding box center [649, 385] width 94 height 25
click at [698, 498] on button "Save" at bounding box center [693, 499] width 43 height 27
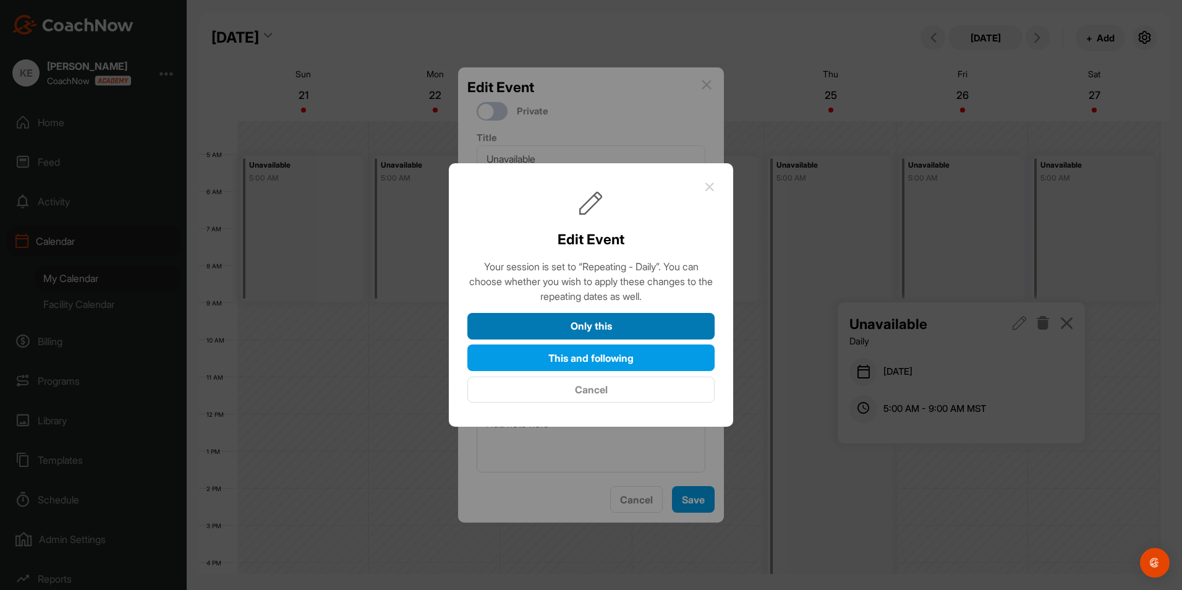
click at [598, 322] on button "Only this" at bounding box center [590, 326] width 247 height 27
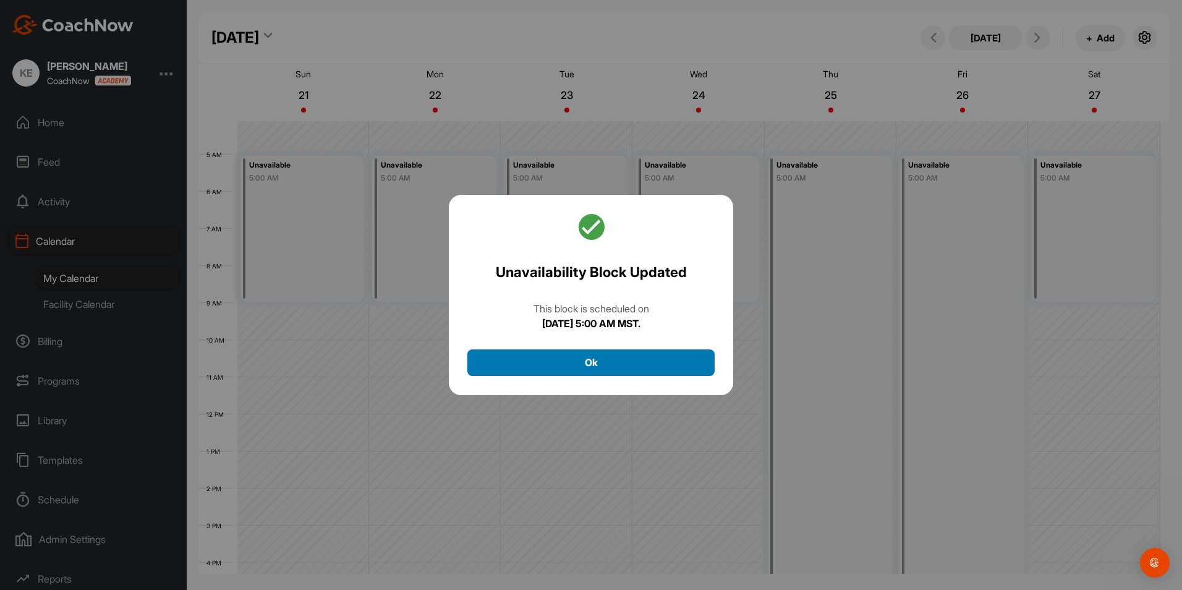
drag, startPoint x: 620, startPoint y: 359, endPoint x: 822, endPoint y: 315, distance: 206.9
click at [624, 357] on button "Ok" at bounding box center [590, 362] width 247 height 27
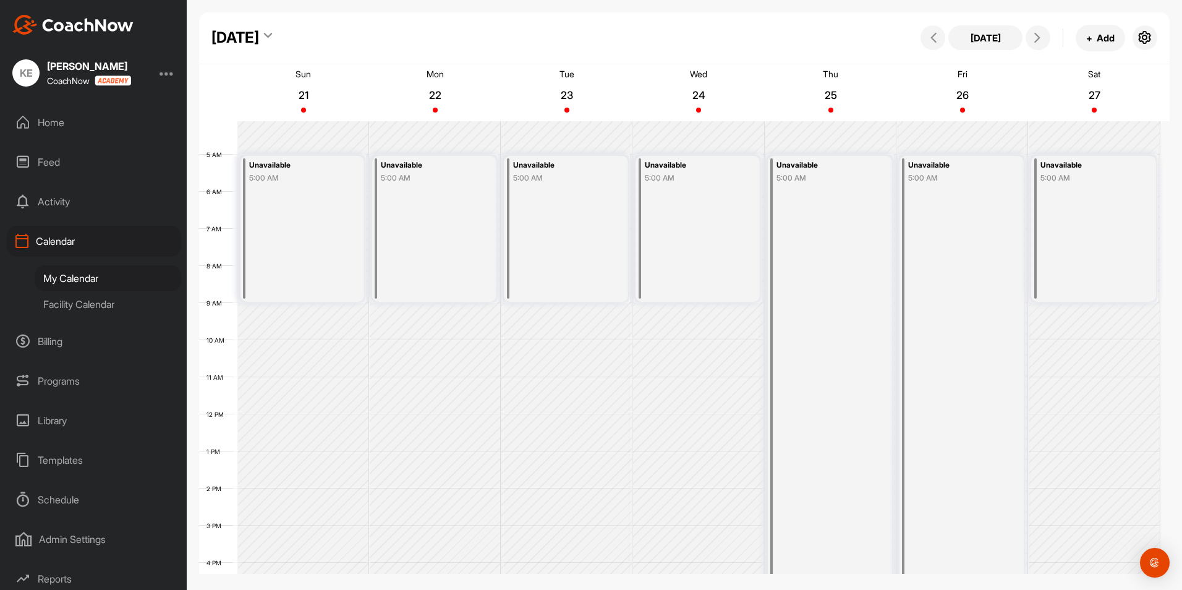
click at [1104, 256] on div "Unavailable 5:00 AM" at bounding box center [1093, 229] width 125 height 146
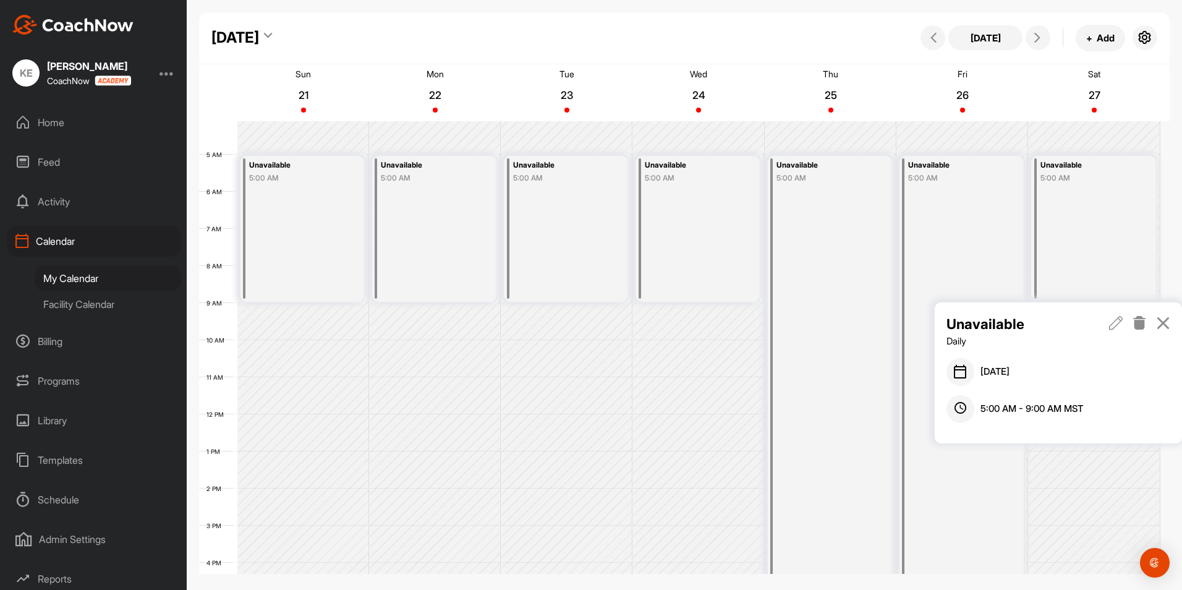
click at [1116, 322] on icon at bounding box center [1116, 323] width 14 height 14
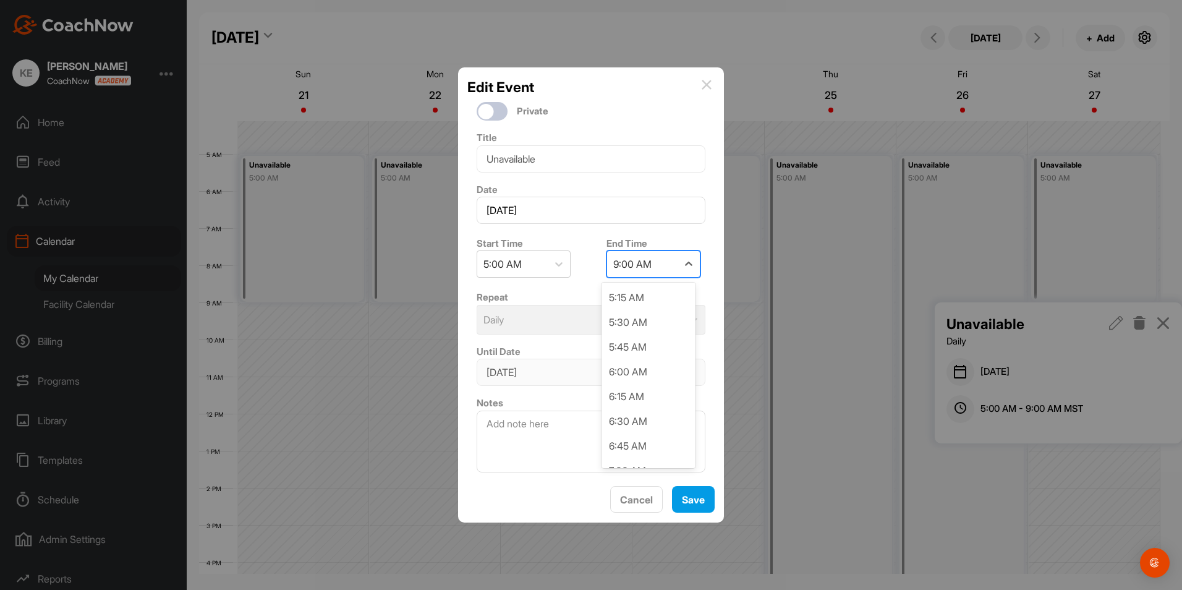
click at [646, 261] on div "9:00 AM" at bounding box center [632, 264] width 38 height 15
click at [637, 445] on div "7:00 PM" at bounding box center [649, 447] width 94 height 25
click at [684, 496] on button "Save" at bounding box center [693, 499] width 43 height 27
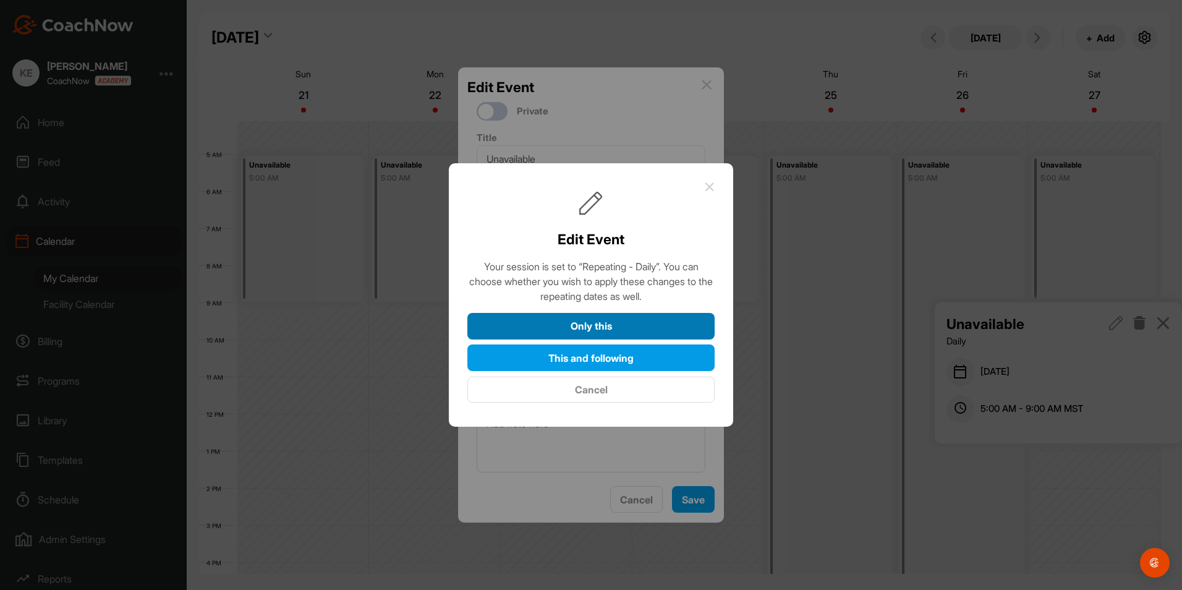
click at [588, 318] on button "Only this" at bounding box center [590, 326] width 247 height 27
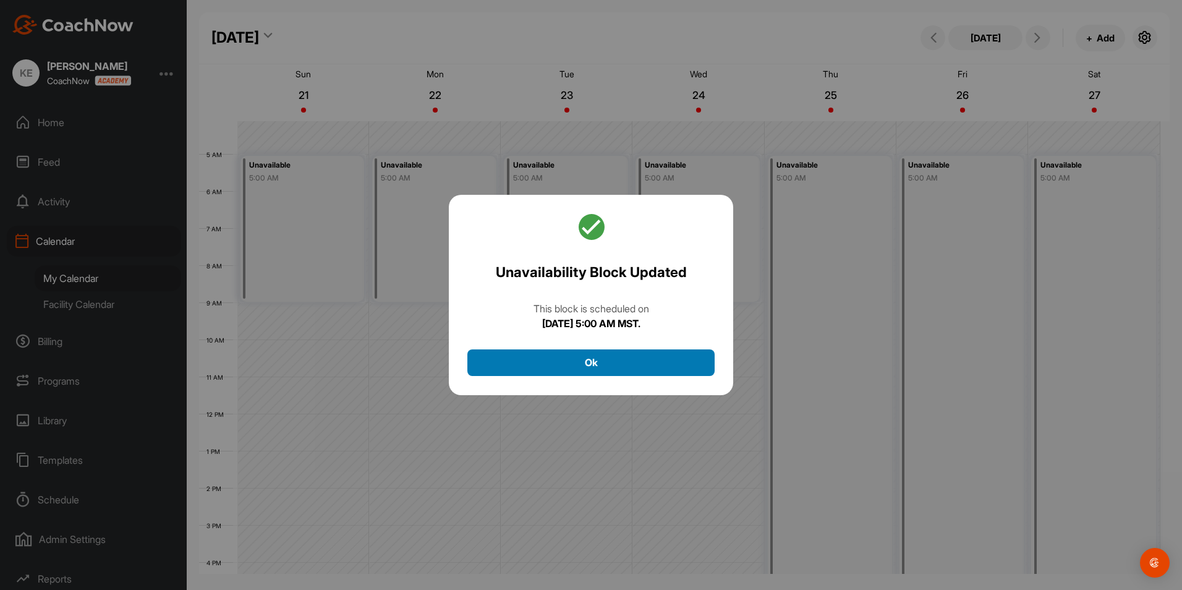
click at [595, 362] on button "Ok" at bounding box center [590, 362] width 247 height 27
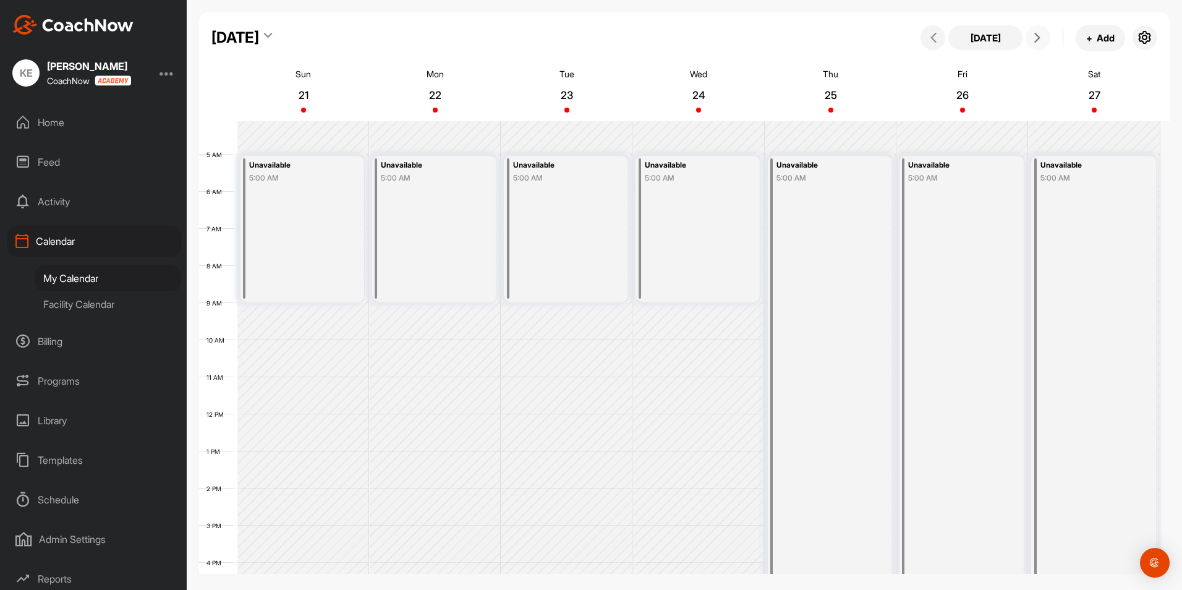
click at [1037, 38] on icon at bounding box center [1038, 38] width 10 height 10
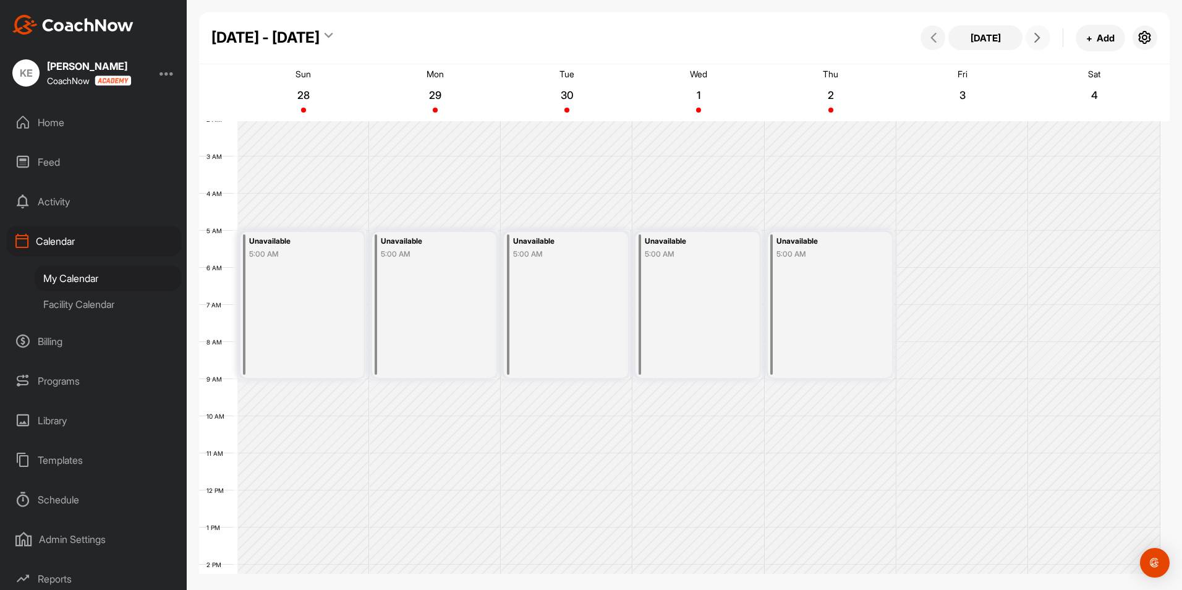
scroll to position [90, 0]
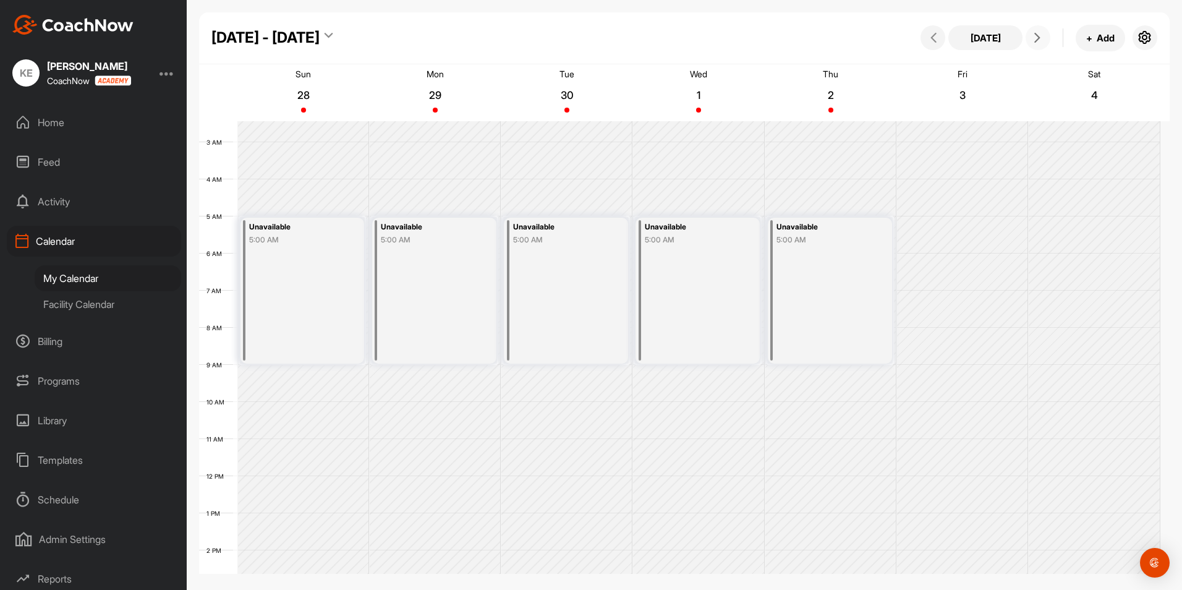
click at [286, 291] on div "Unavailable 5:00 AM" at bounding box center [303, 291] width 124 height 146
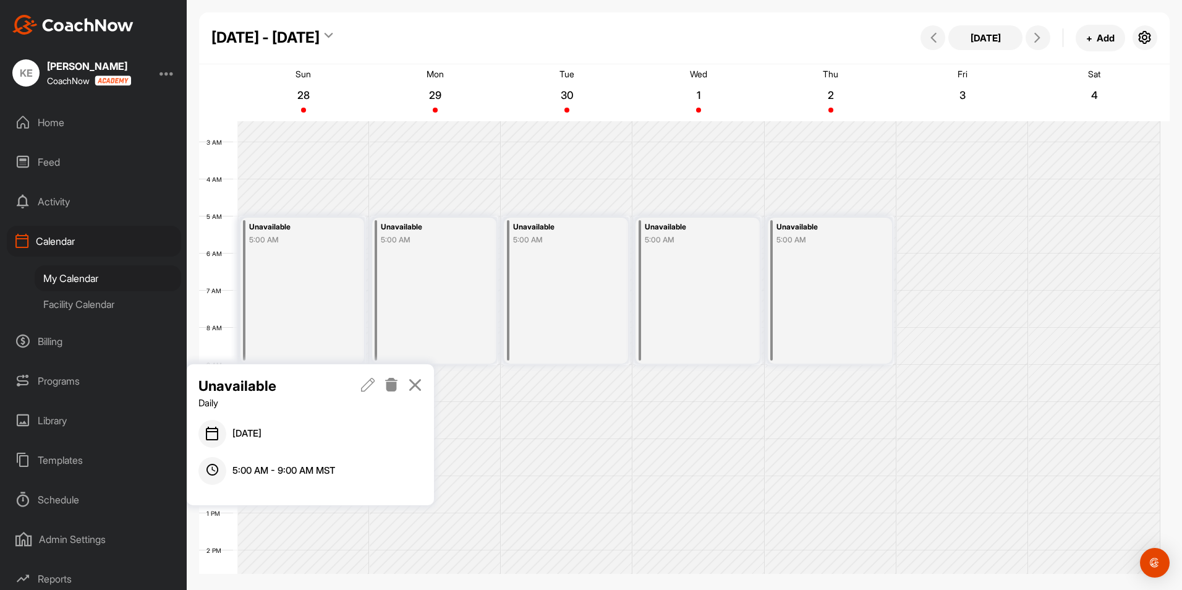
click at [364, 387] on icon at bounding box center [368, 385] width 14 height 14
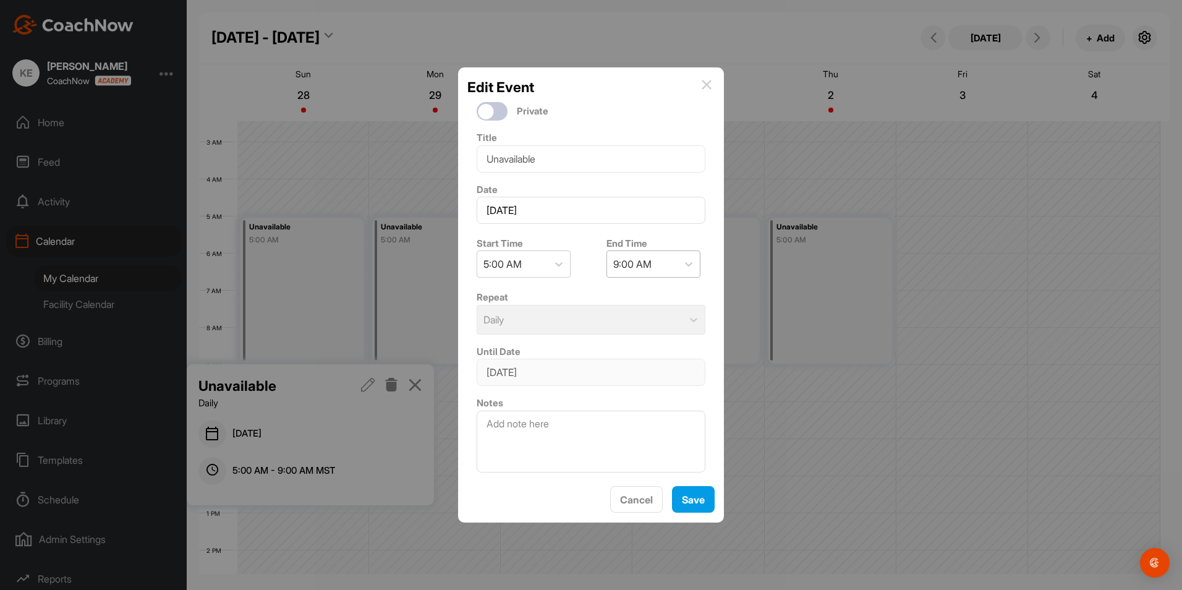
click at [644, 262] on div "9:00 AM" at bounding box center [632, 264] width 38 height 15
click at [625, 326] on div "7:00 PM" at bounding box center [649, 324] width 94 height 25
click at [689, 494] on button "Save" at bounding box center [693, 499] width 43 height 27
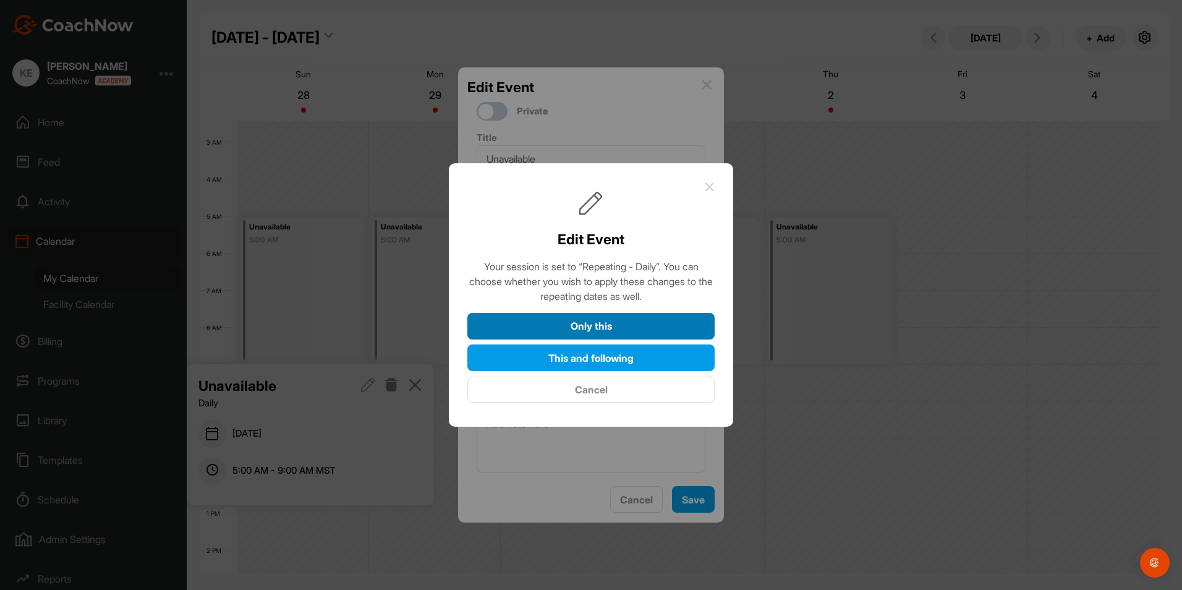
click at [607, 325] on button "Only this" at bounding box center [590, 326] width 247 height 27
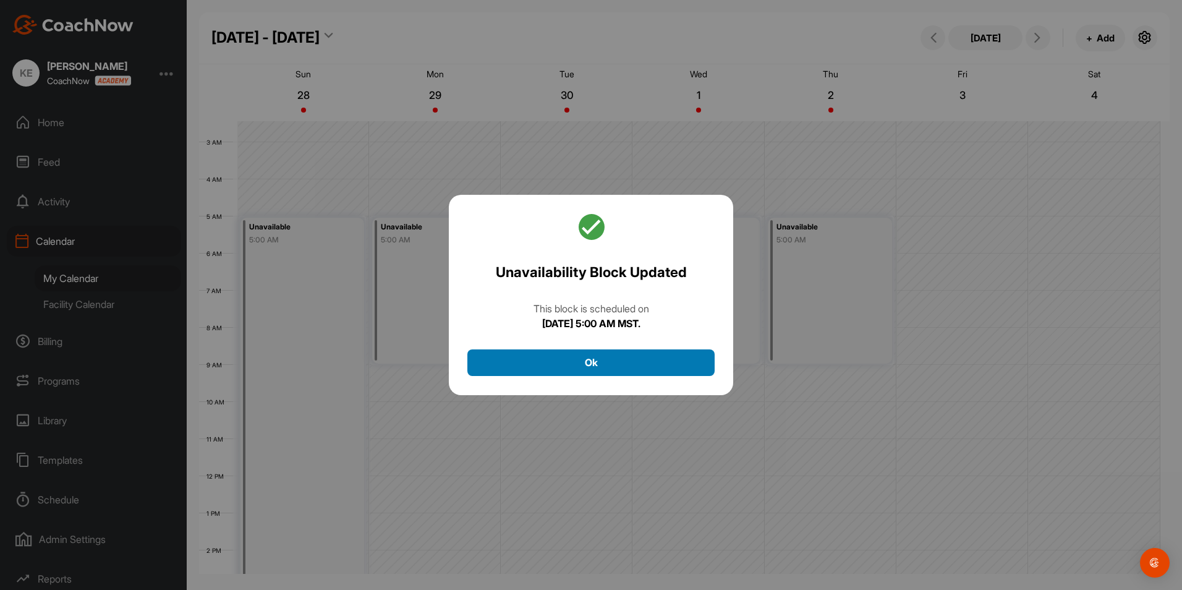
click at [578, 357] on button "Ok" at bounding box center [590, 362] width 247 height 27
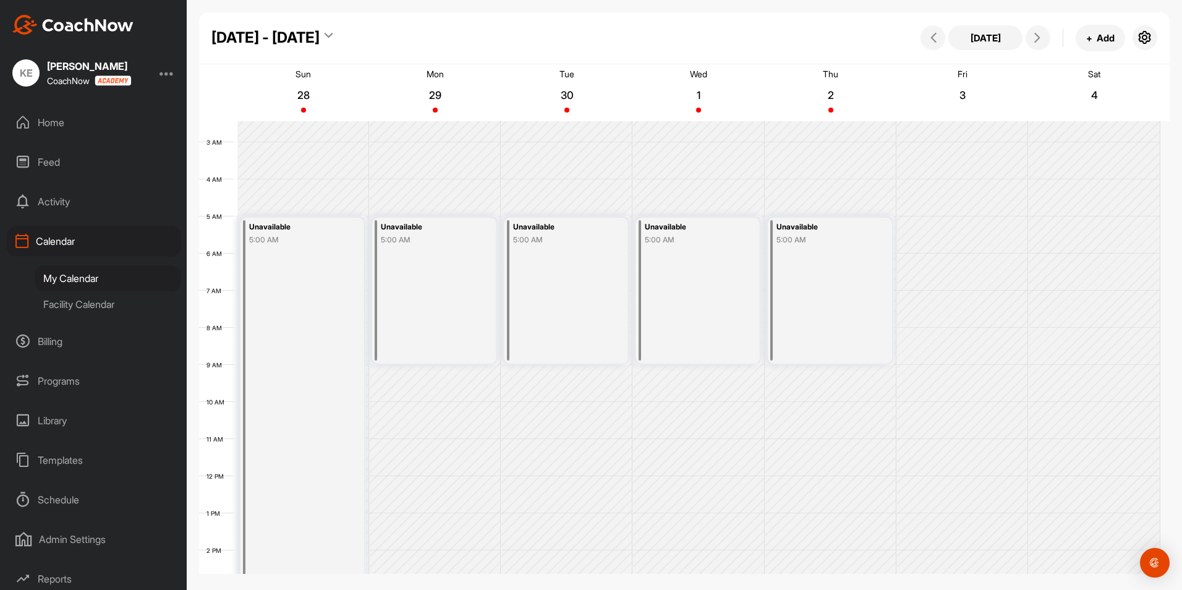
click at [431, 276] on div "Unavailable 5:00 AM" at bounding box center [434, 291] width 124 height 146
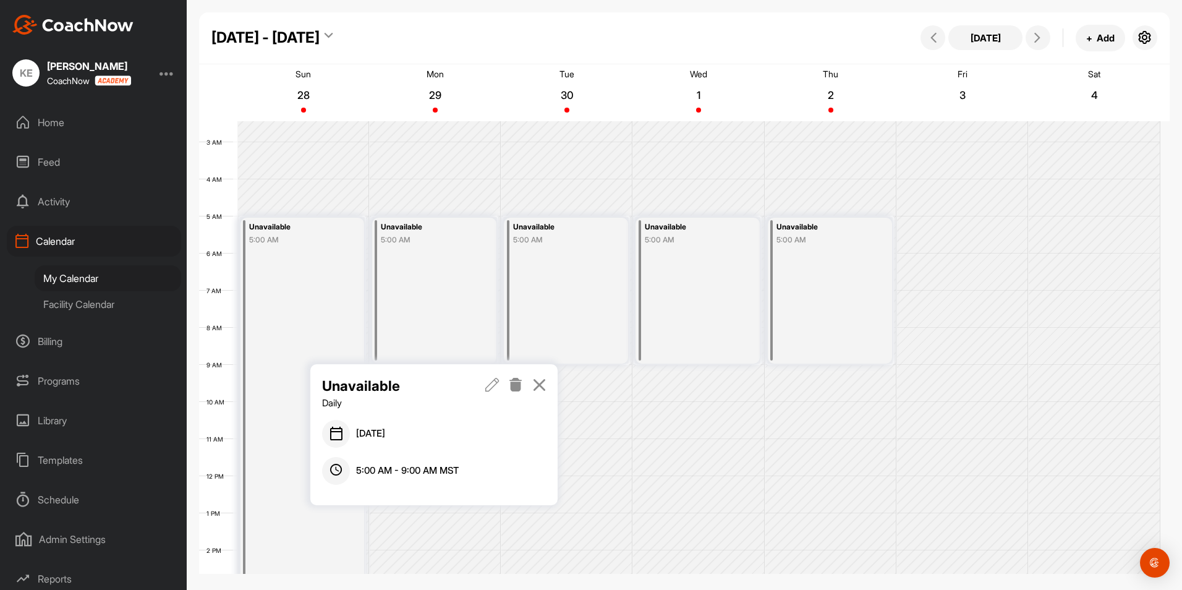
click at [493, 392] on link at bounding box center [492, 392] width 14 height 35
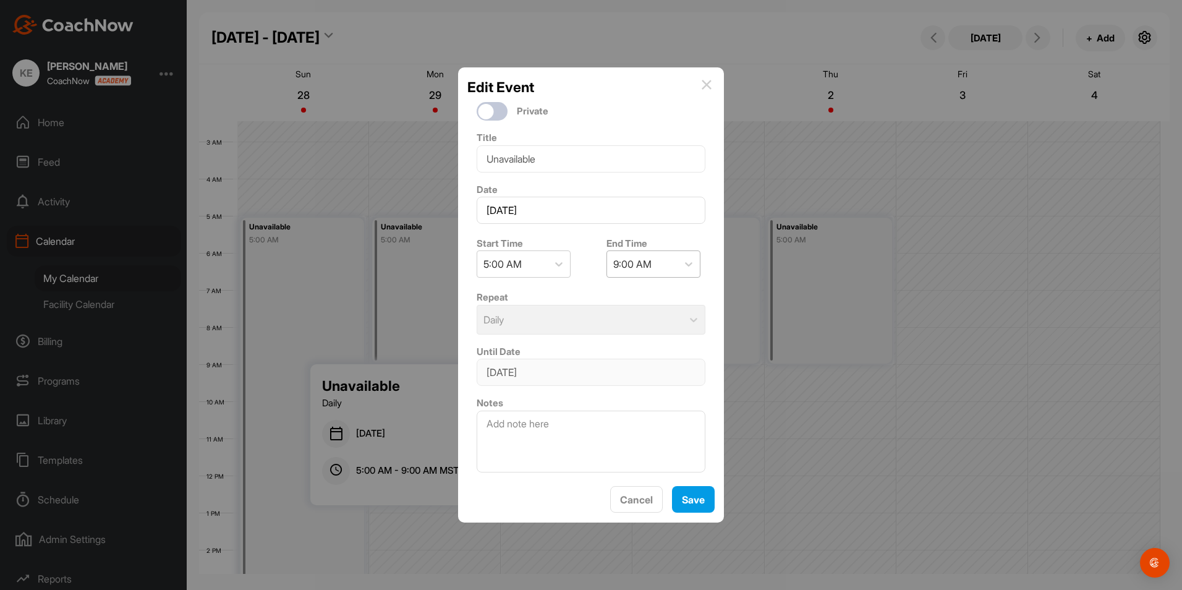
click at [631, 270] on div "9:00 AM" at bounding box center [632, 264] width 38 height 15
click at [628, 370] on div "7:00 PM" at bounding box center [649, 359] width 94 height 25
click at [681, 493] on button "Save" at bounding box center [693, 499] width 43 height 27
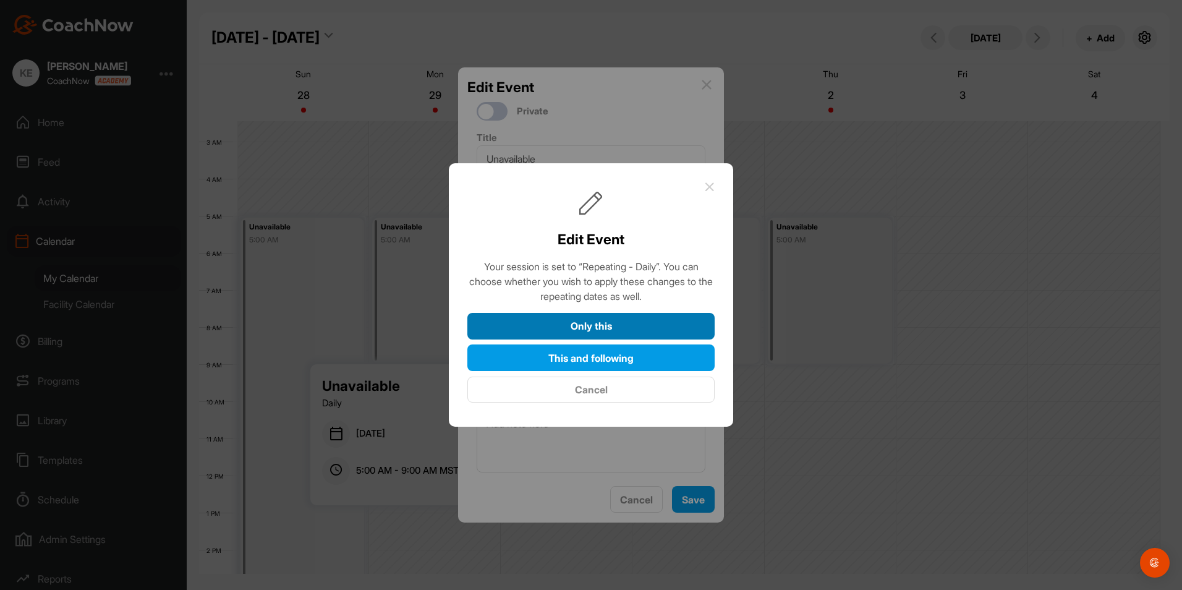
click at [586, 320] on button "Only this" at bounding box center [590, 326] width 247 height 27
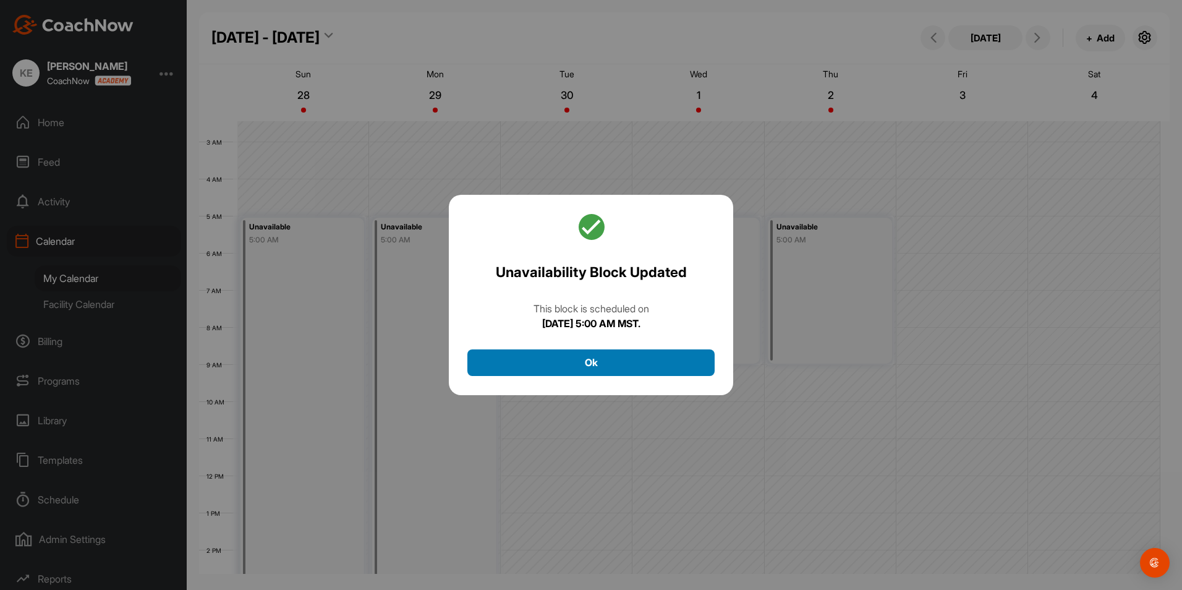
click at [583, 356] on button "Ok" at bounding box center [590, 362] width 247 height 27
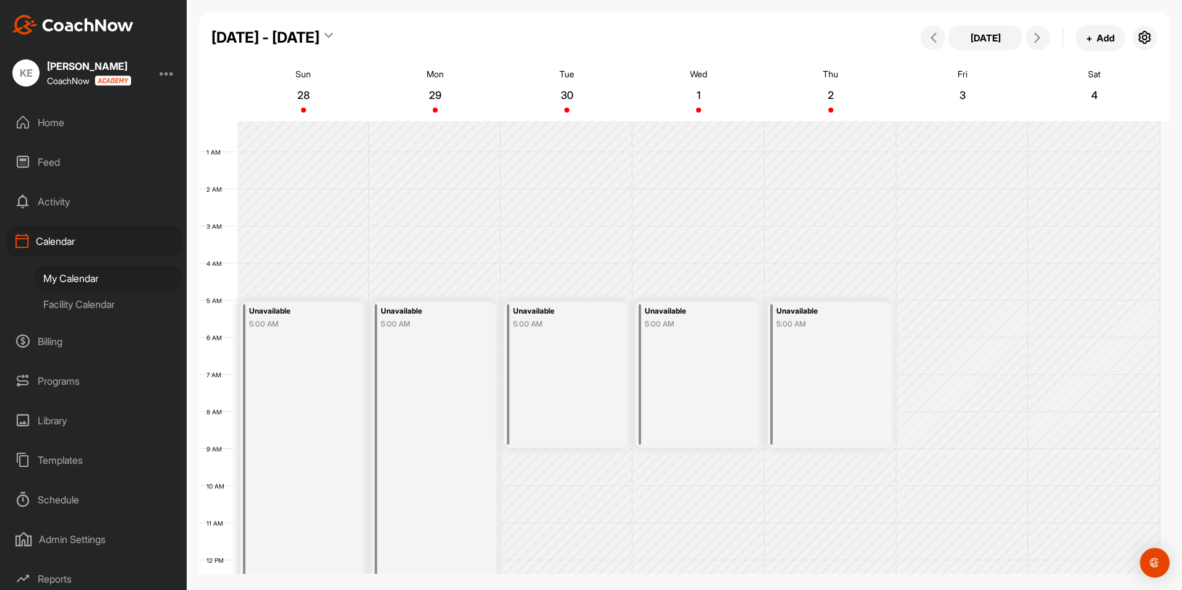
scroll to position [0, 0]
click at [933, 38] on icon at bounding box center [934, 38] width 10 height 10
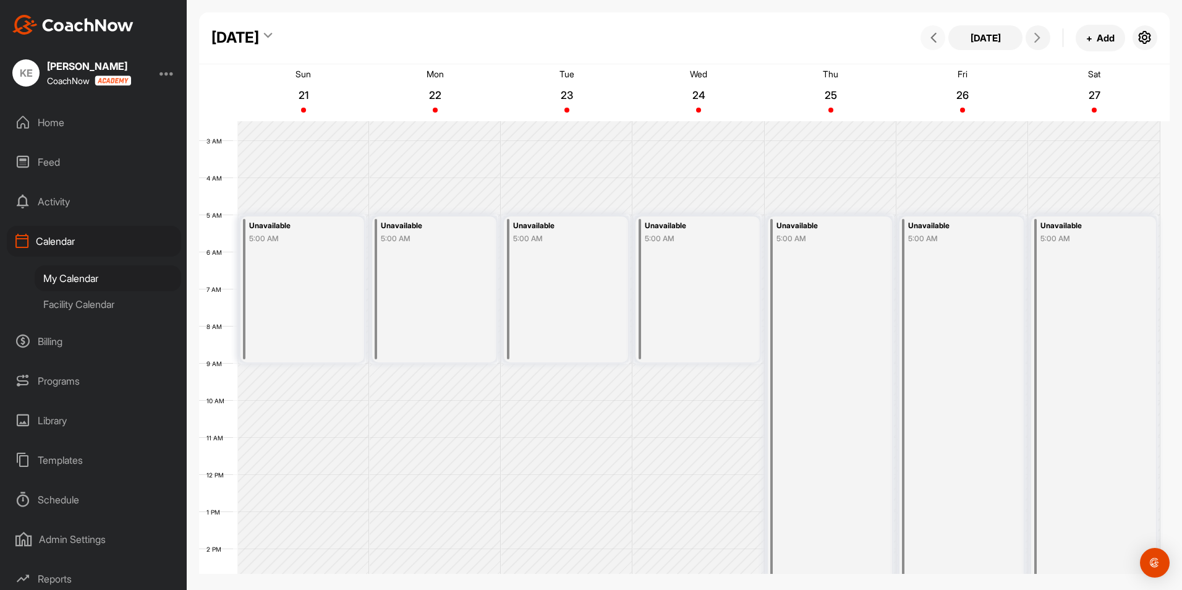
scroll to position [90, 0]
click at [935, 38] on icon at bounding box center [934, 38] width 10 height 10
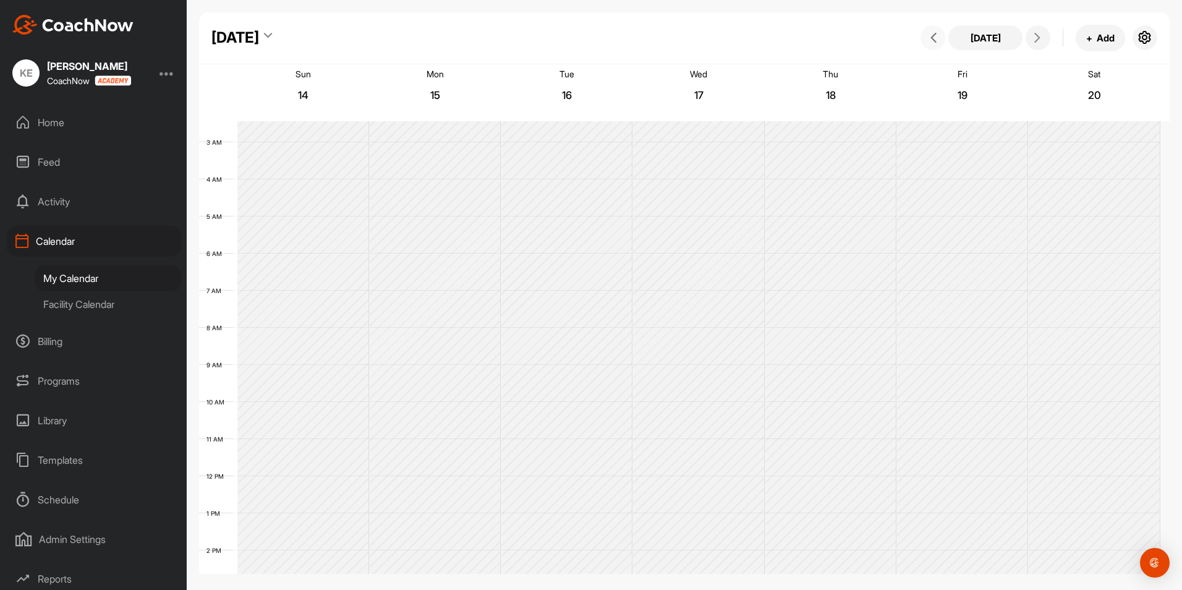
scroll to position [214, 0]
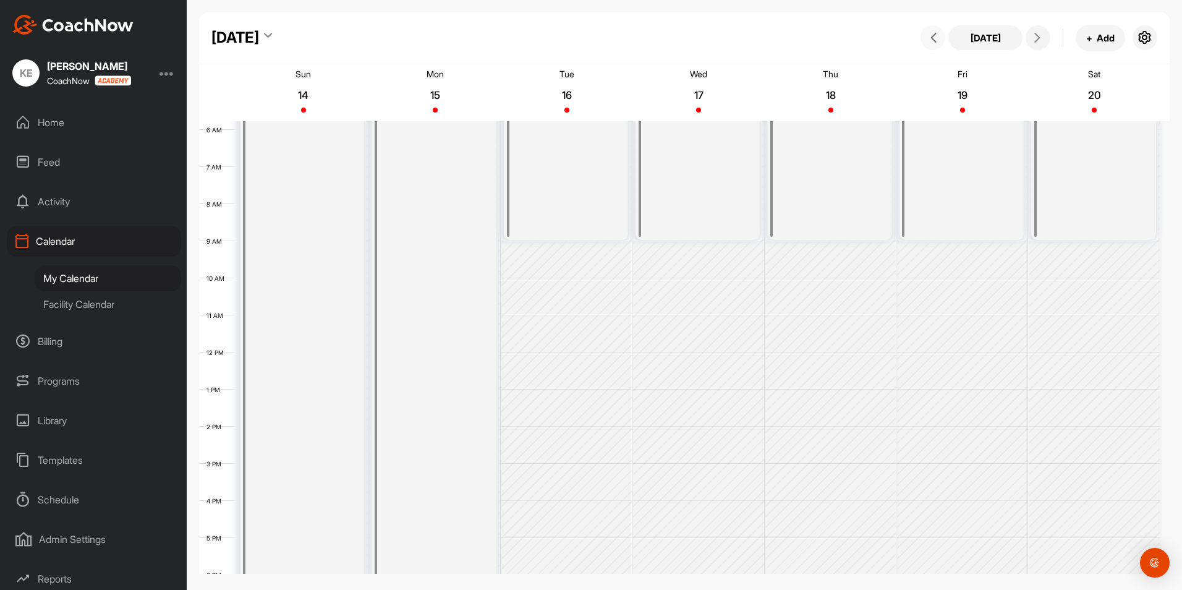
click at [935, 38] on icon at bounding box center [934, 38] width 10 height 10
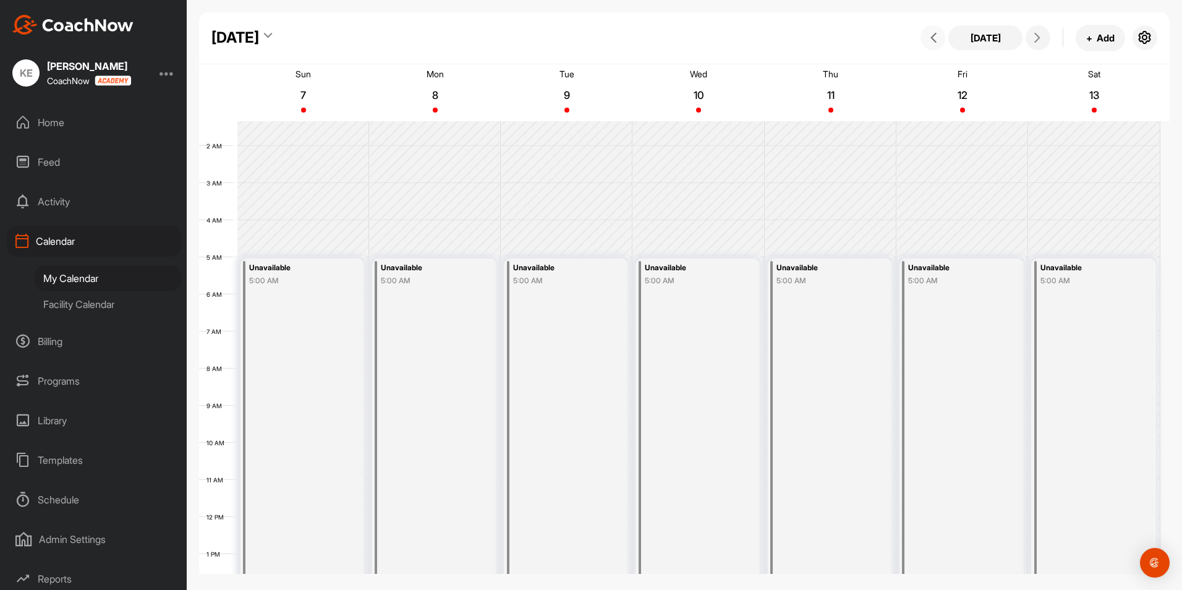
scroll to position [28, 0]
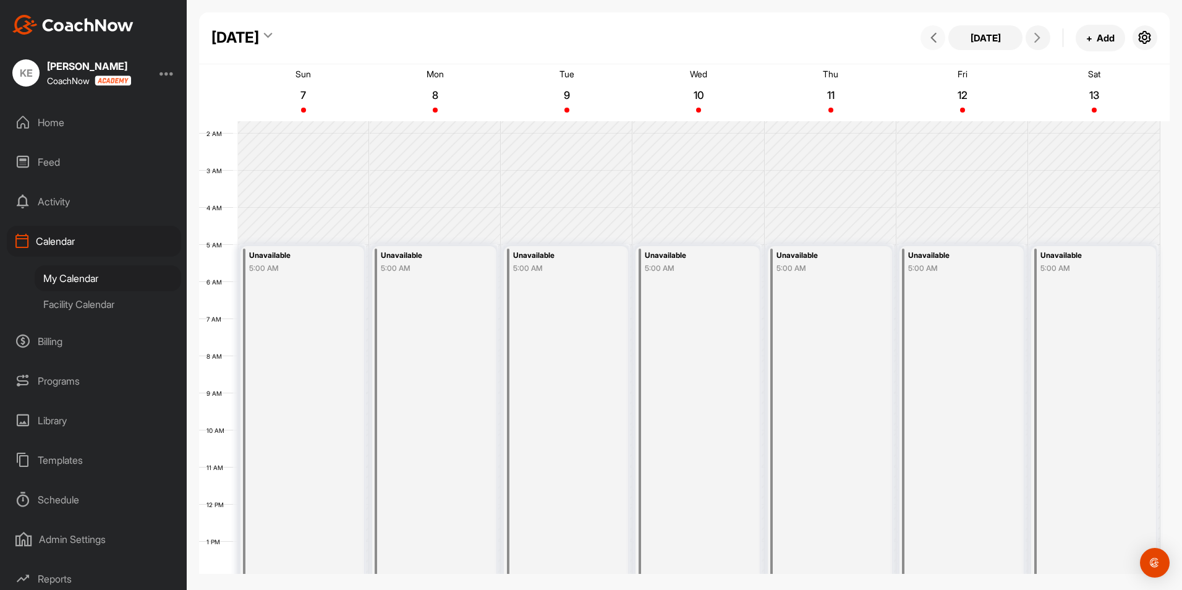
click at [935, 38] on icon at bounding box center [934, 38] width 10 height 10
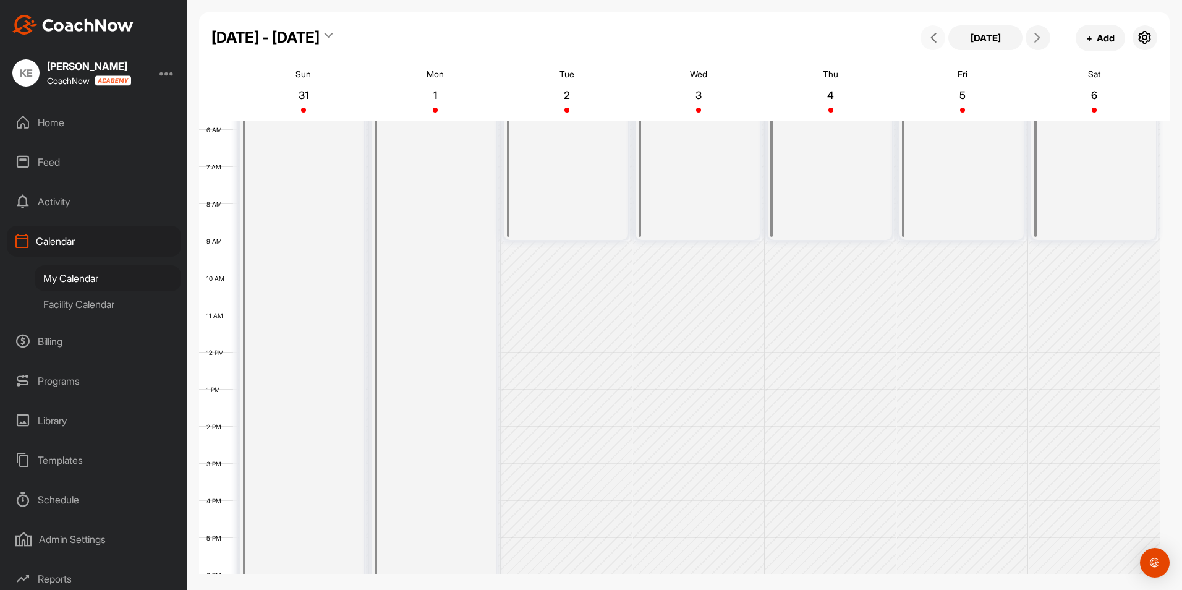
click at [937, 35] on icon at bounding box center [934, 38] width 10 height 10
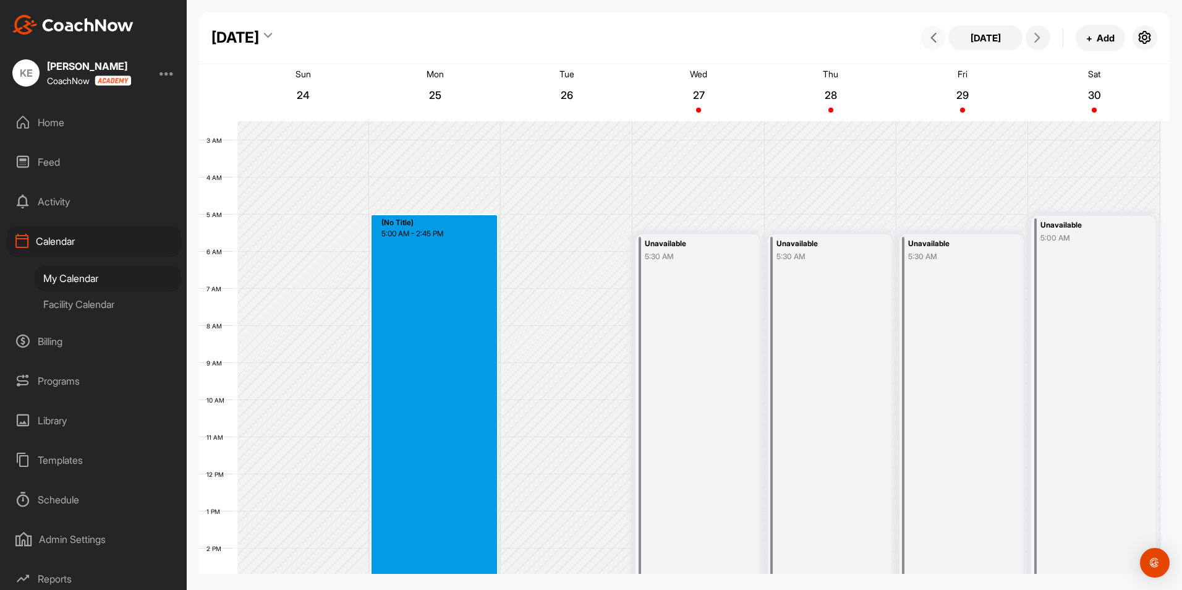
scroll to position [111, 0]
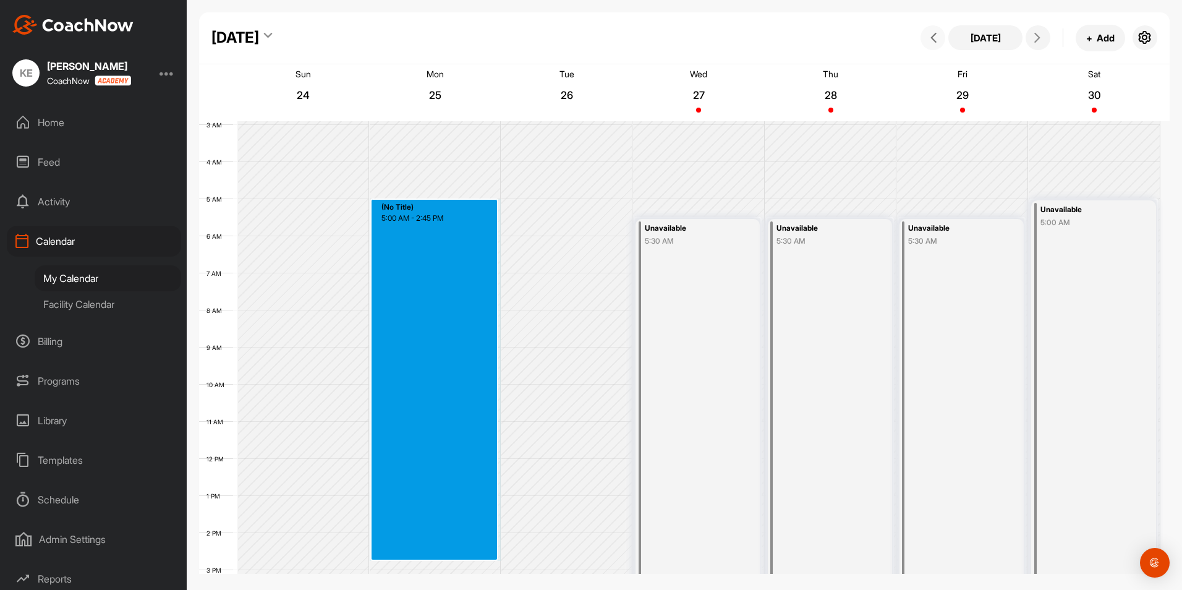
drag, startPoint x: 424, startPoint y: 310, endPoint x: 440, endPoint y: 564, distance: 254.1
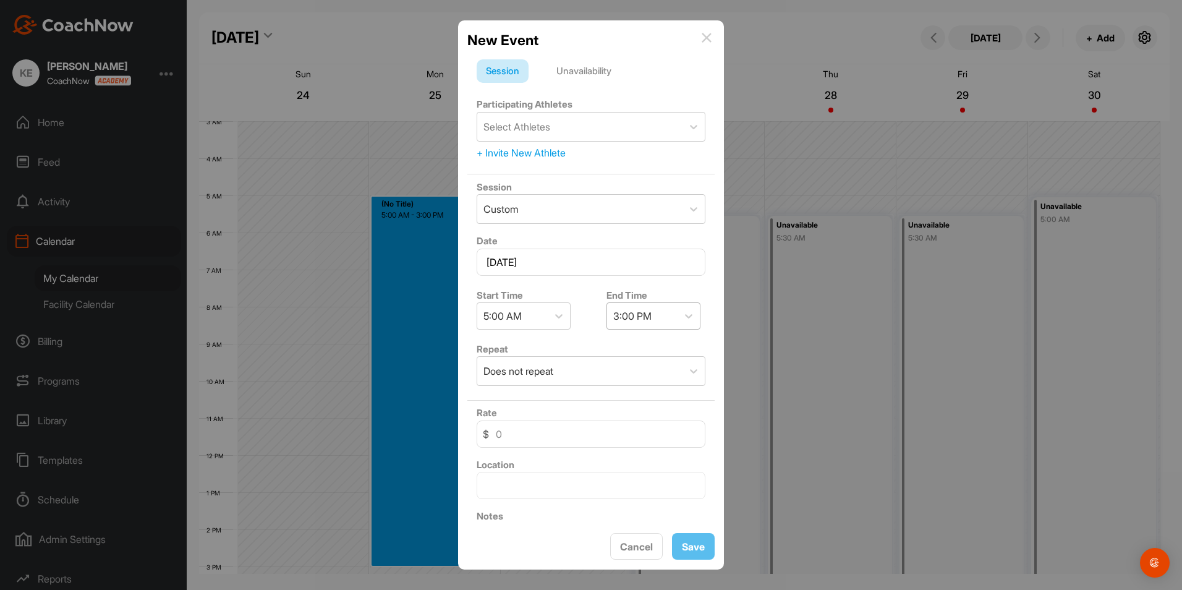
click at [661, 310] on div "3:00 PM" at bounding box center [642, 316] width 70 height 26
click at [626, 461] on div "7:00 PM" at bounding box center [649, 462] width 94 height 25
click at [589, 72] on div "Unavailability" at bounding box center [584, 70] width 74 height 23
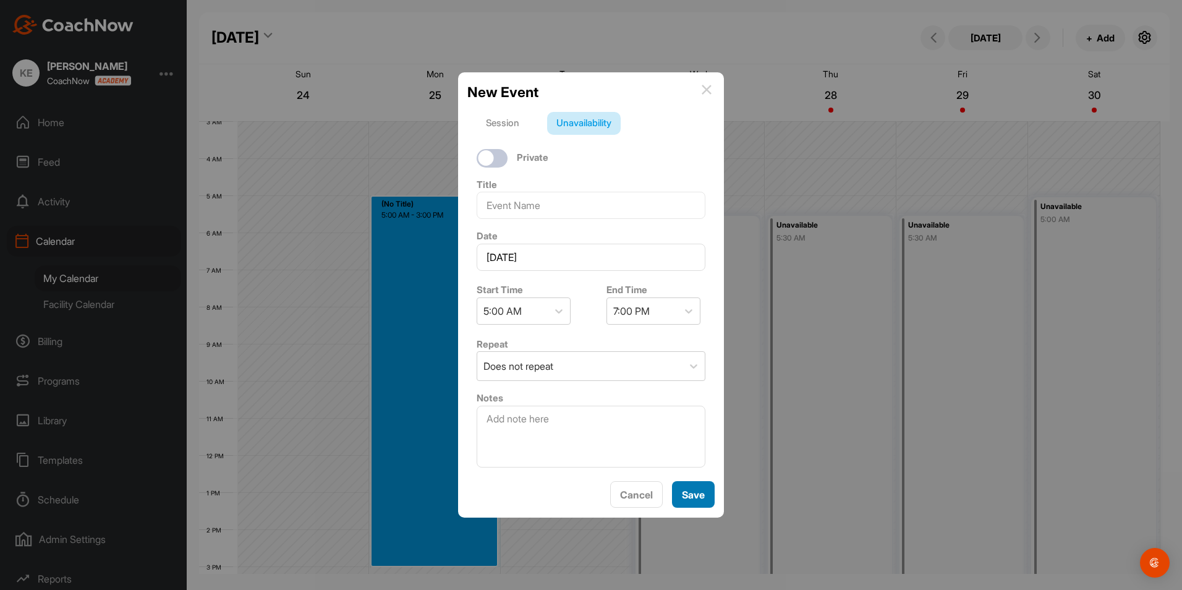
click at [699, 491] on button "Save" at bounding box center [693, 494] width 43 height 27
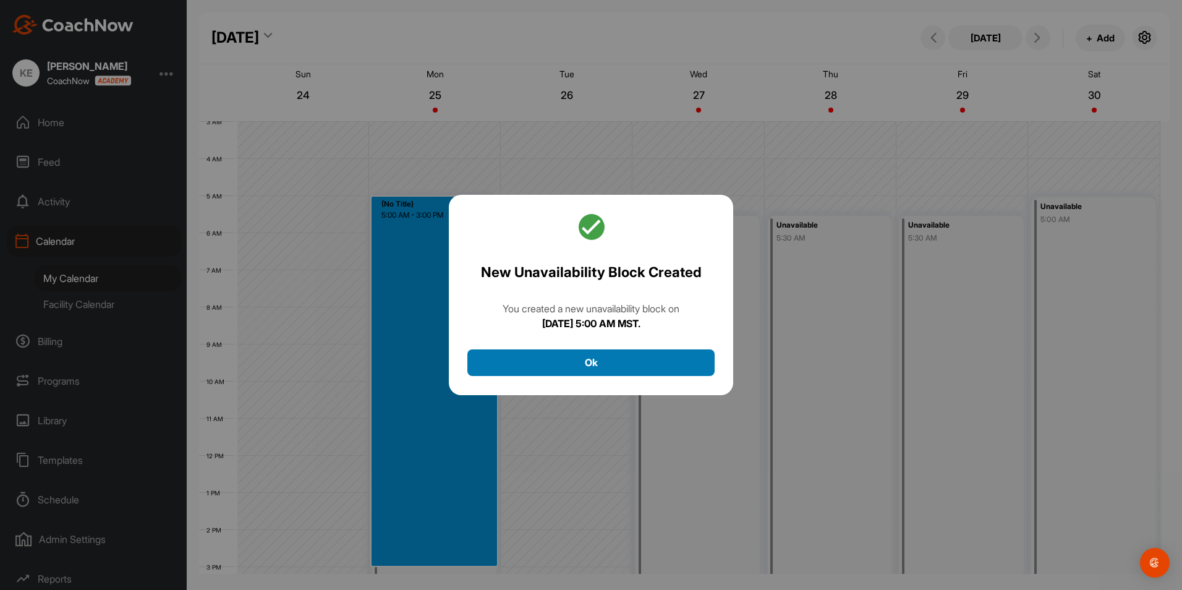
click at [595, 367] on button "Ok" at bounding box center [590, 362] width 247 height 27
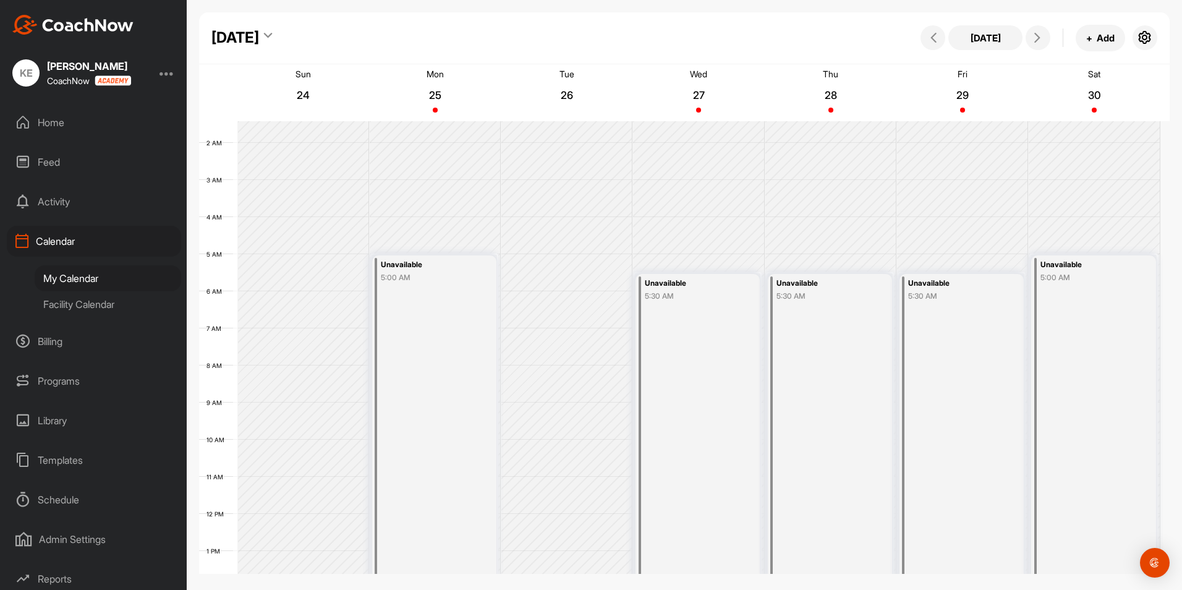
scroll to position [124, 0]
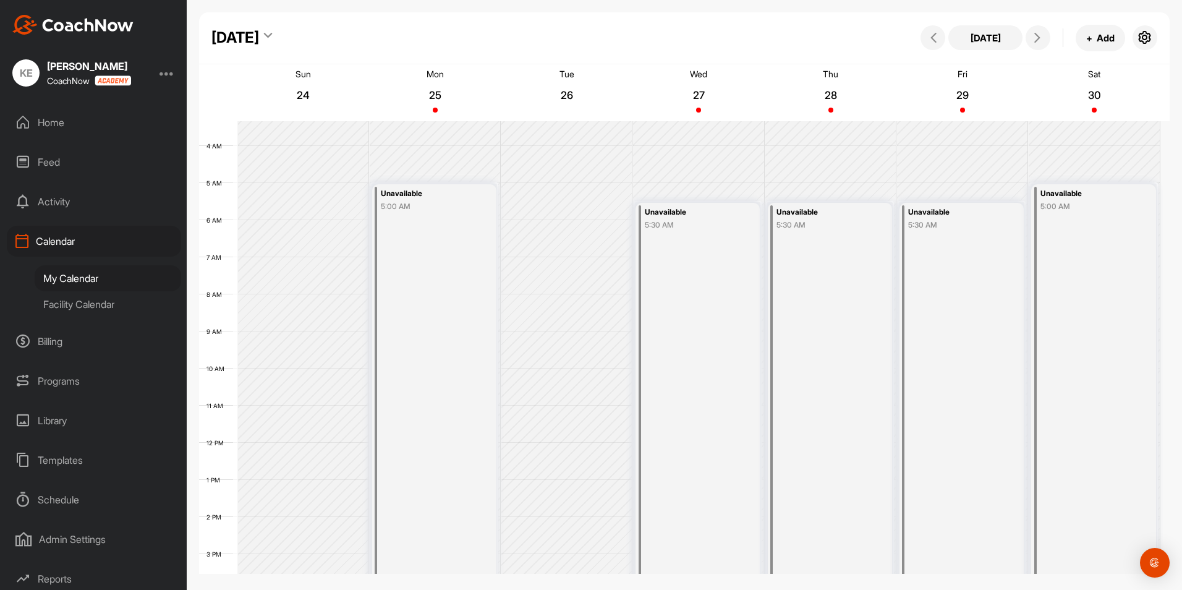
click at [688, 232] on div "Unavailable 5:30 AM" at bounding box center [698, 433] width 124 height 461
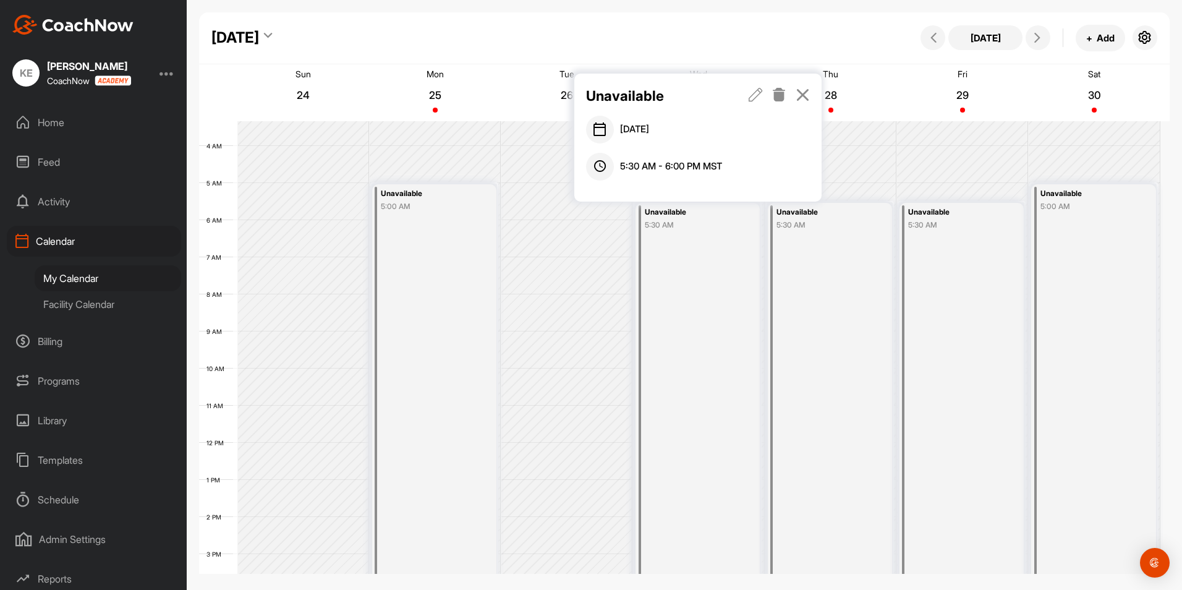
click at [759, 96] on icon at bounding box center [756, 95] width 14 height 14
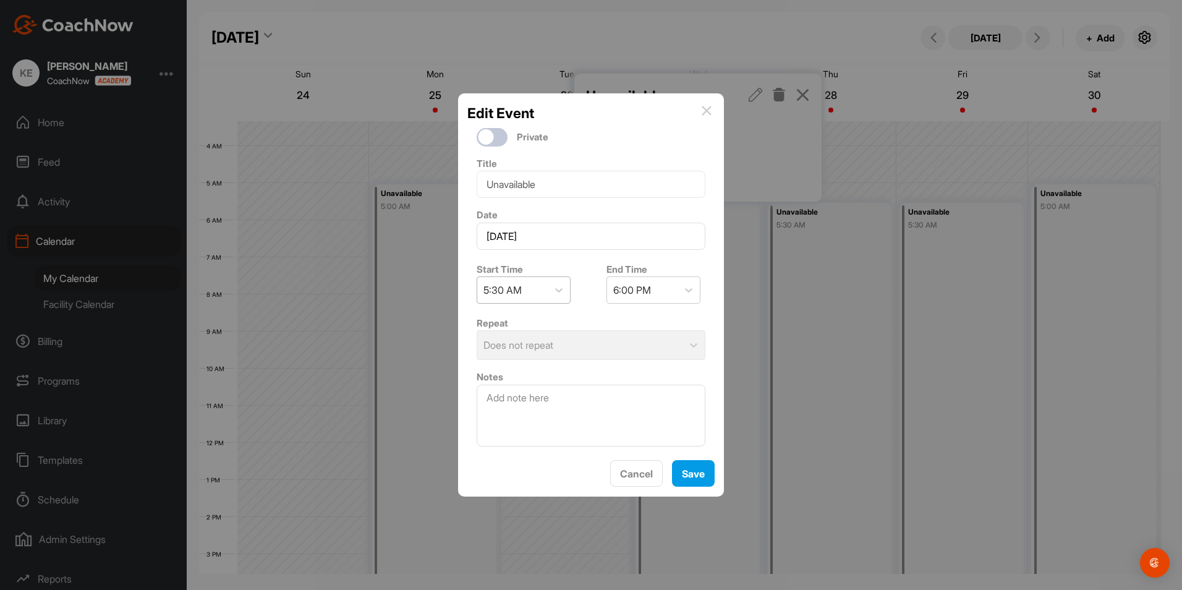
click at [525, 292] on div "5:30 AM" at bounding box center [512, 290] width 70 height 26
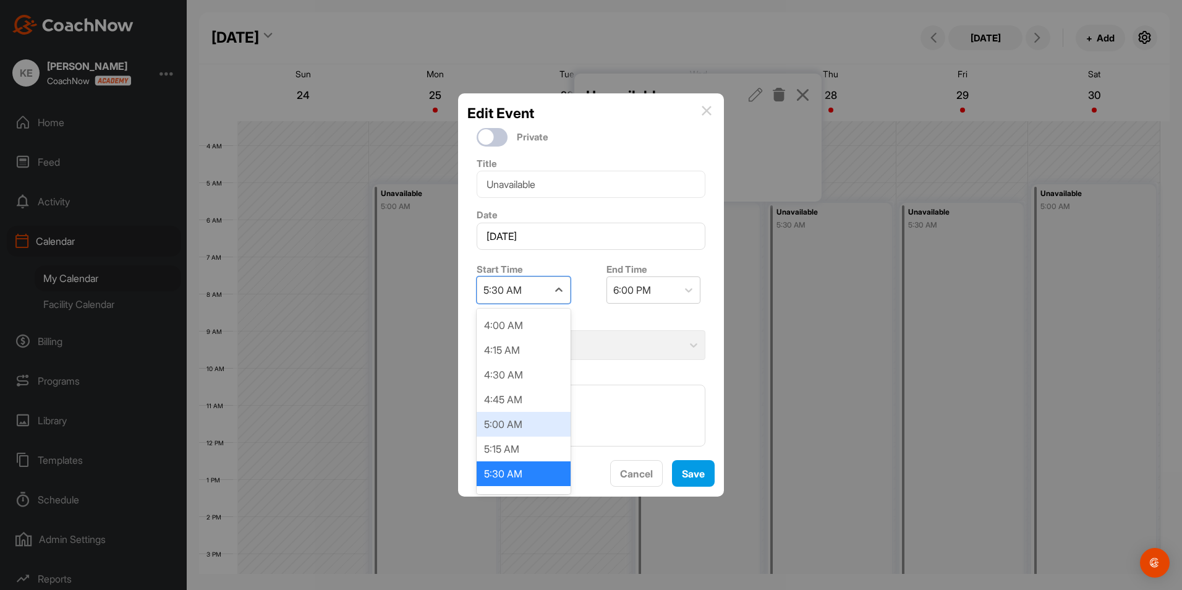
click at [540, 425] on div "5:00 AM" at bounding box center [524, 424] width 94 height 25
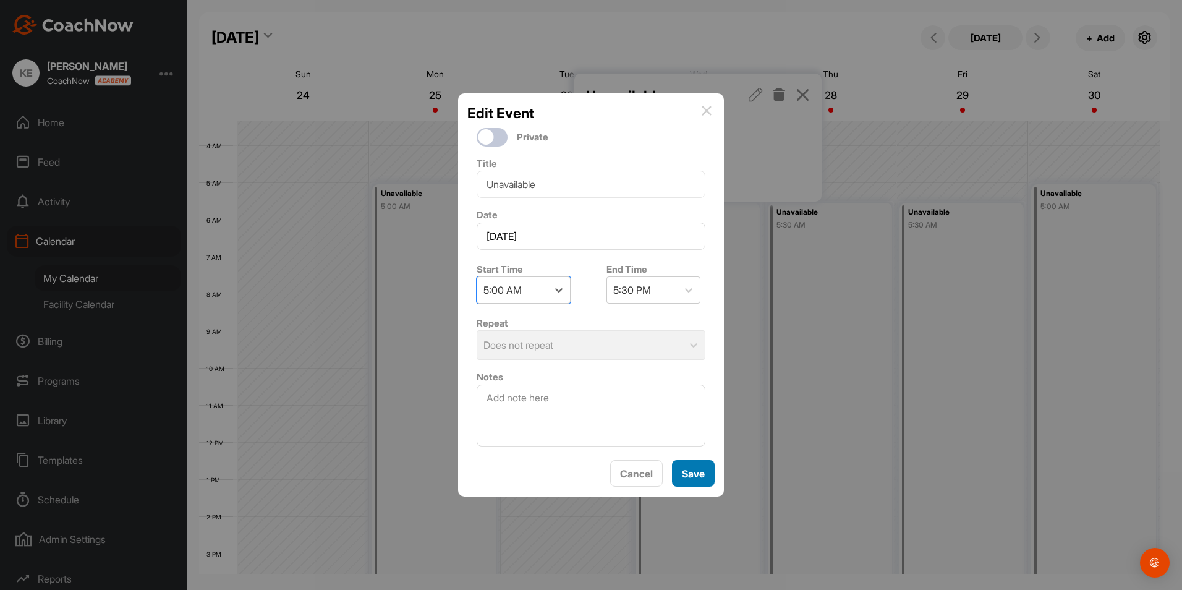
click at [701, 469] on button "Save" at bounding box center [693, 473] width 43 height 27
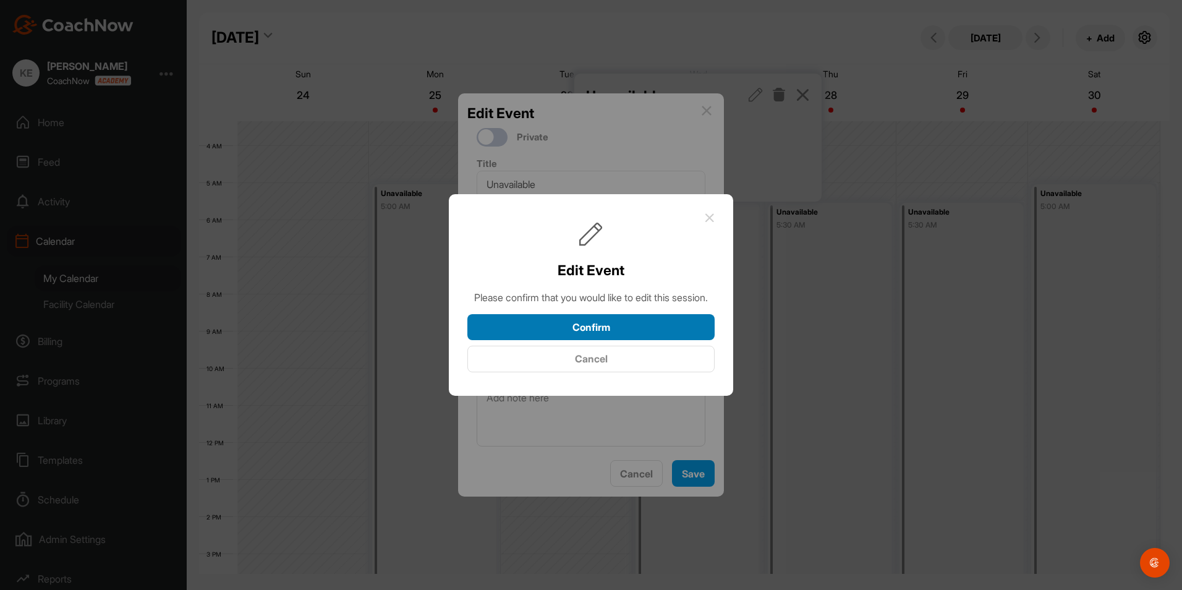
click at [610, 331] on button "Confirm" at bounding box center [590, 327] width 247 height 27
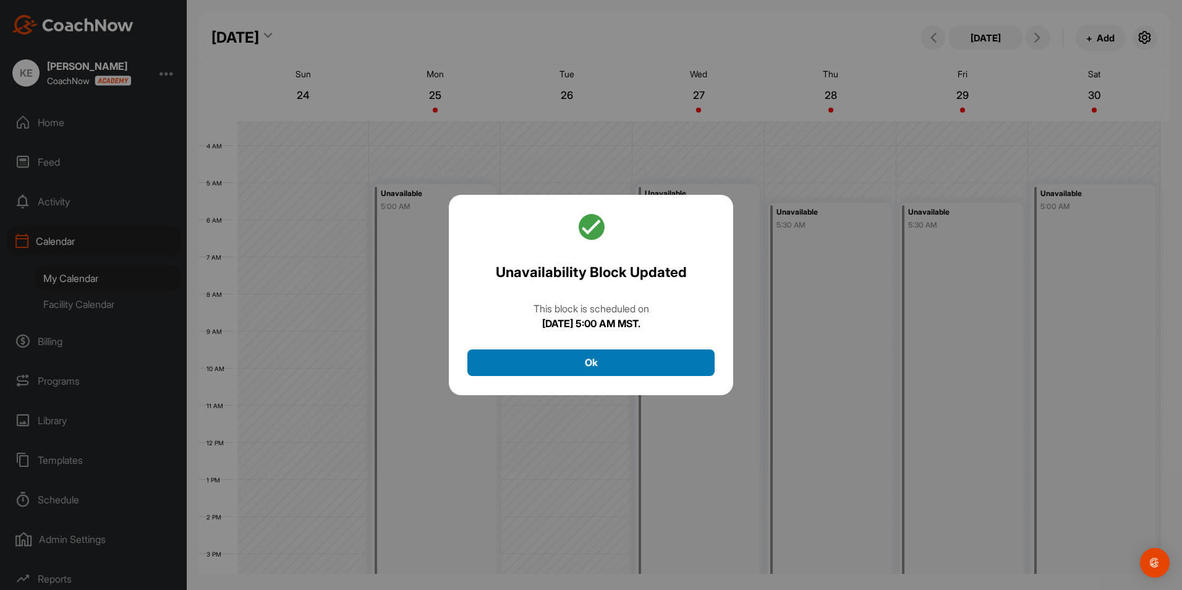
click at [597, 366] on button "Ok" at bounding box center [590, 362] width 247 height 27
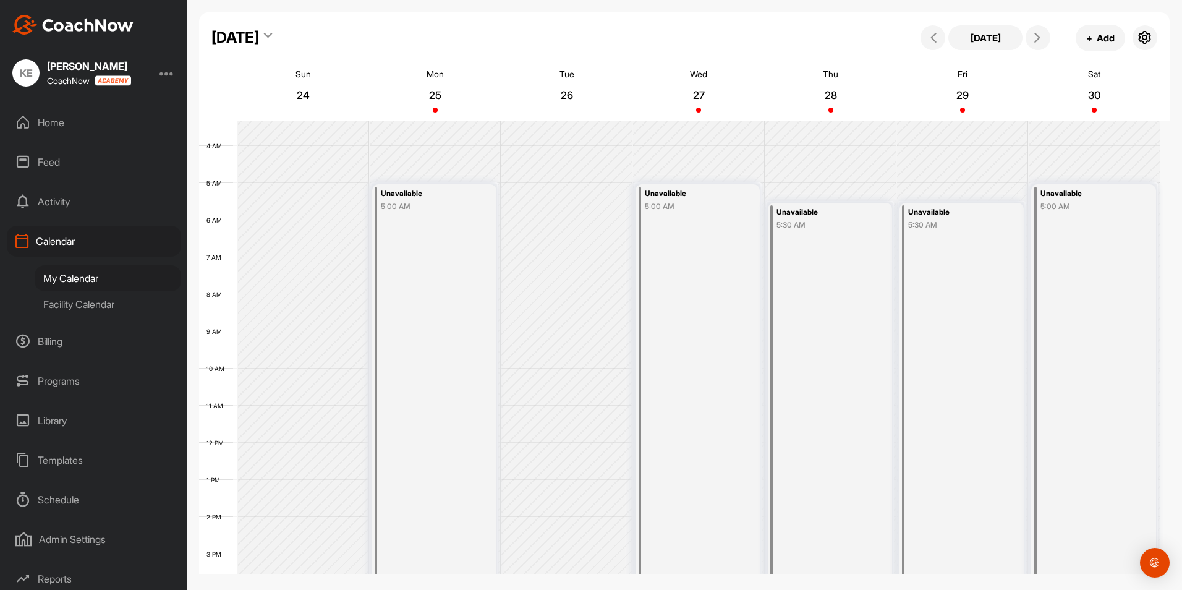
click at [817, 267] on div "Unavailable 5:30 AM" at bounding box center [830, 452] width 124 height 498
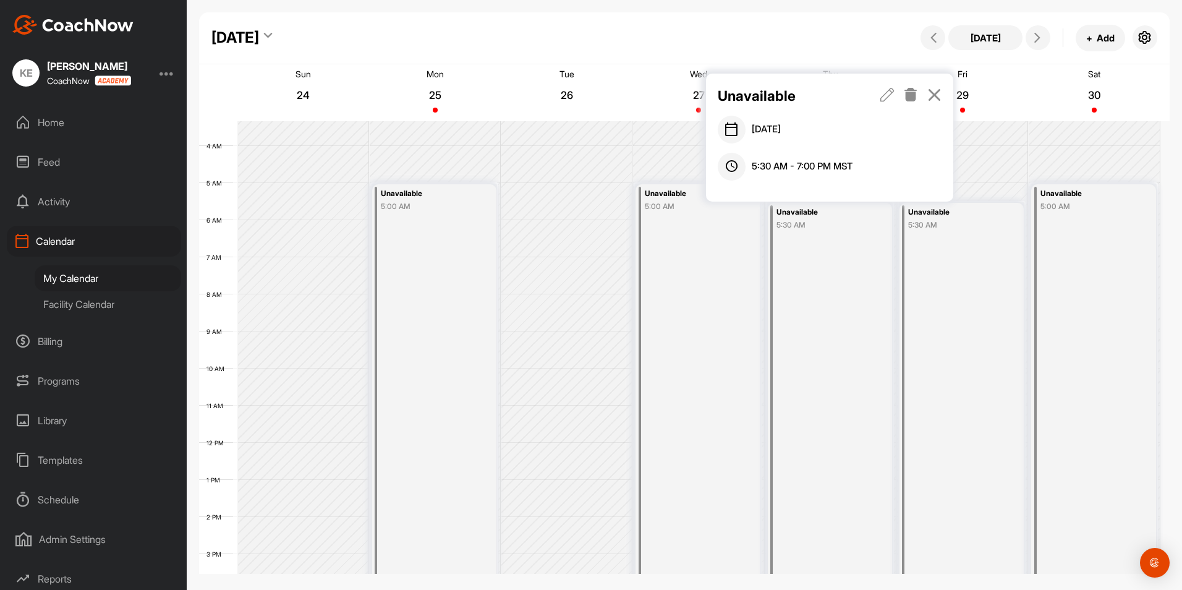
click at [890, 92] on icon at bounding box center [888, 95] width 14 height 14
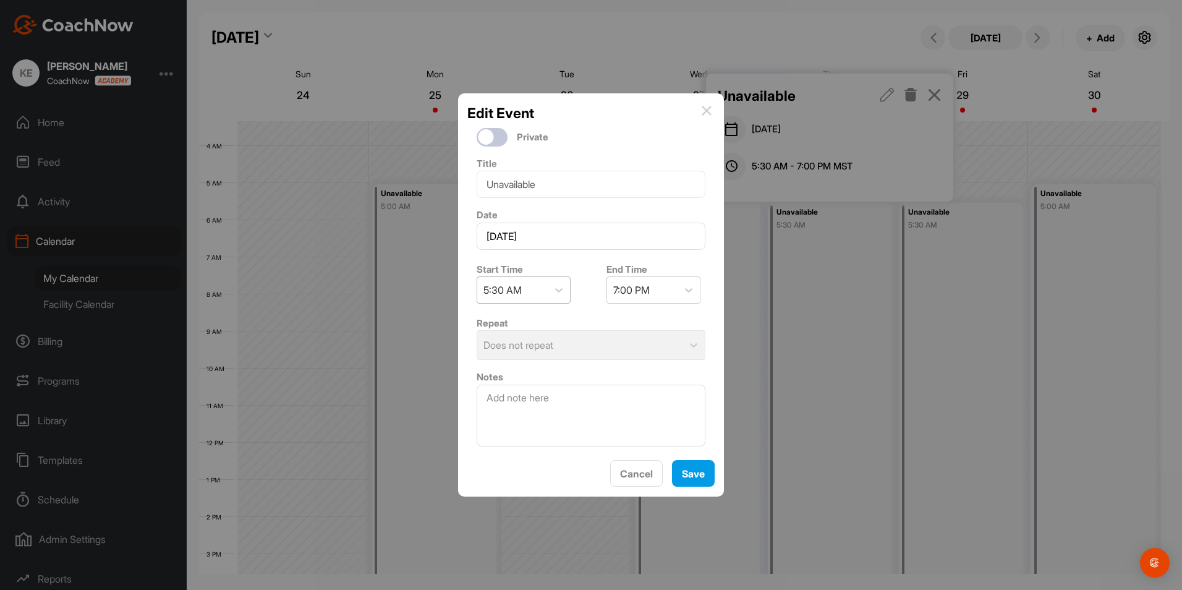
click at [513, 283] on div "5:30 AM" at bounding box center [503, 290] width 38 height 15
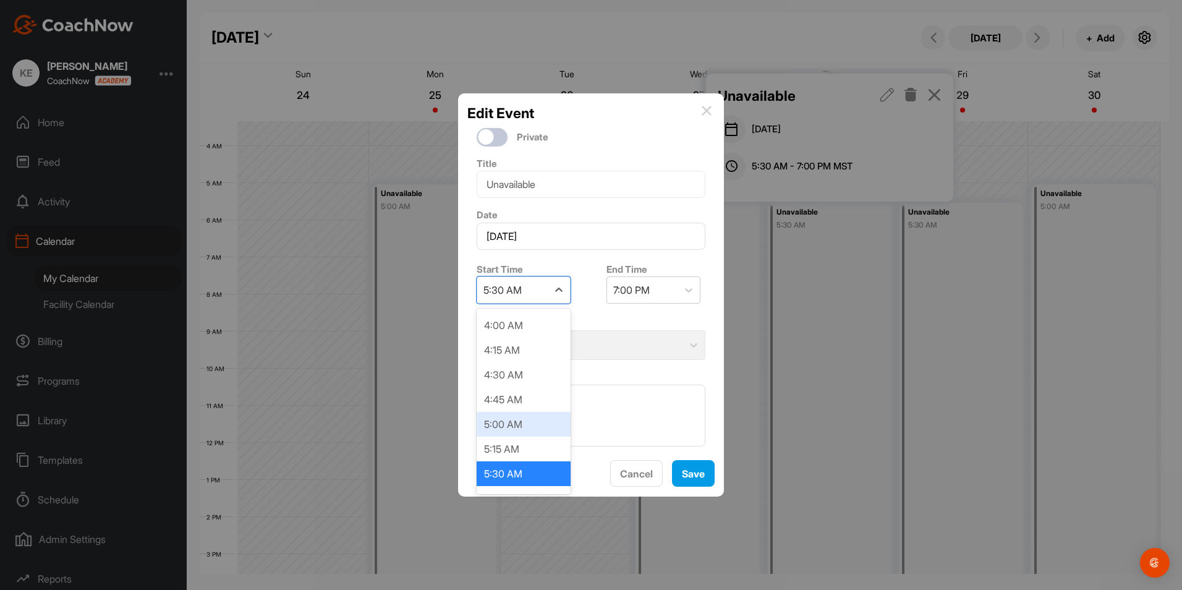
click at [512, 420] on div "5:00 AM" at bounding box center [524, 424] width 94 height 25
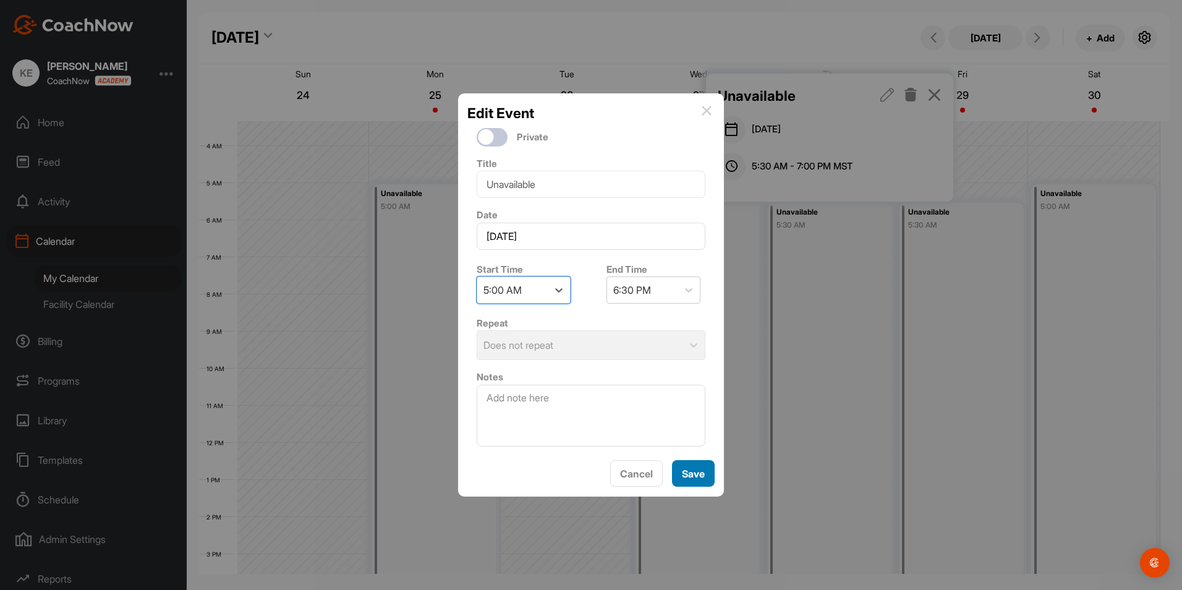
click at [687, 470] on button "Save" at bounding box center [693, 473] width 43 height 27
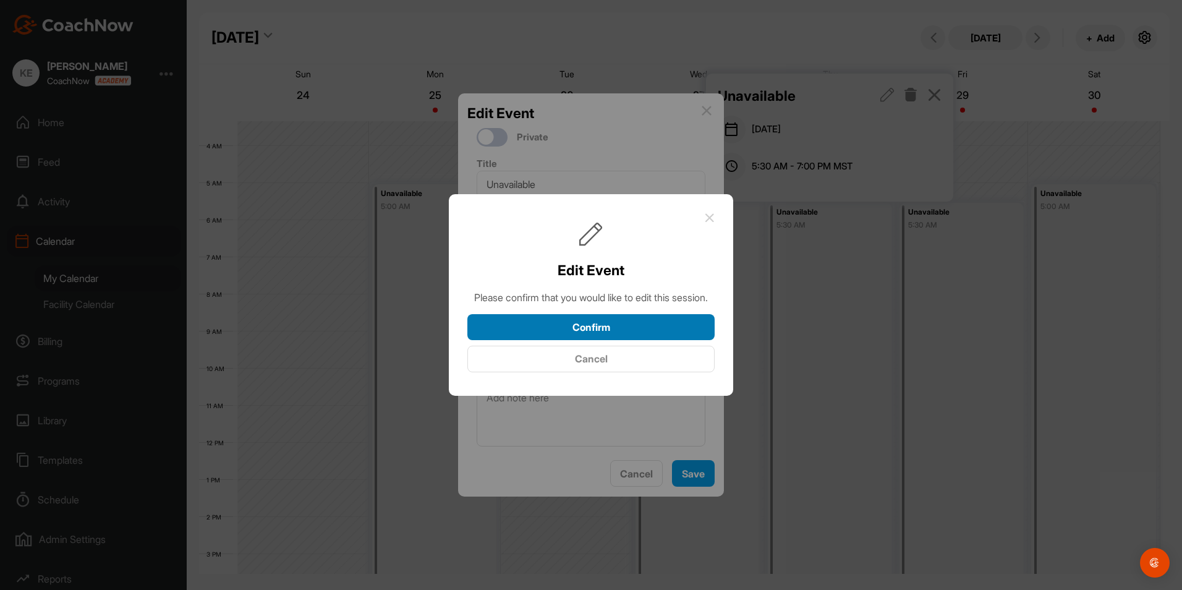
click at [626, 332] on button "Confirm" at bounding box center [590, 327] width 247 height 27
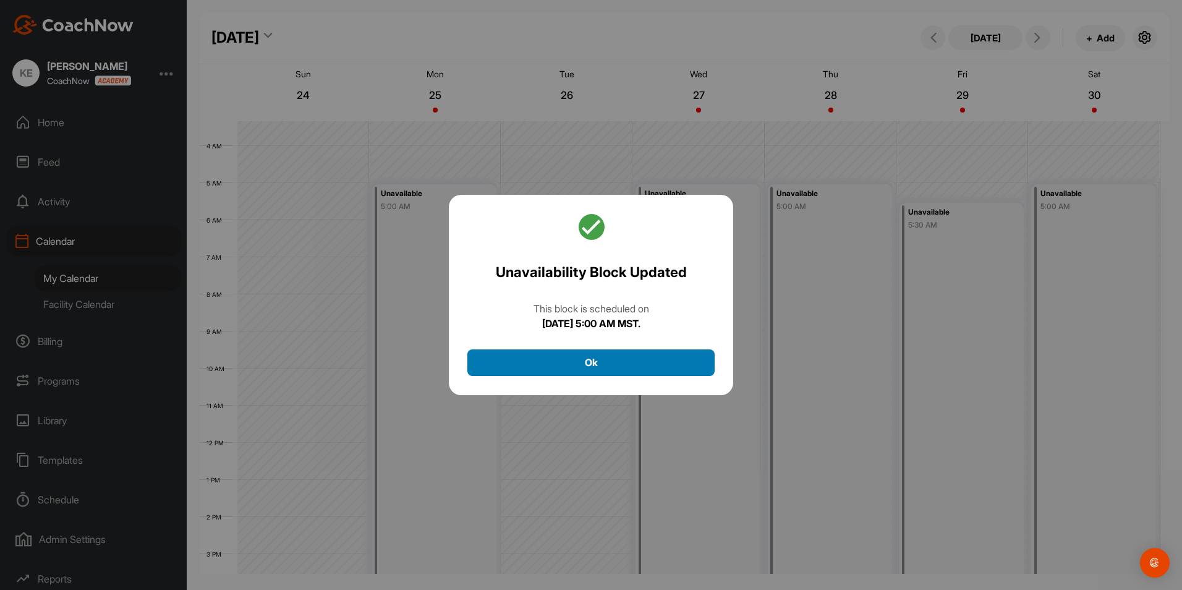
click at [606, 364] on button "Ok" at bounding box center [590, 362] width 247 height 27
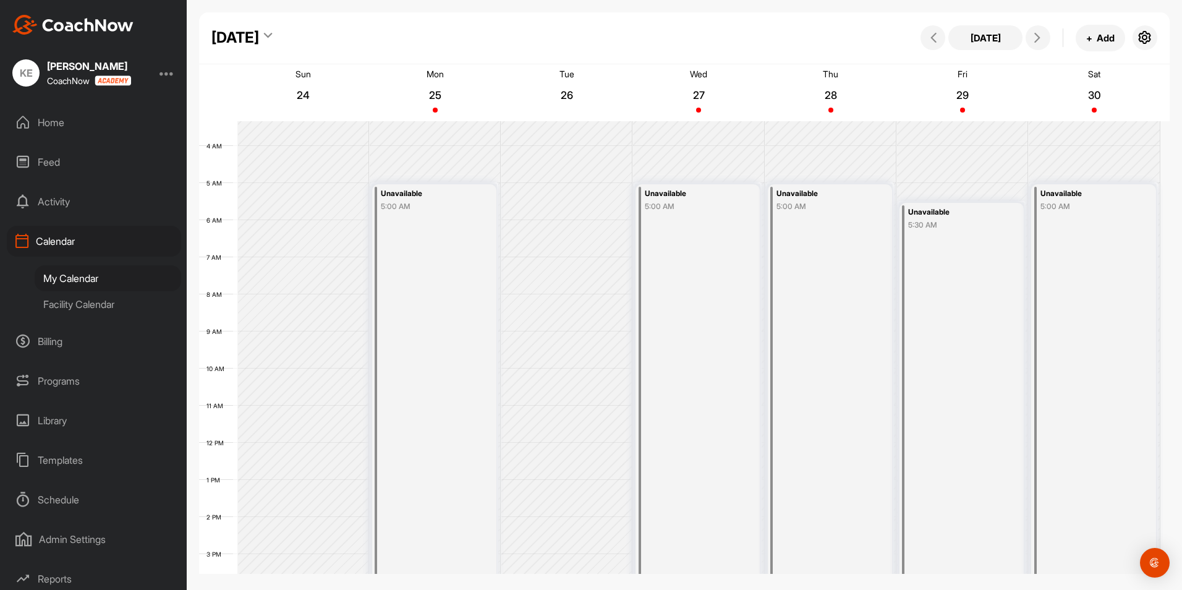
click at [940, 265] on div "Unavailable 5:30 AM" at bounding box center [962, 452] width 124 height 498
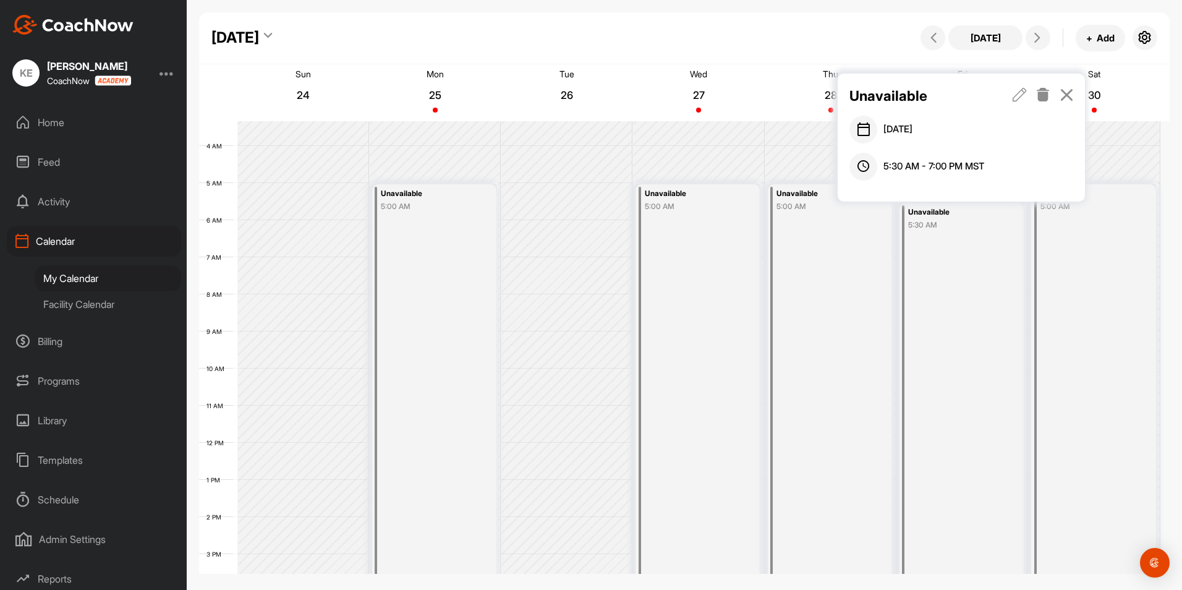
click at [1017, 95] on icon at bounding box center [1020, 95] width 14 height 14
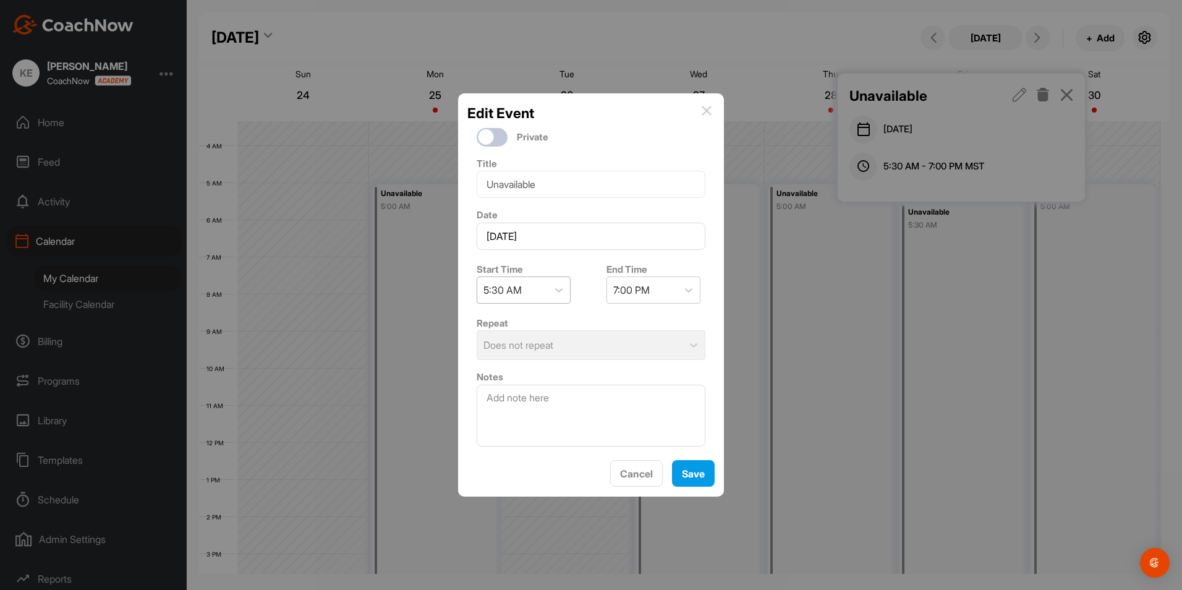
click at [517, 292] on div "5:30 AM" at bounding box center [503, 290] width 38 height 15
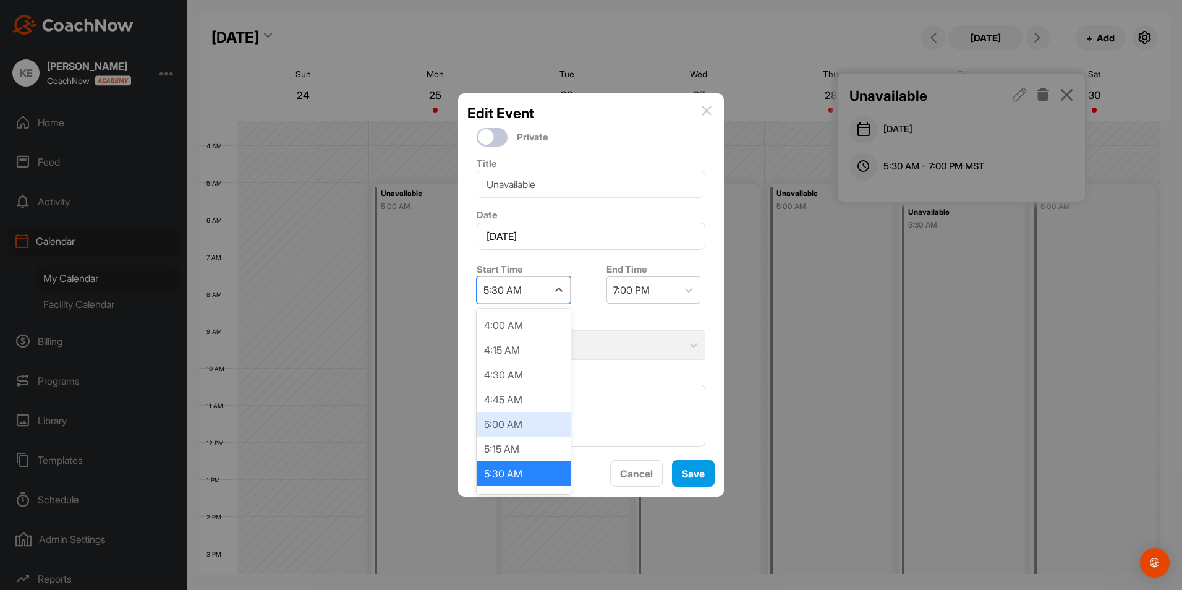
click at [500, 433] on div "5:00 AM" at bounding box center [524, 424] width 94 height 25
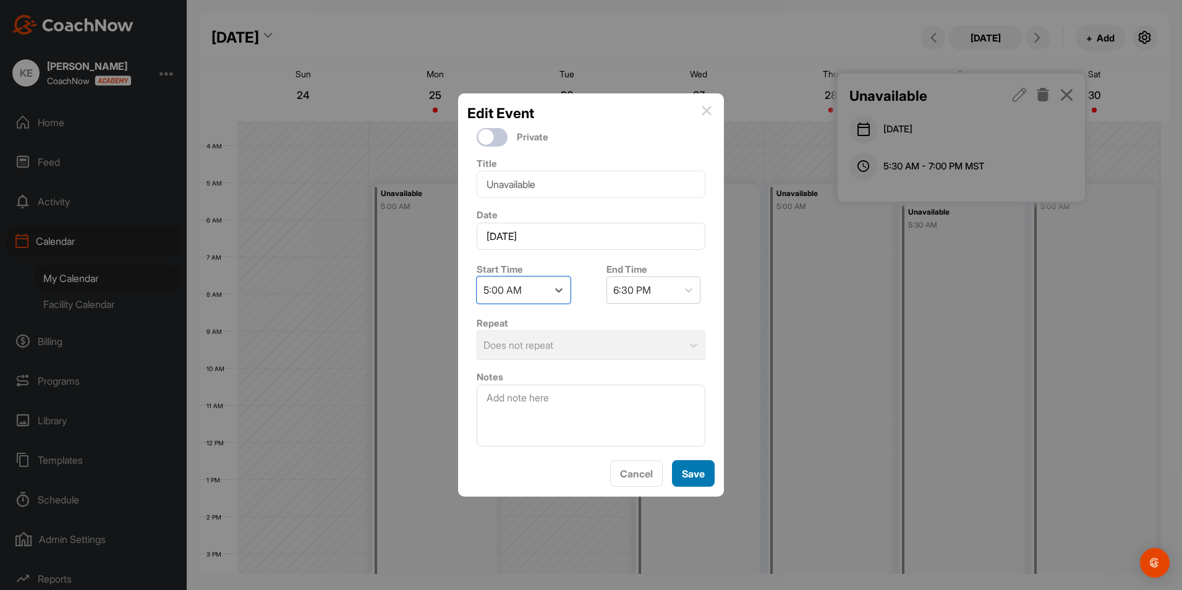
click at [709, 471] on button "Save" at bounding box center [693, 473] width 43 height 27
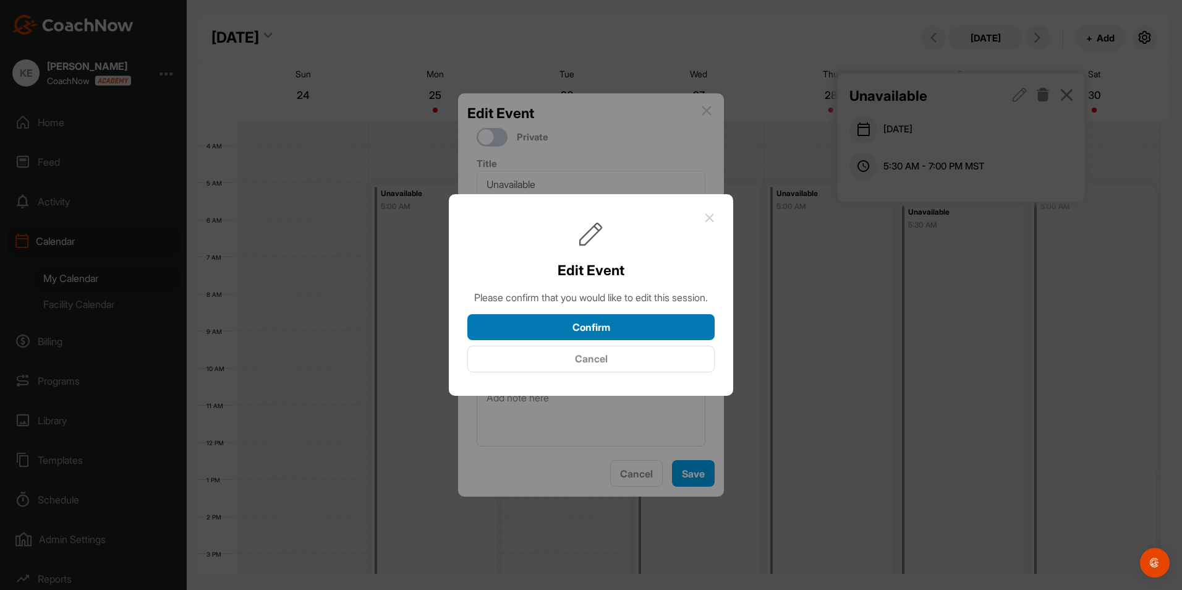
click at [649, 335] on button "Confirm" at bounding box center [590, 327] width 247 height 27
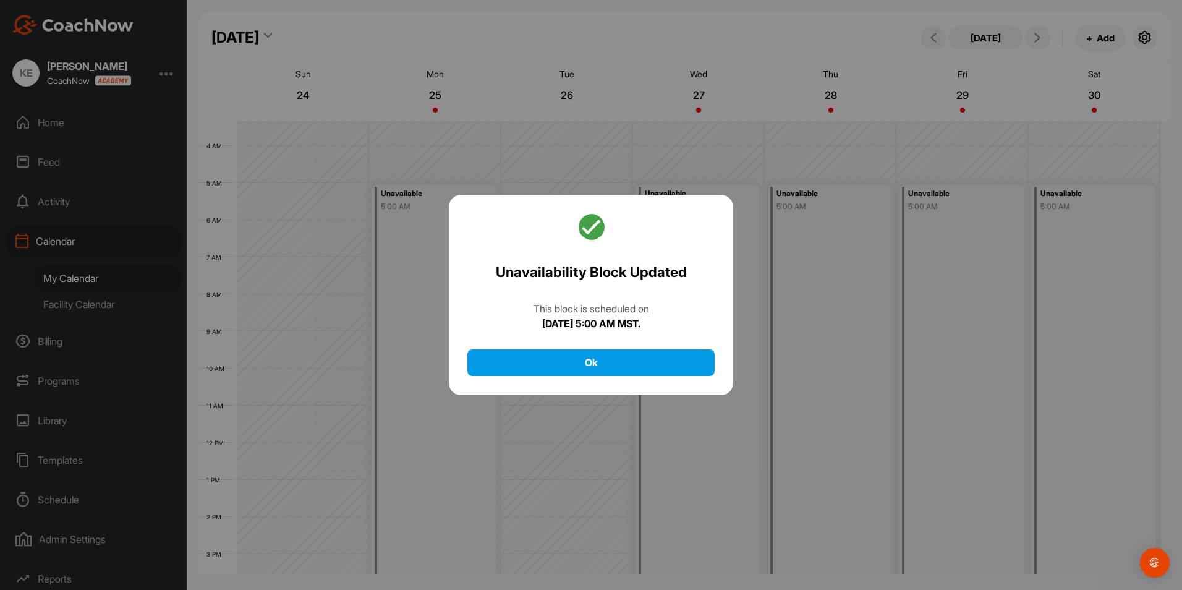
click at [625, 382] on div "Unavailability Block Updated This block is scheduled on [DATE] 5:00 AM MST. Ok" at bounding box center [591, 295] width 284 height 200
click at [634, 354] on button "Ok" at bounding box center [590, 362] width 247 height 27
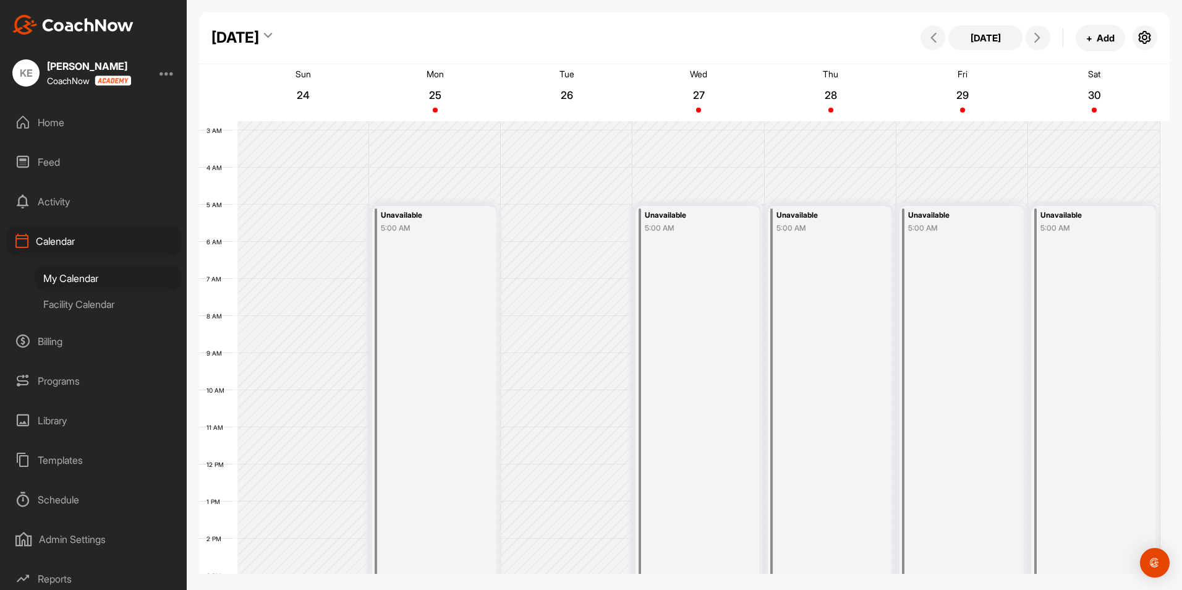
scroll to position [124, 0]
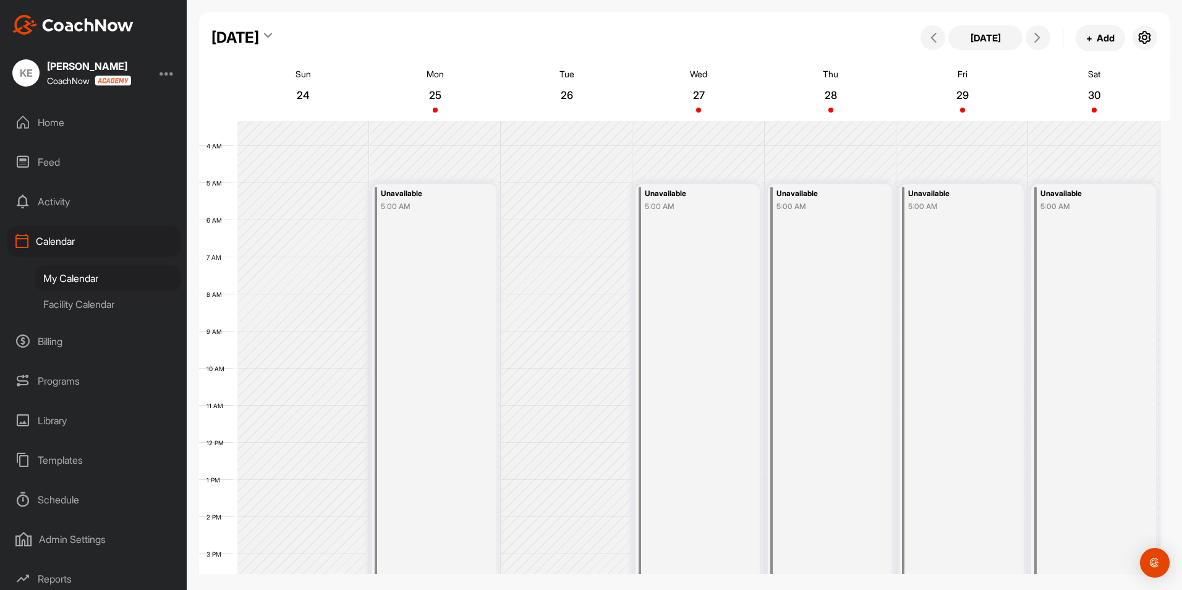
click at [55, 121] on div "Home" at bounding box center [94, 122] width 174 height 31
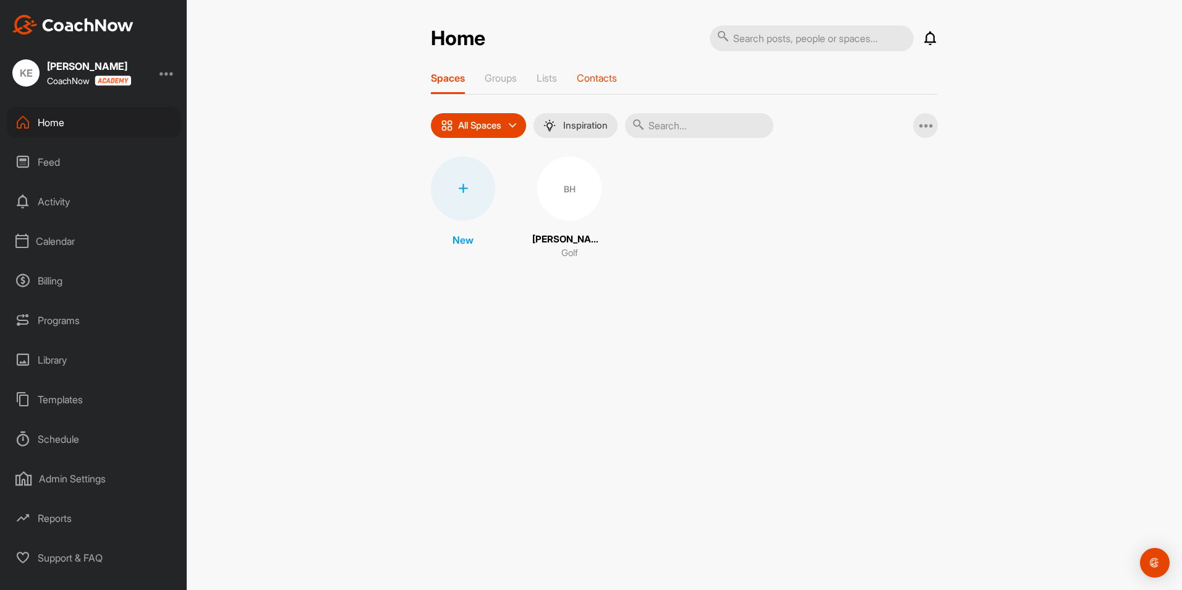
click at [595, 77] on p "Contacts" at bounding box center [597, 78] width 40 height 12
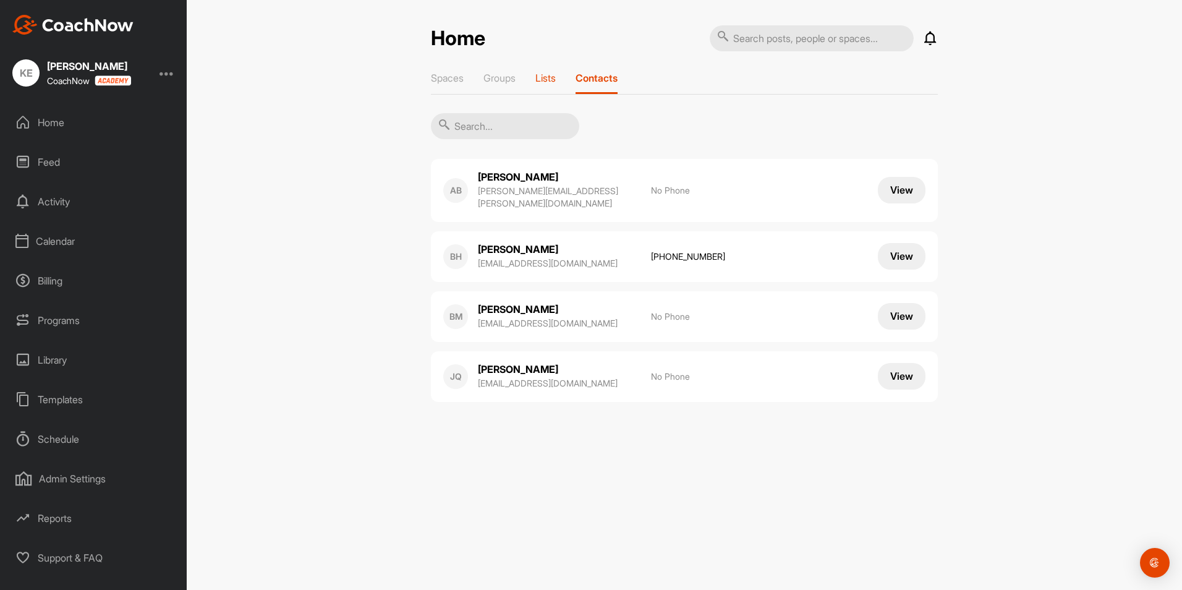
click at [541, 77] on p "Lists" at bounding box center [545, 78] width 20 height 12
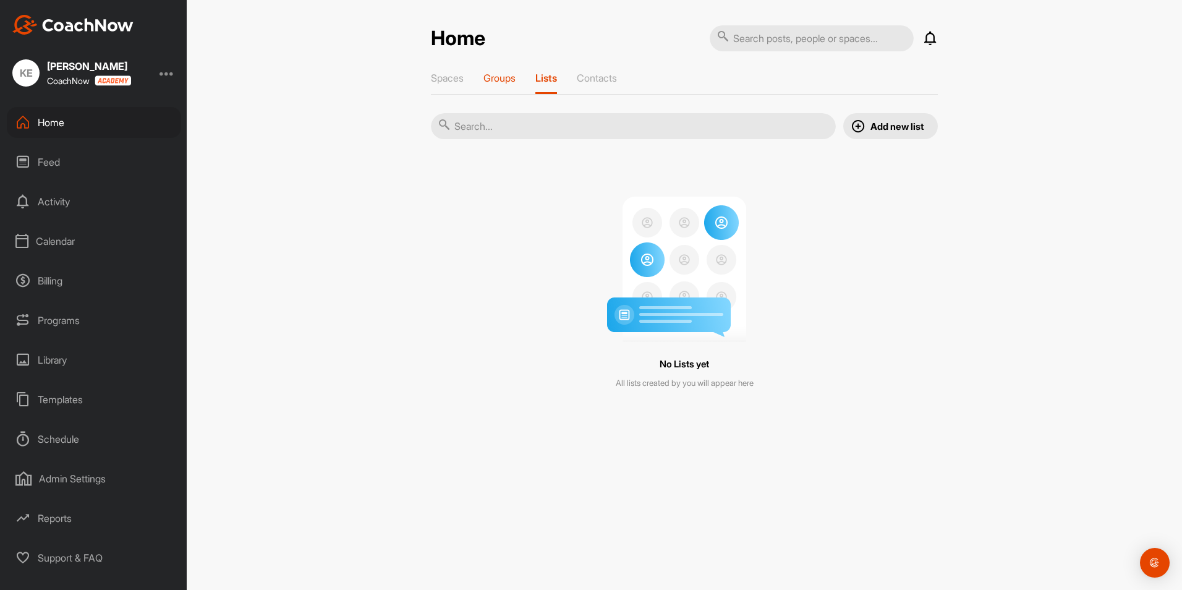
click at [509, 77] on p "Groups" at bounding box center [500, 78] width 32 height 12
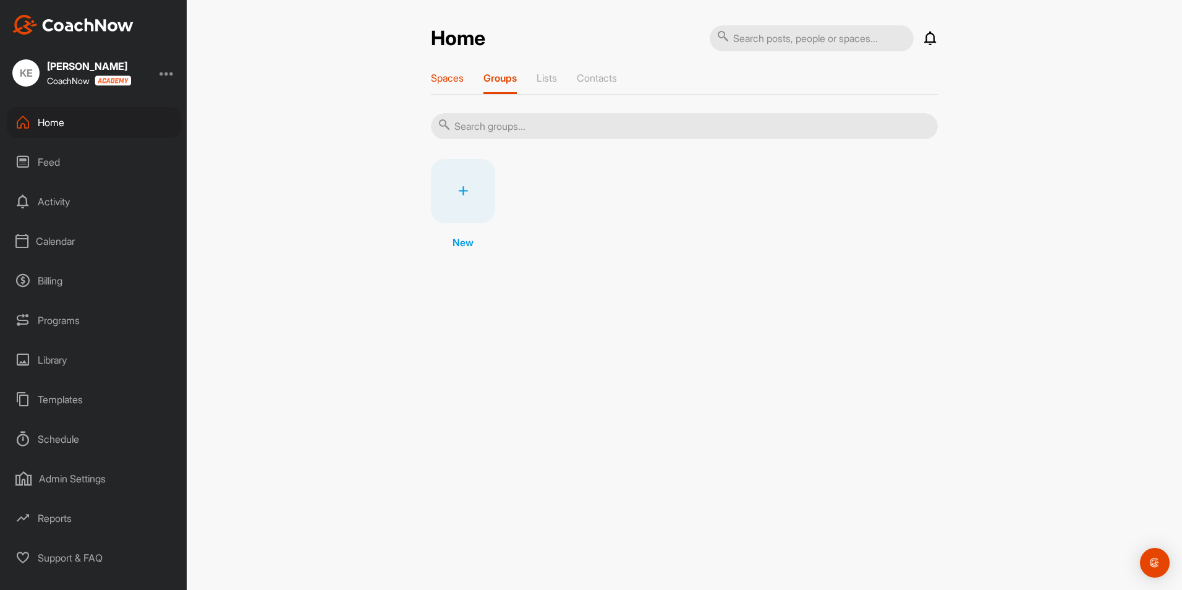
click at [457, 78] on p "Spaces" at bounding box center [447, 78] width 33 height 12
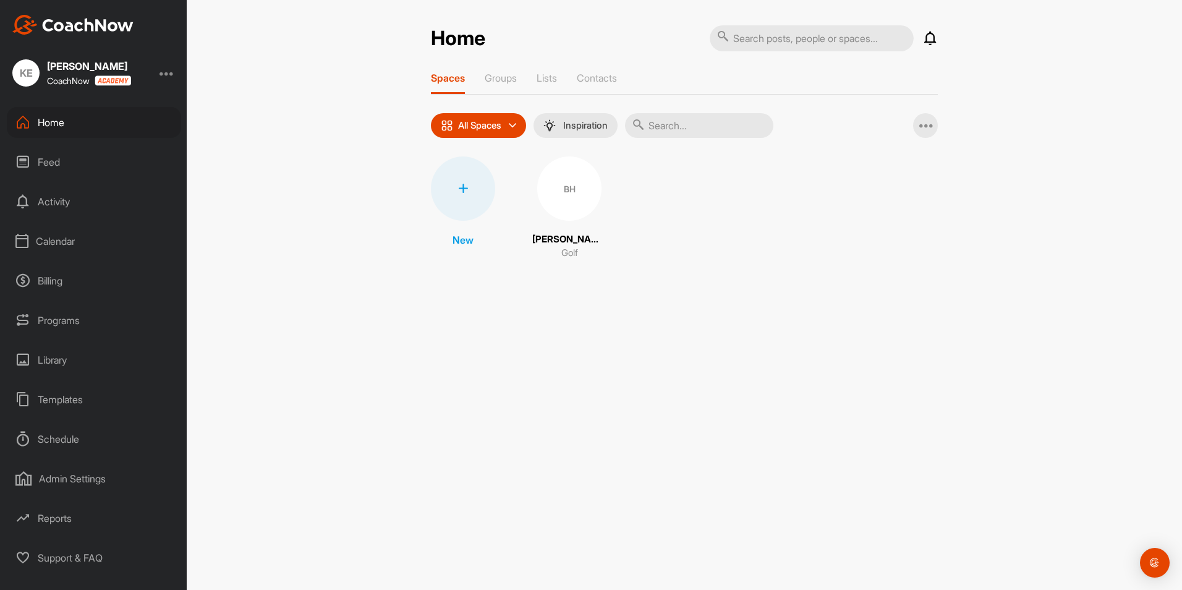
click at [463, 189] on icon at bounding box center [463, 189] width 10 height 10
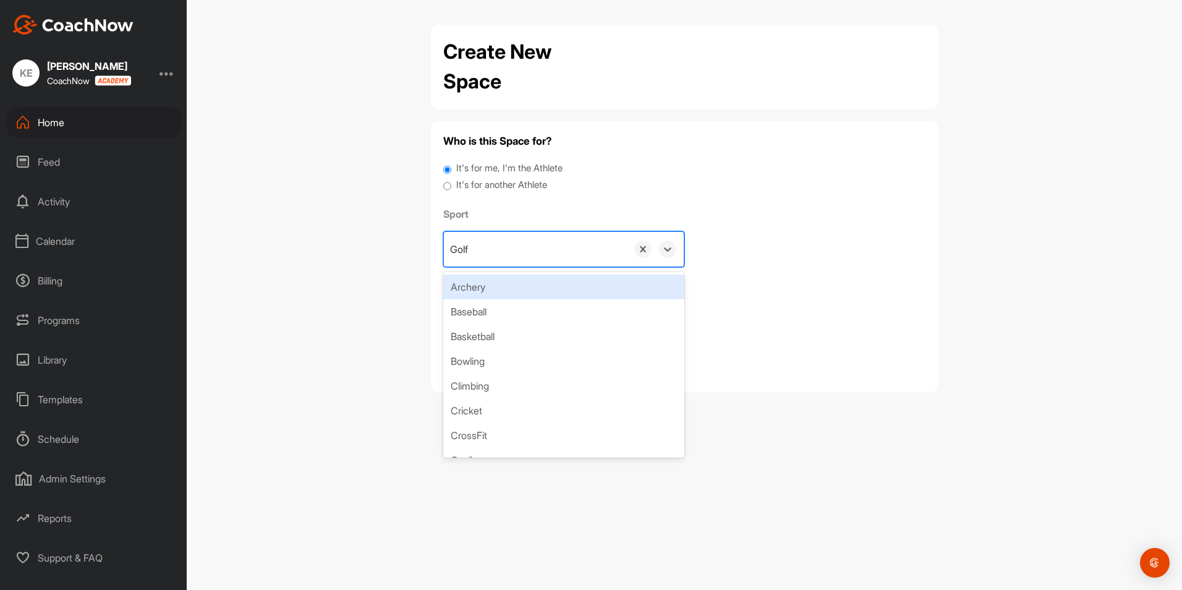
click at [547, 247] on div "Golf" at bounding box center [535, 249] width 183 height 35
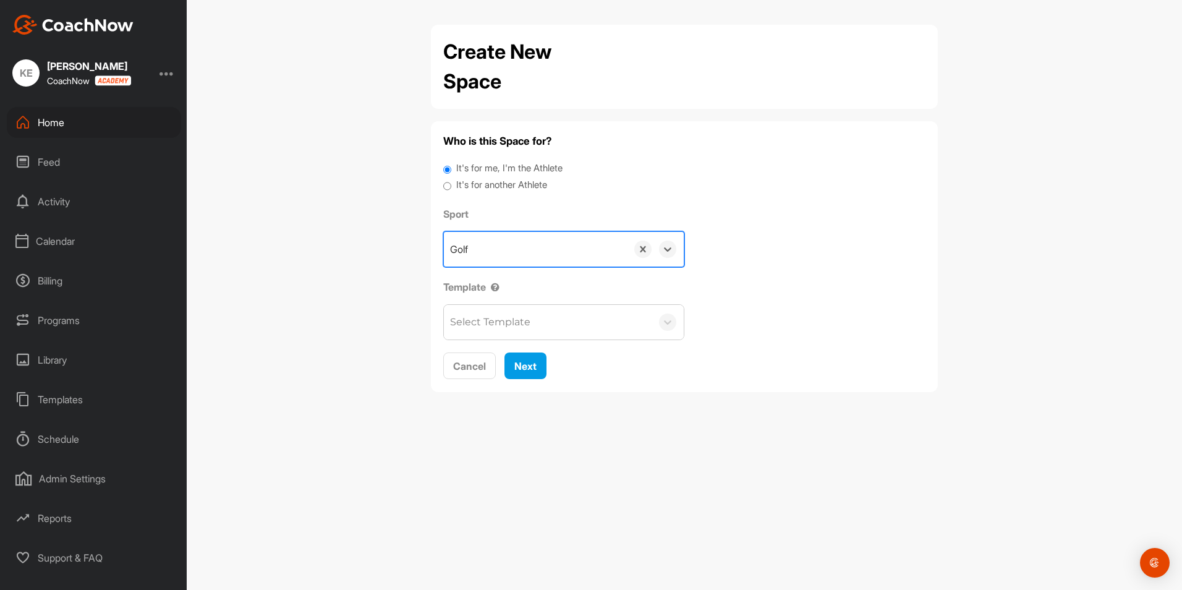
click at [547, 247] on div "Golf" at bounding box center [535, 249] width 183 height 35
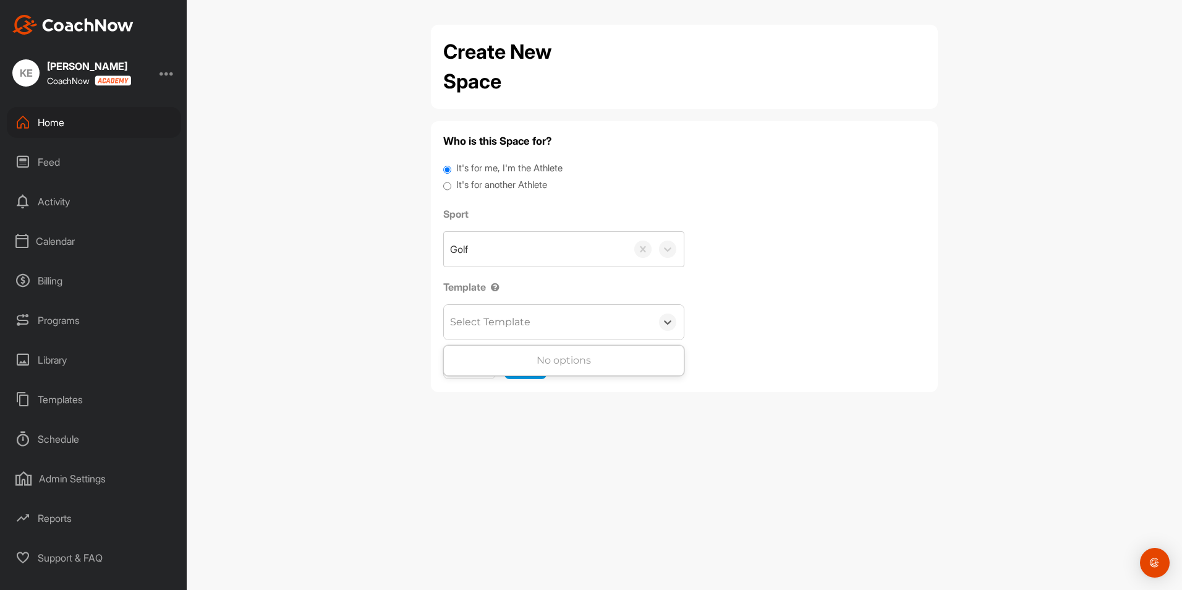
click at [529, 320] on div "Select Template" at bounding box center [490, 322] width 80 height 15
click at [529, 319] on div "Select Template" at bounding box center [490, 322] width 80 height 15
click at [547, 323] on div "Select Template" at bounding box center [548, 322] width 208 height 35
click at [501, 318] on div "Select Template" at bounding box center [490, 322] width 80 height 15
click at [474, 364] on span "Cancel" at bounding box center [469, 366] width 33 height 12
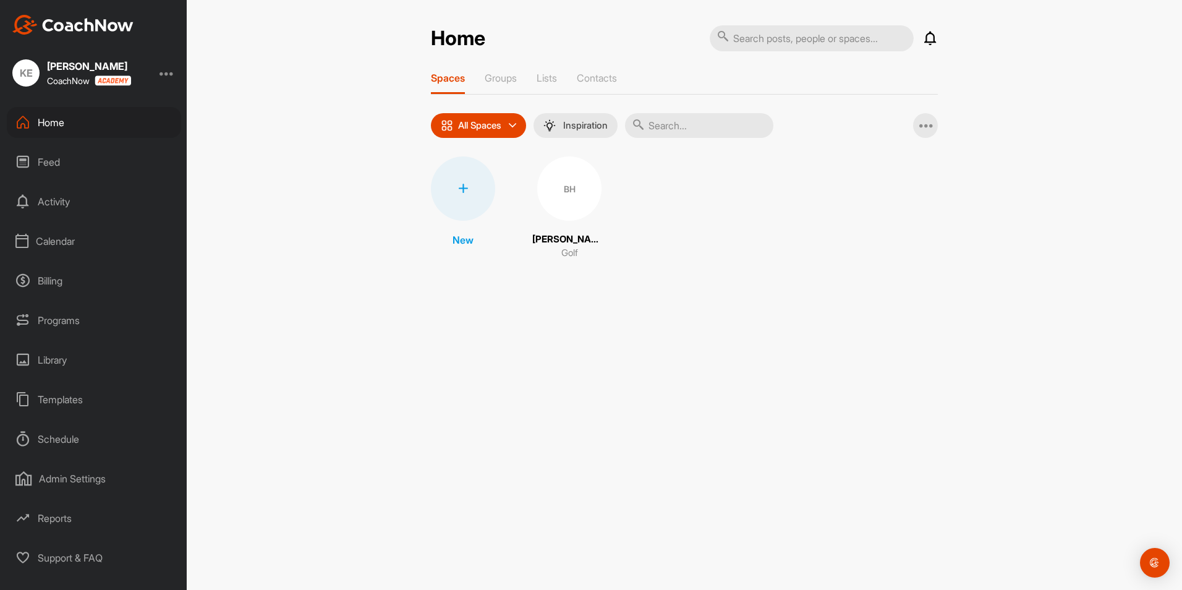
click at [509, 124] on div "All Spaces" at bounding box center [478, 125] width 95 height 25
click at [510, 123] on div "All Spaces" at bounding box center [478, 125] width 95 height 25
click at [463, 188] on icon at bounding box center [463, 189] width 10 height 10
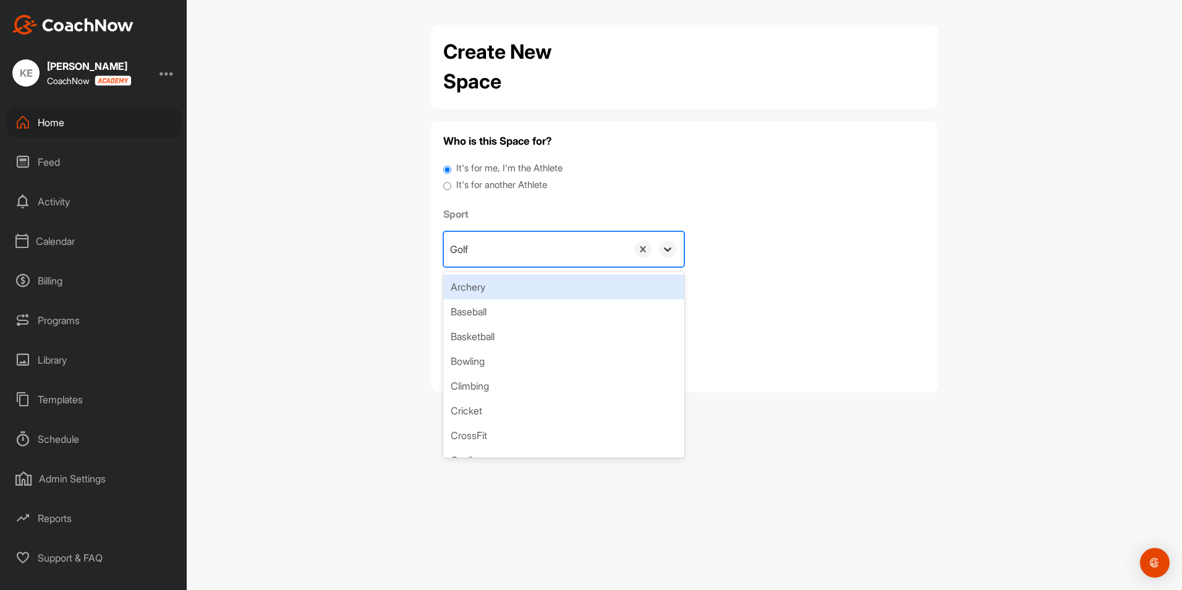
click at [666, 247] on icon at bounding box center [668, 249] width 12 height 12
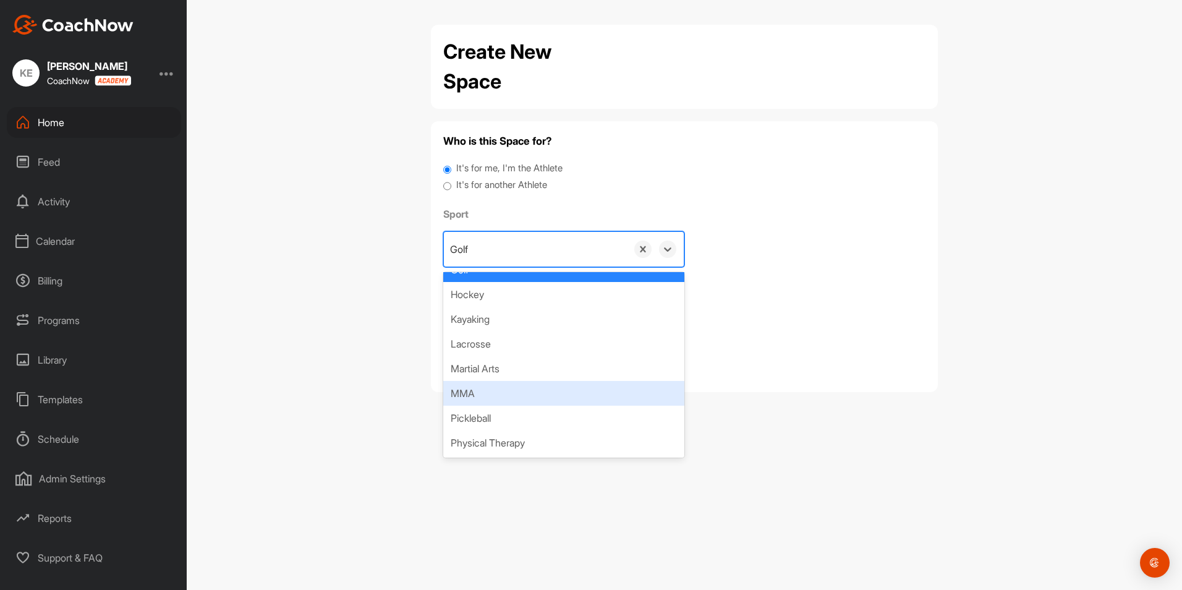
scroll to position [309, 0]
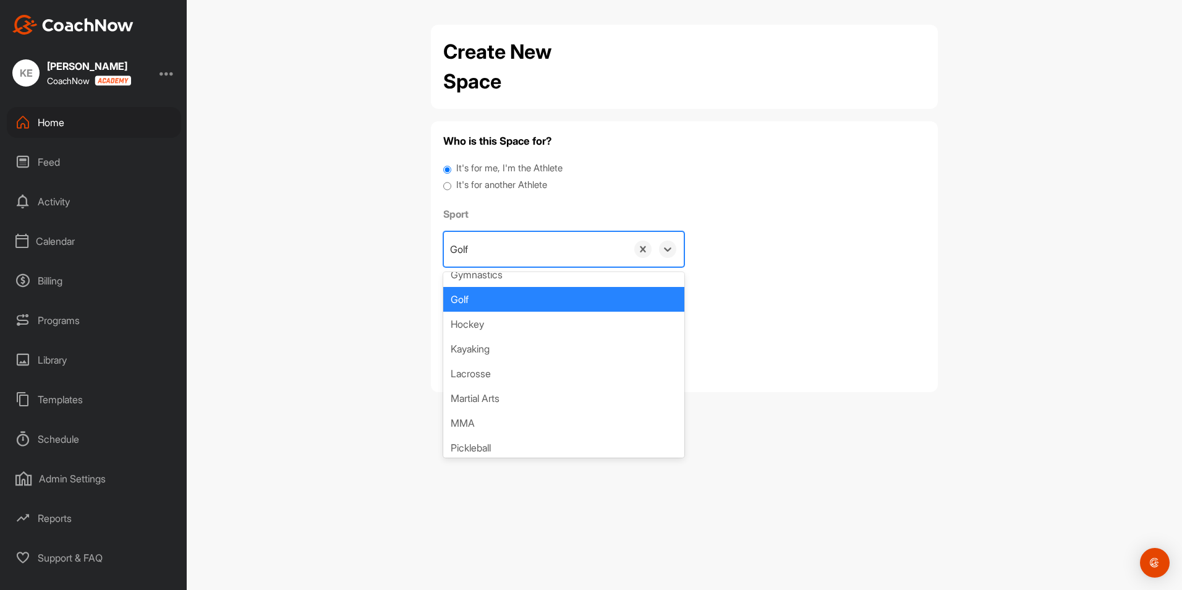
click at [474, 300] on div "Golf" at bounding box center [563, 299] width 241 height 25
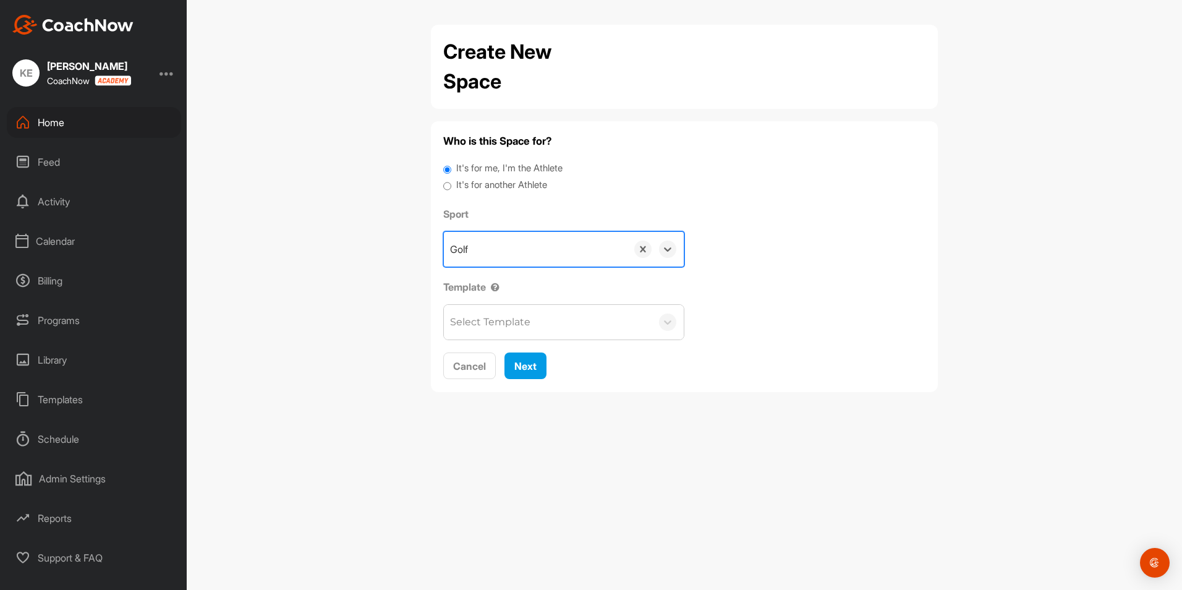
click at [542, 326] on div "Select Template" at bounding box center [548, 322] width 208 height 35
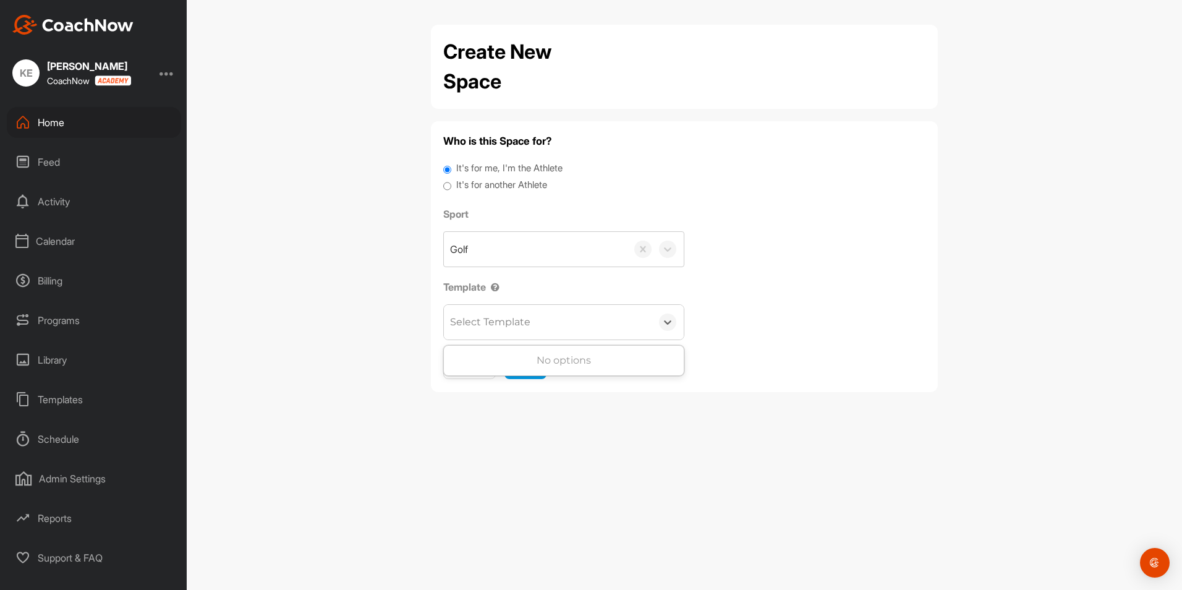
click at [544, 320] on div "Select Template" at bounding box center [548, 322] width 208 height 35
click at [544, 322] on div "Select Template" at bounding box center [548, 322] width 208 height 35
click at [526, 365] on span "Next" at bounding box center [525, 366] width 22 height 12
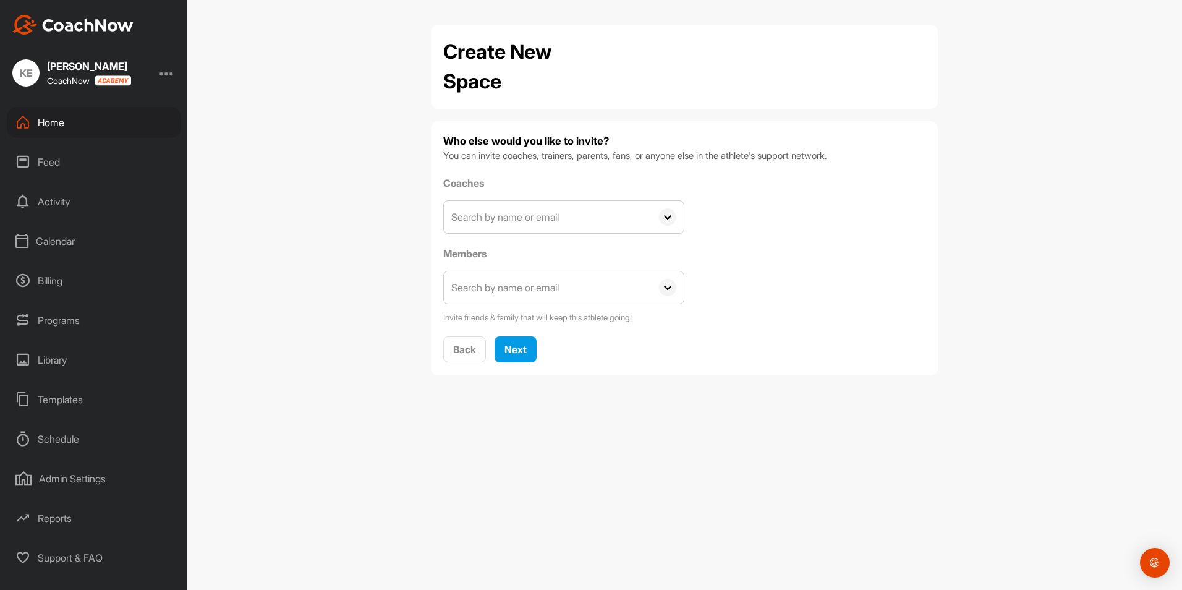
click at [513, 287] on input "text" at bounding box center [548, 287] width 208 height 32
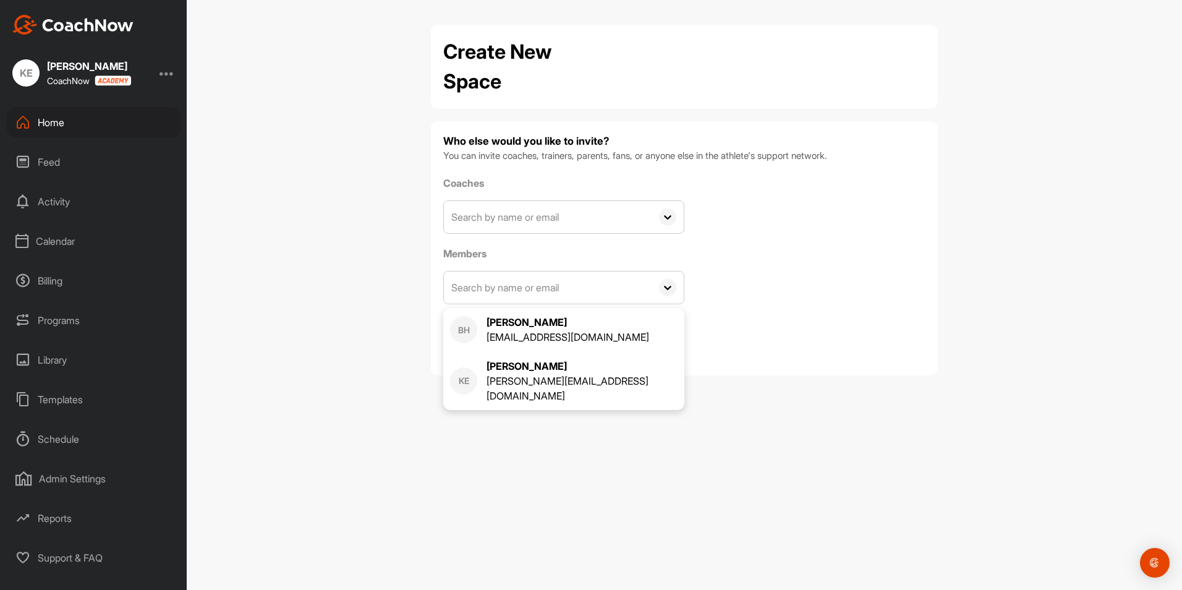
click at [513, 287] on input "text" at bounding box center [548, 287] width 208 height 32
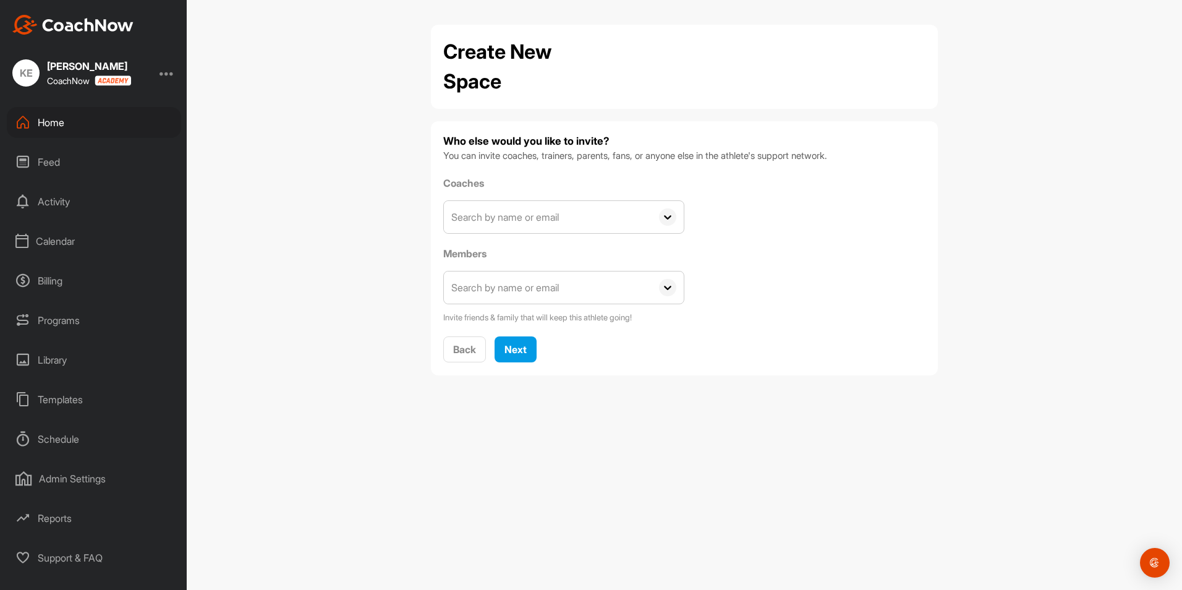
click at [514, 287] on input "text" at bounding box center [548, 287] width 208 height 32
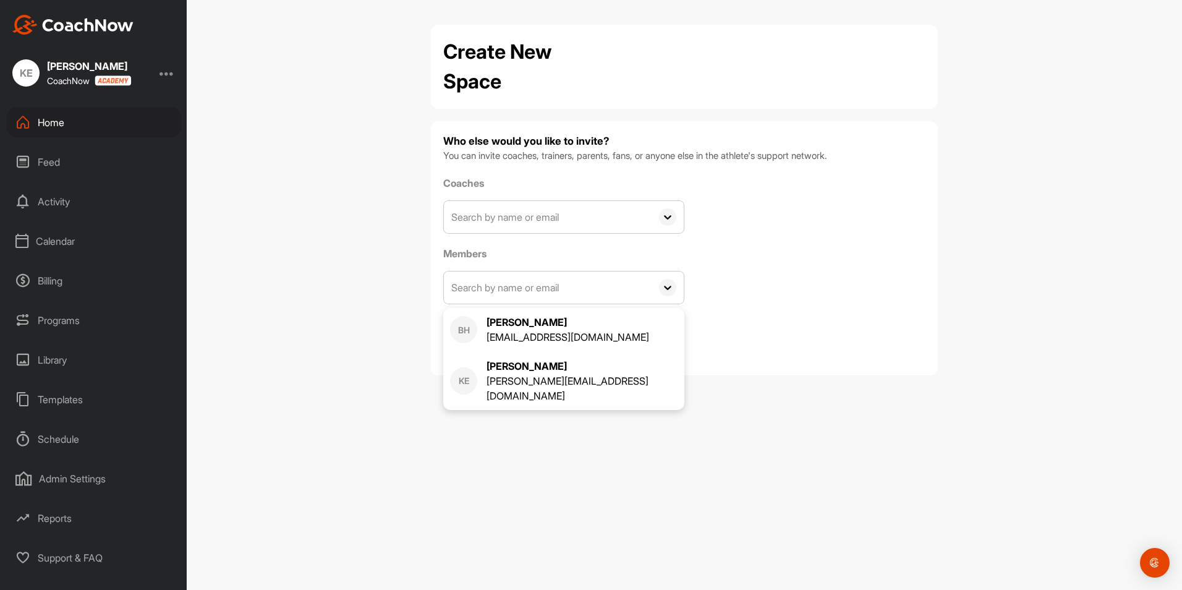
paste input "[PERSON_NAME] <[PERSON_NAME][EMAIL_ADDRESS][DOMAIN_NAME]>"
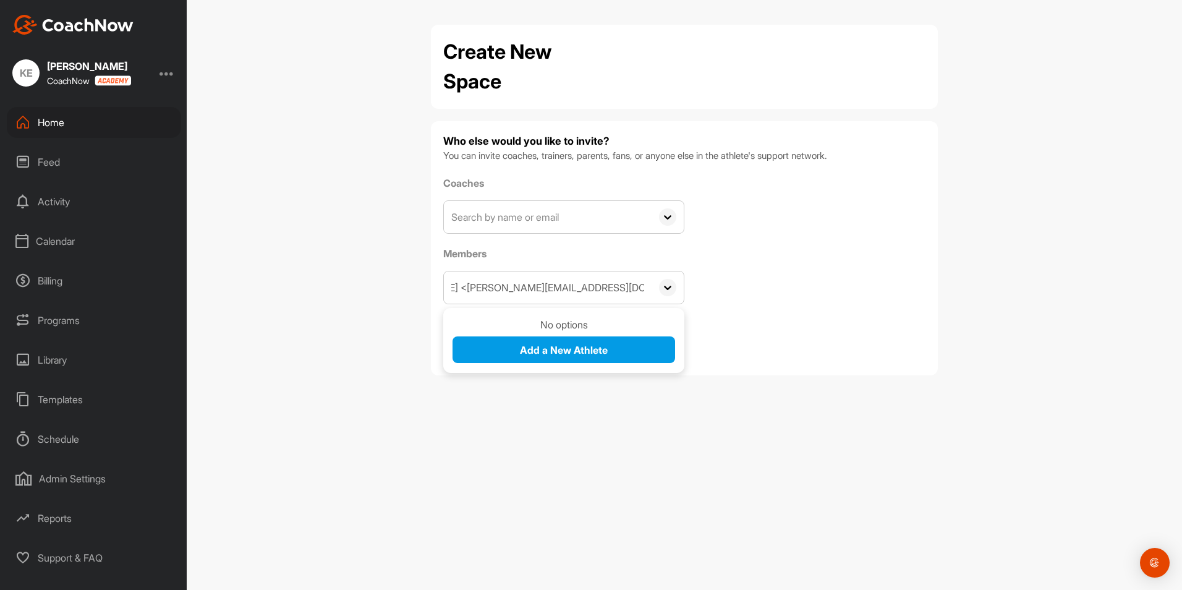
scroll to position [0, 0]
drag, startPoint x: 461, startPoint y: 287, endPoint x: 394, endPoint y: 285, distance: 66.8
click at [394, 285] on div "Create New Space Who else would you like to invite? You can invite coaches, tra…" at bounding box center [685, 295] width 996 height 590
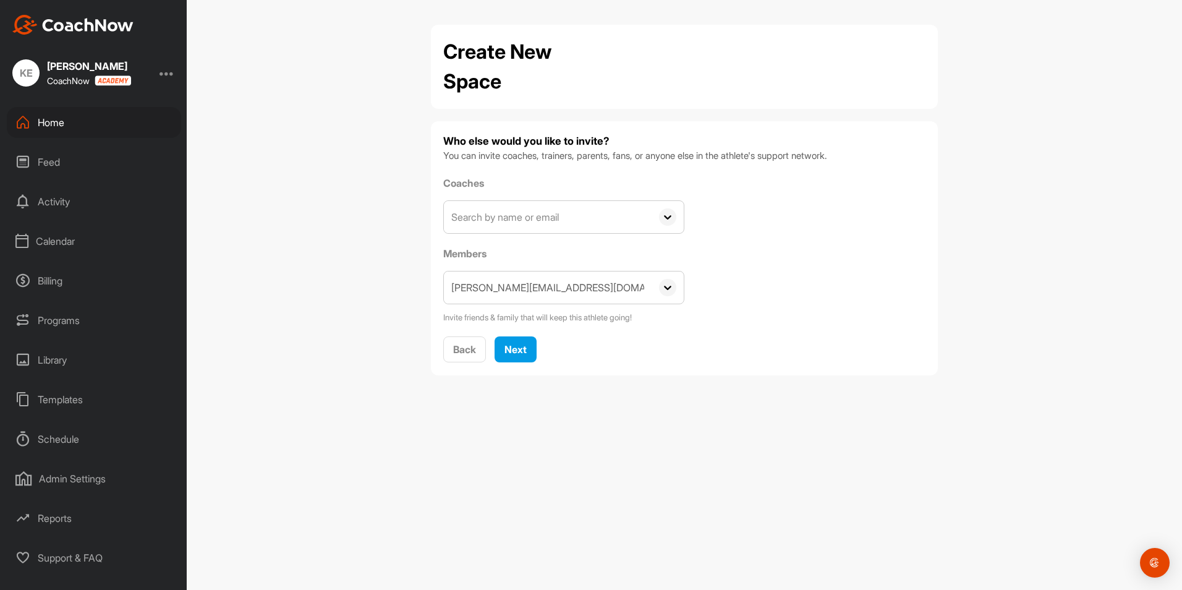
click at [646, 286] on input "[PERSON_NAME][EMAIL_ADDRESS][DOMAIN_NAME]>" at bounding box center [548, 287] width 208 height 32
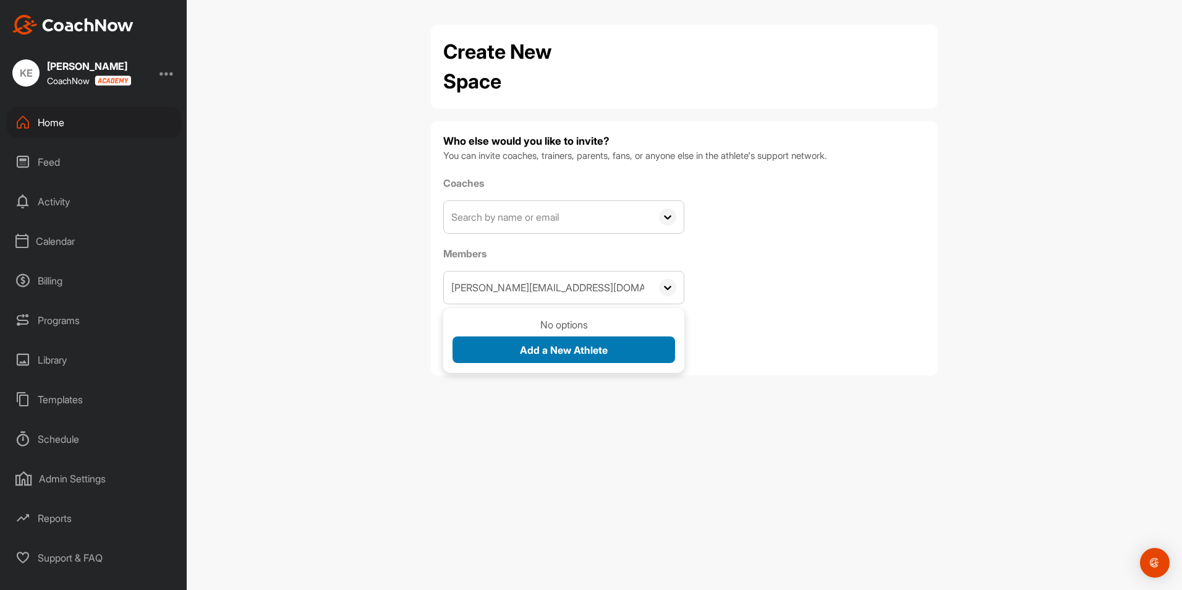
type input "[PERSON_NAME][EMAIL_ADDRESS][DOMAIN_NAME]"
click at [578, 349] on span "Add a New Athlete" at bounding box center [564, 350] width 88 height 12
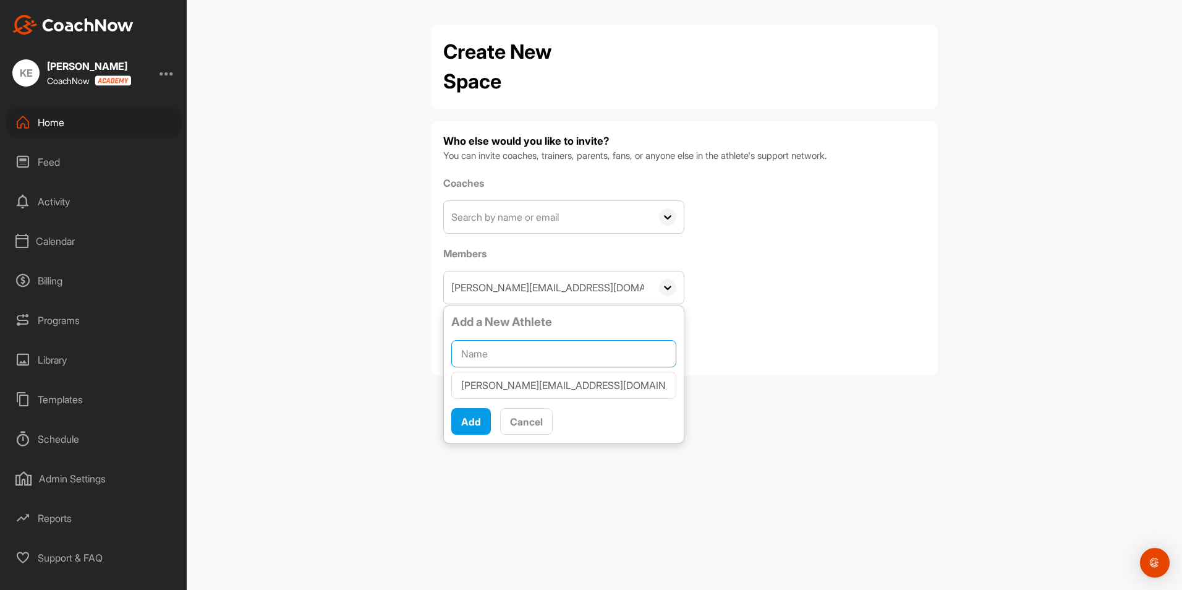
click at [479, 353] on input "text" at bounding box center [563, 353] width 225 height 27
type input "[PERSON_NAME]"
click at [466, 423] on span "Add" at bounding box center [471, 422] width 20 height 12
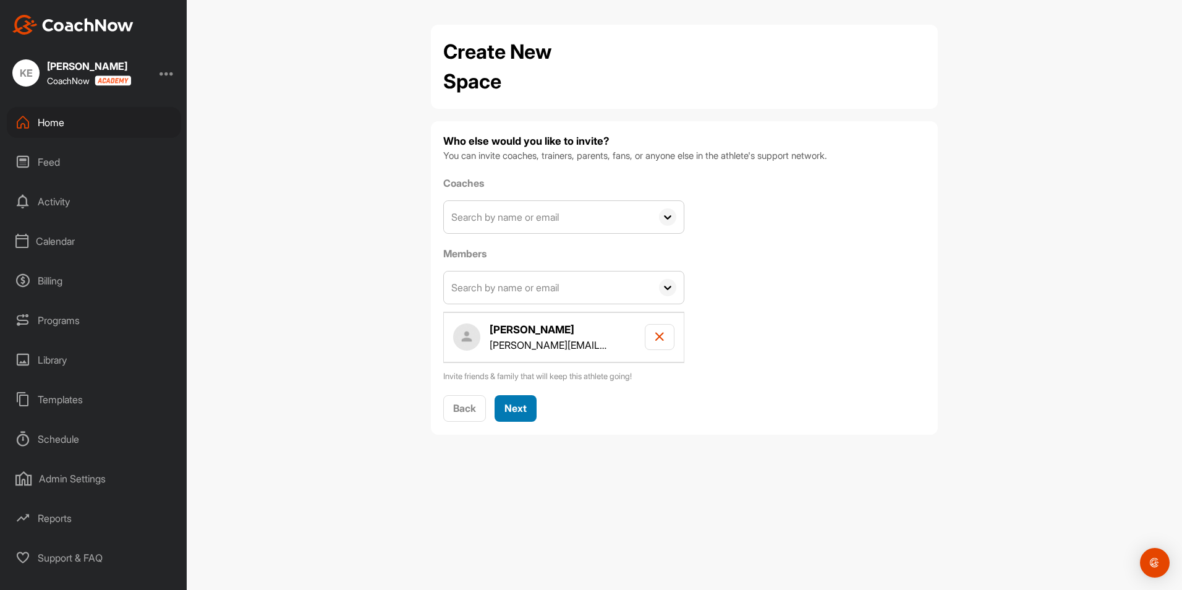
click at [517, 403] on span "Next" at bounding box center [516, 408] width 22 height 12
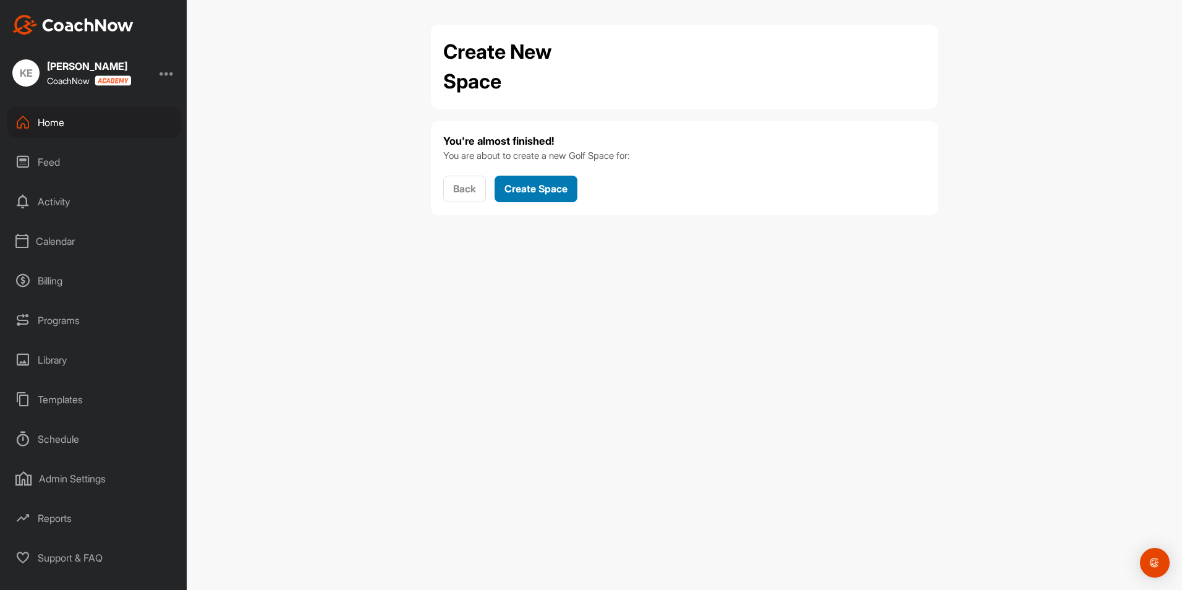
click at [537, 186] on span "Create Space" at bounding box center [536, 188] width 63 height 12
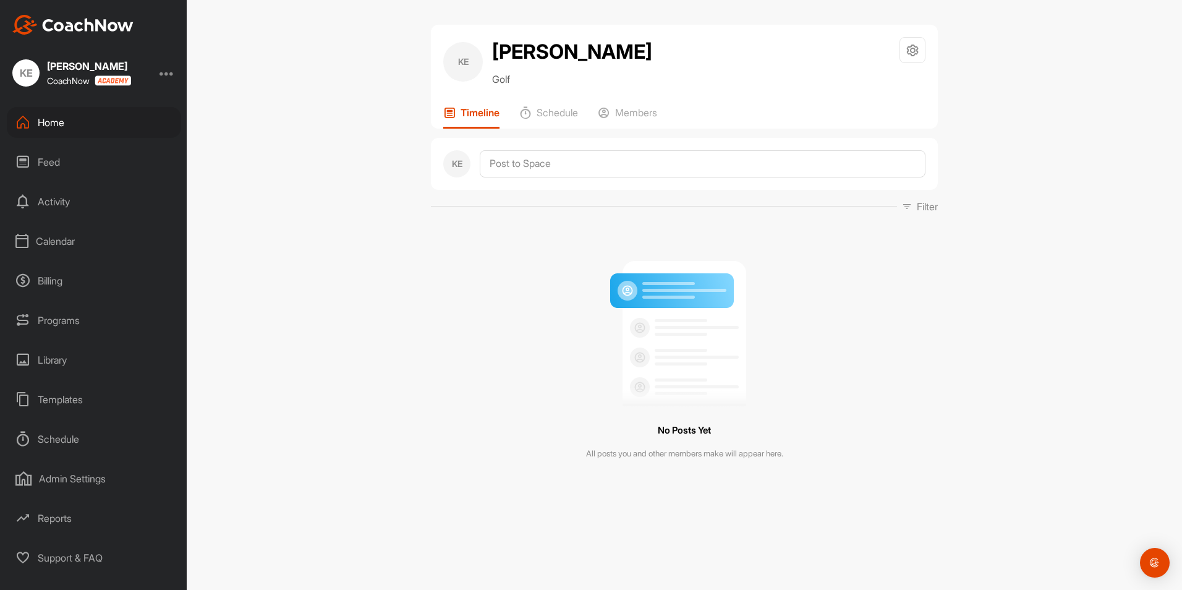
click at [987, 86] on div "KE [PERSON_NAME] Golf Space Settings Your Notifications Timeline Schedule Membe…" at bounding box center [685, 295] width 996 height 590
